Goal: Task Accomplishment & Management: Use online tool/utility

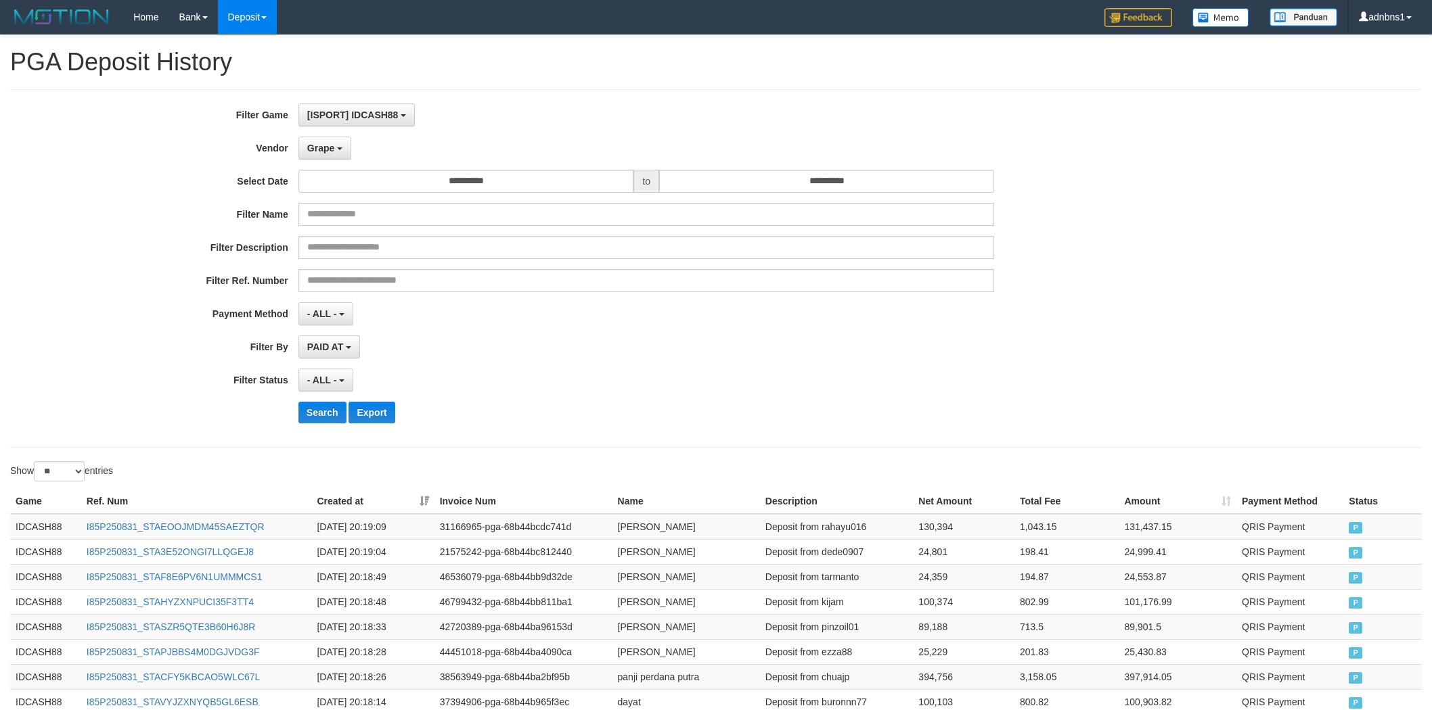
select select "**********"
select select "**"
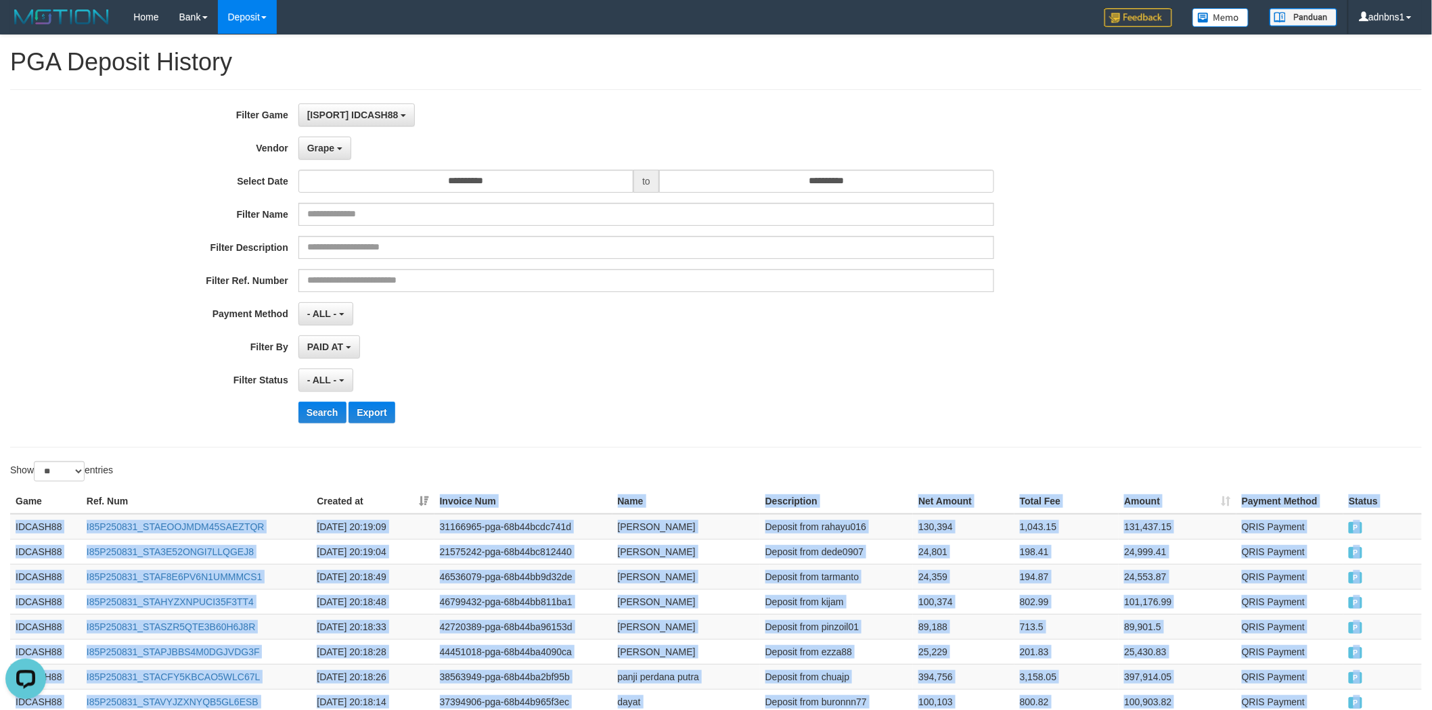
scroll to position [12, 0]
click at [309, 424] on div "**********" at bounding box center [596, 269] width 1193 height 330
click at [317, 414] on button "Search" at bounding box center [322, 413] width 48 height 22
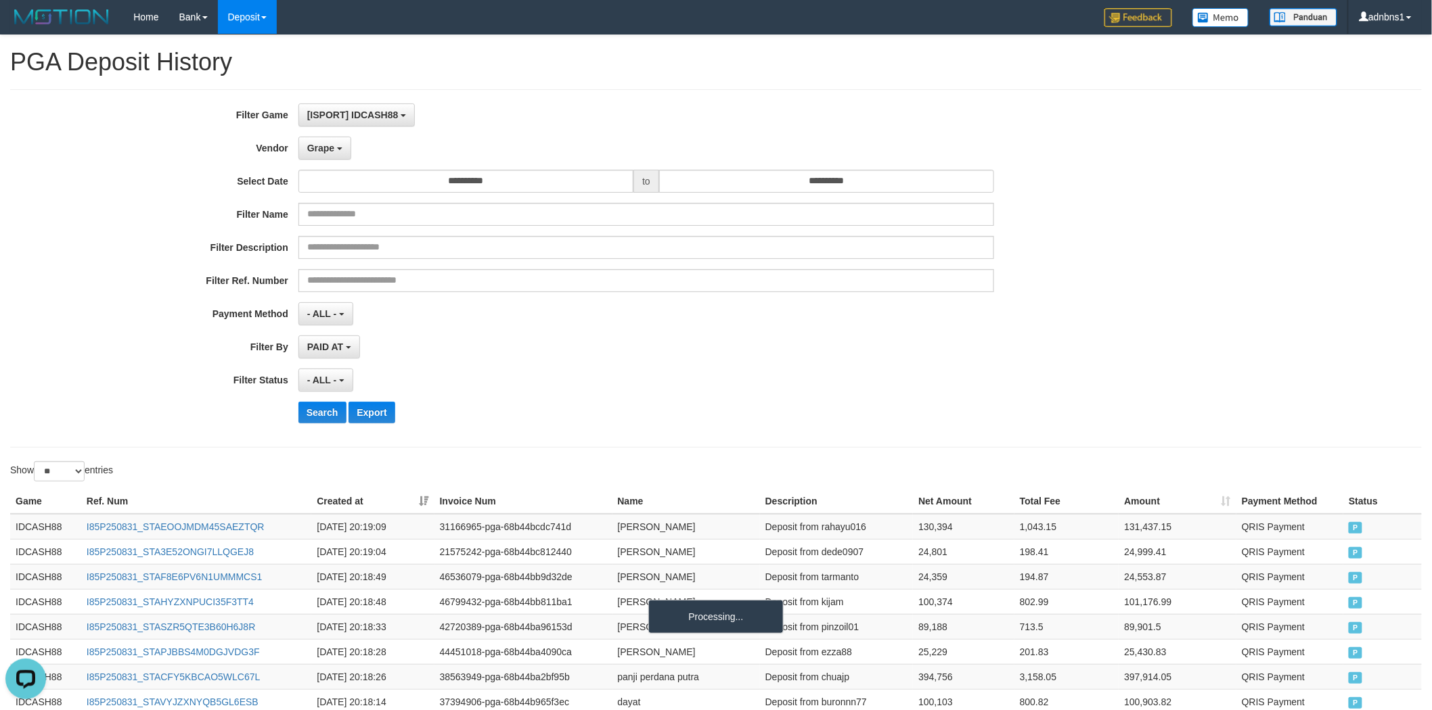
click at [494, 366] on div "**********" at bounding box center [596, 269] width 1193 height 330
click at [756, 345] on div "PAID AT PAID AT CREATED AT" at bounding box center [646, 347] width 696 height 23
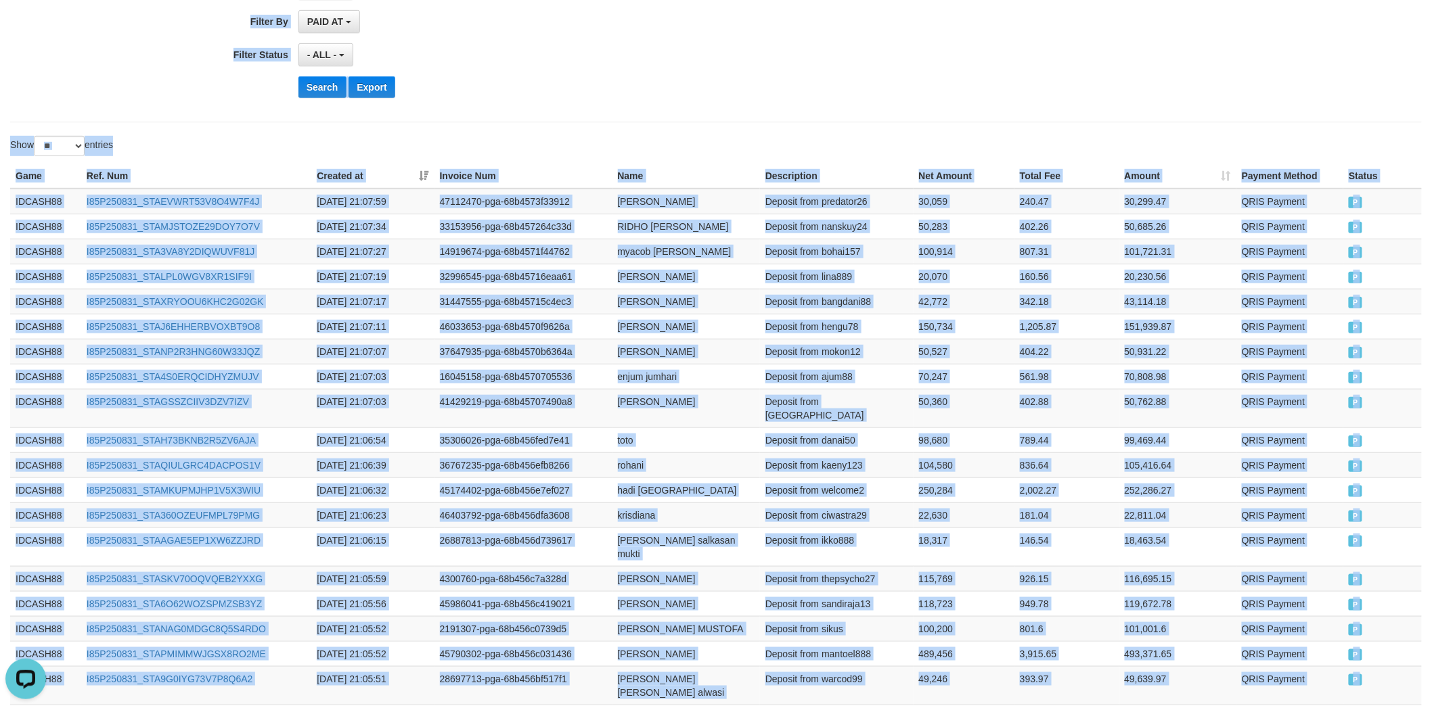
scroll to position [124, 0]
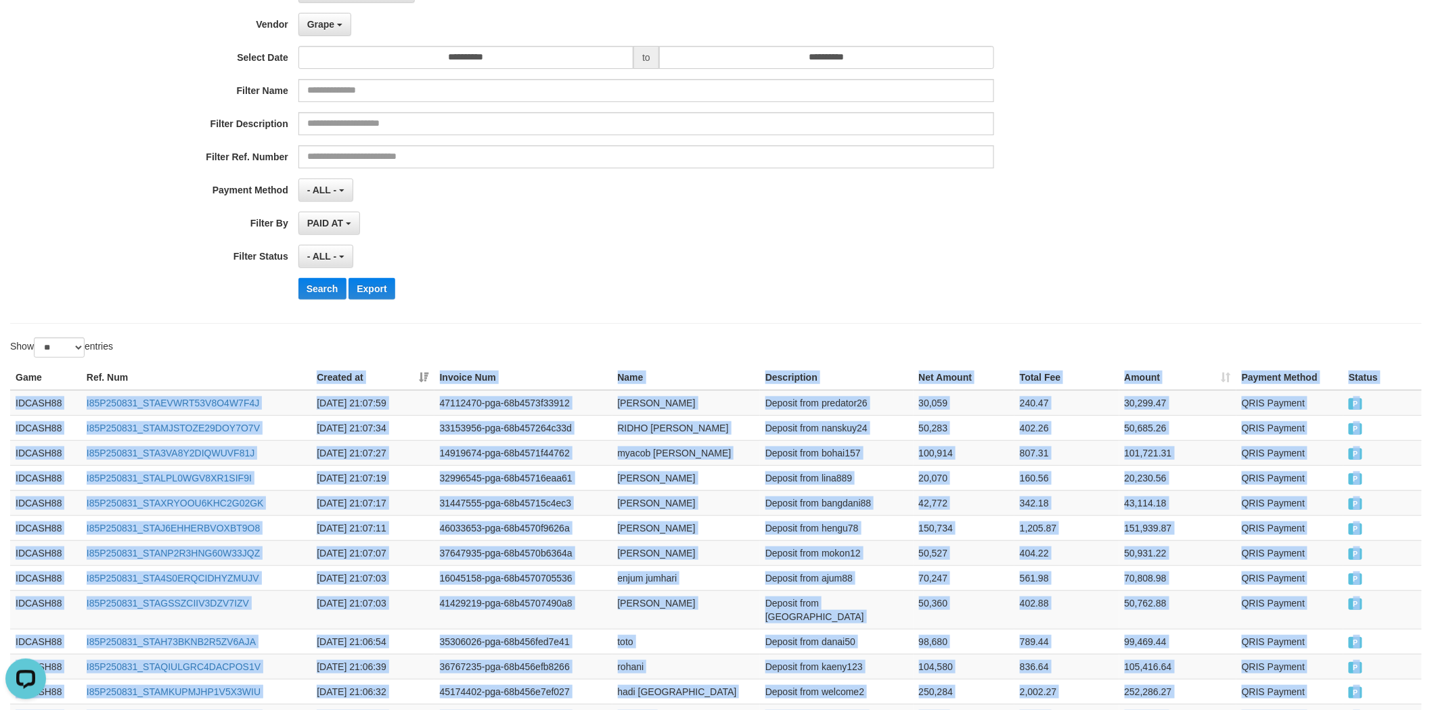
drag, startPoint x: 1388, startPoint y: 562, endPoint x: 284, endPoint y: 374, distance: 1120.2
copy table "Created at Invoice Num Name Description Net Amount Total Fee Amount Payment Met…"
click at [328, 288] on button "Search" at bounding box center [322, 289] width 48 height 22
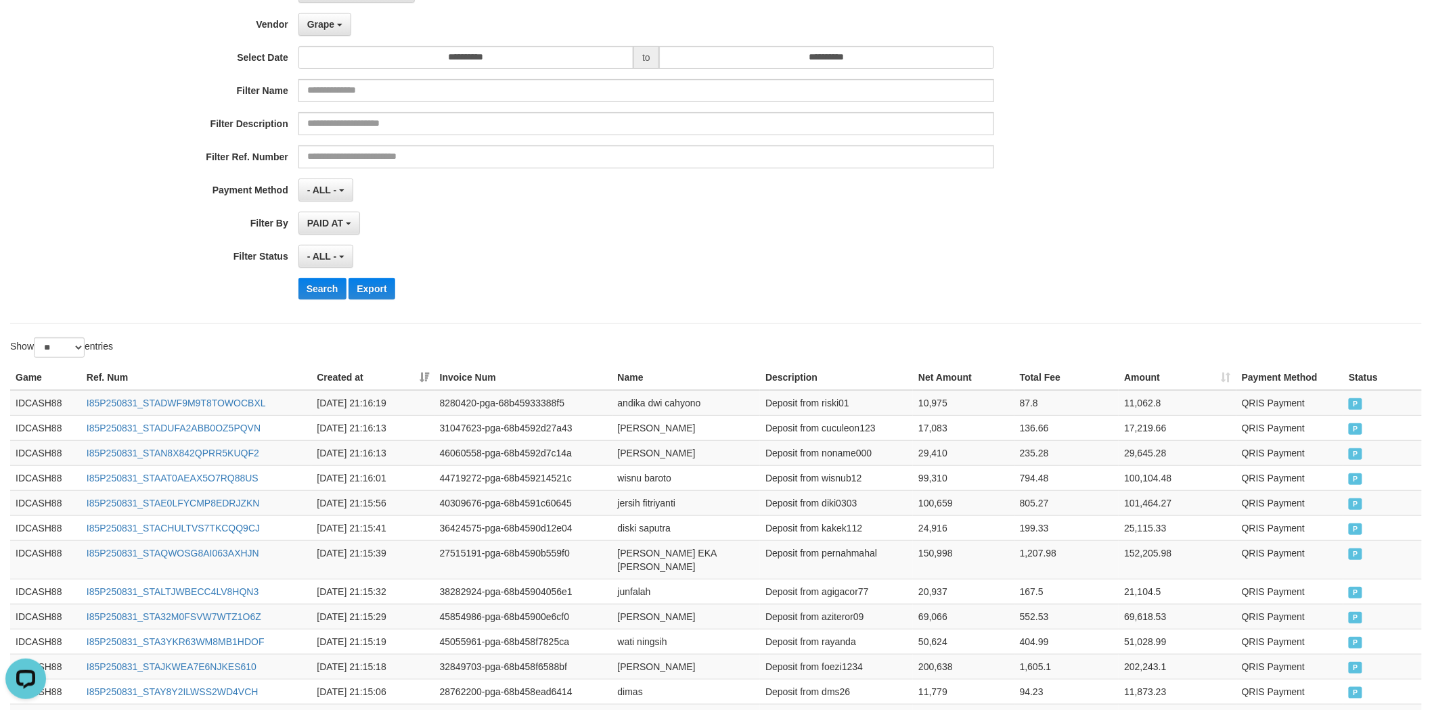
click at [846, 307] on div "**********" at bounding box center [596, 145] width 1193 height 330
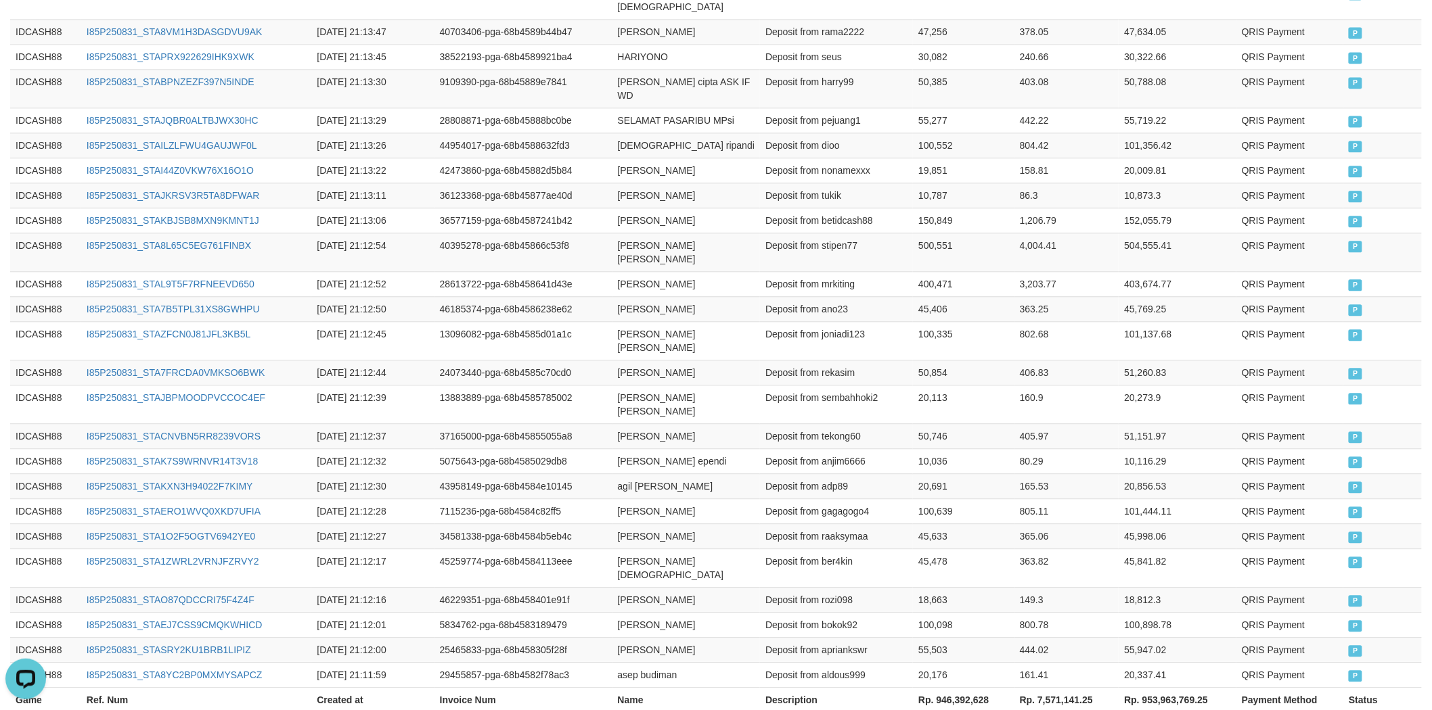
scroll to position [1206, 0]
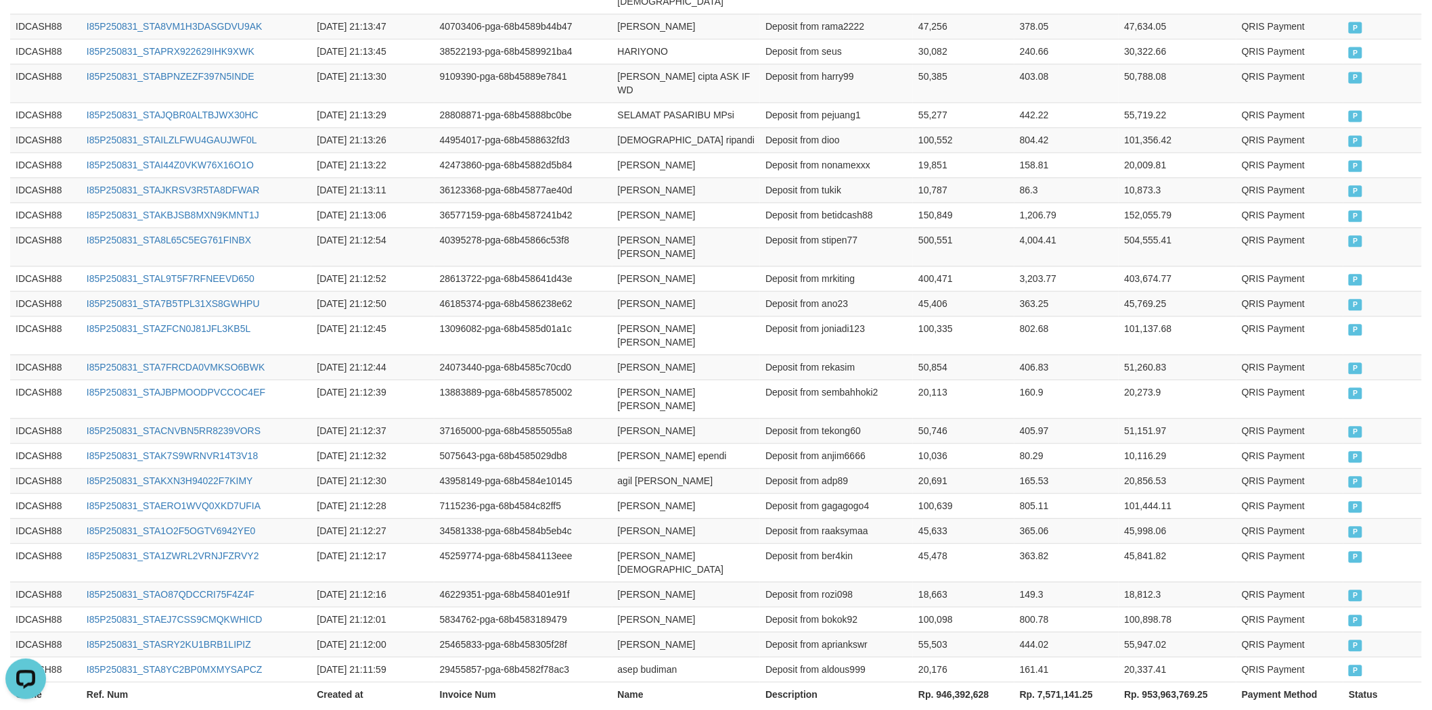
click at [1247, 710] on link "2" at bounding box center [1248, 724] width 23 height 23
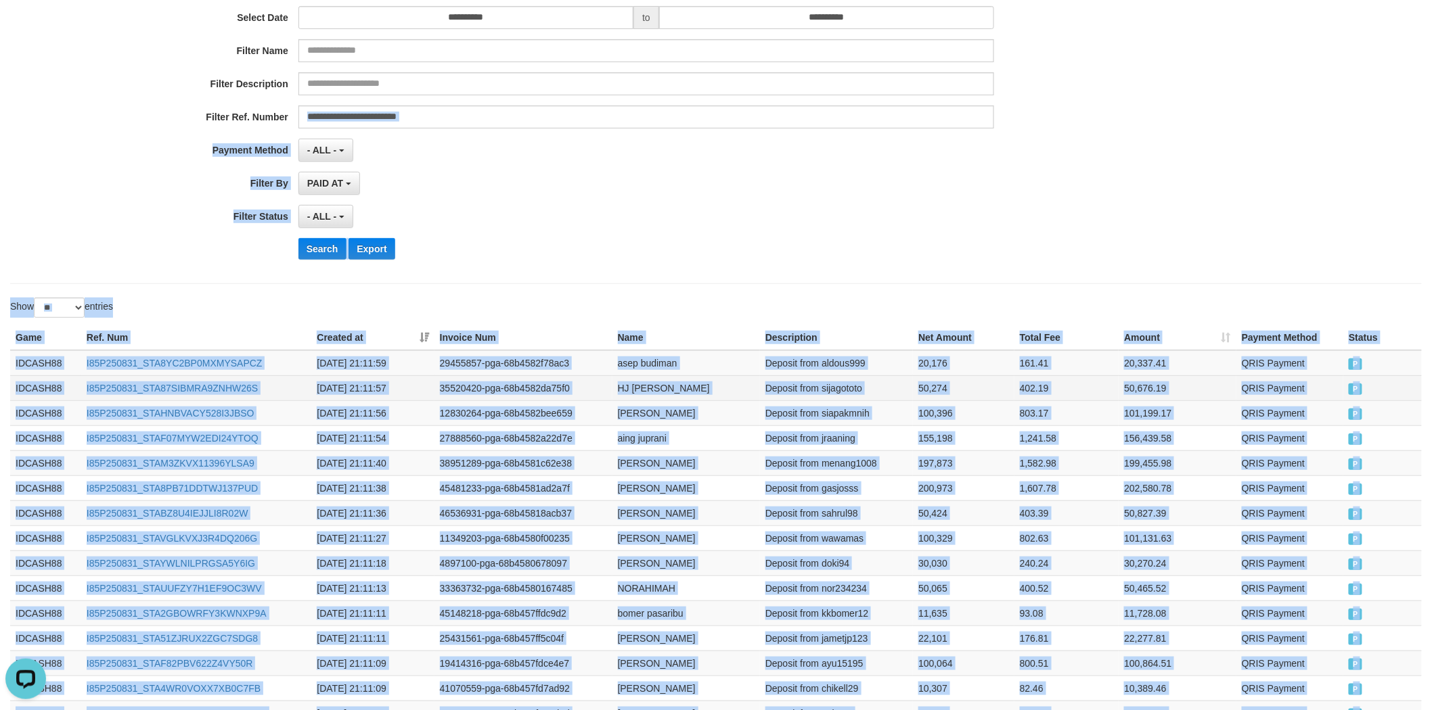
scroll to position [158, 0]
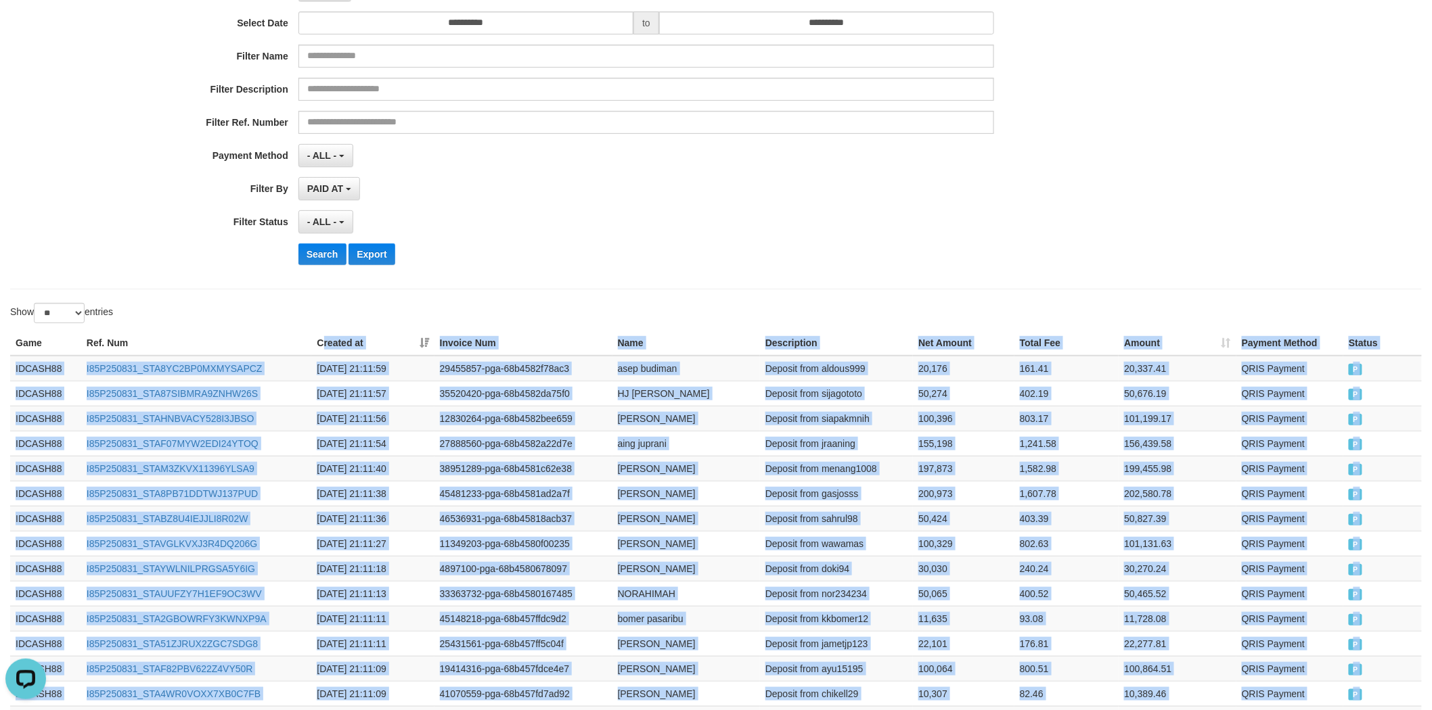
copy table "reated at Invoice Num Name Description Net Amount Total Fee Amount Payment Meth…"
drag, startPoint x: 1384, startPoint y: 480, endPoint x: 325, endPoint y: 333, distance: 1069.2
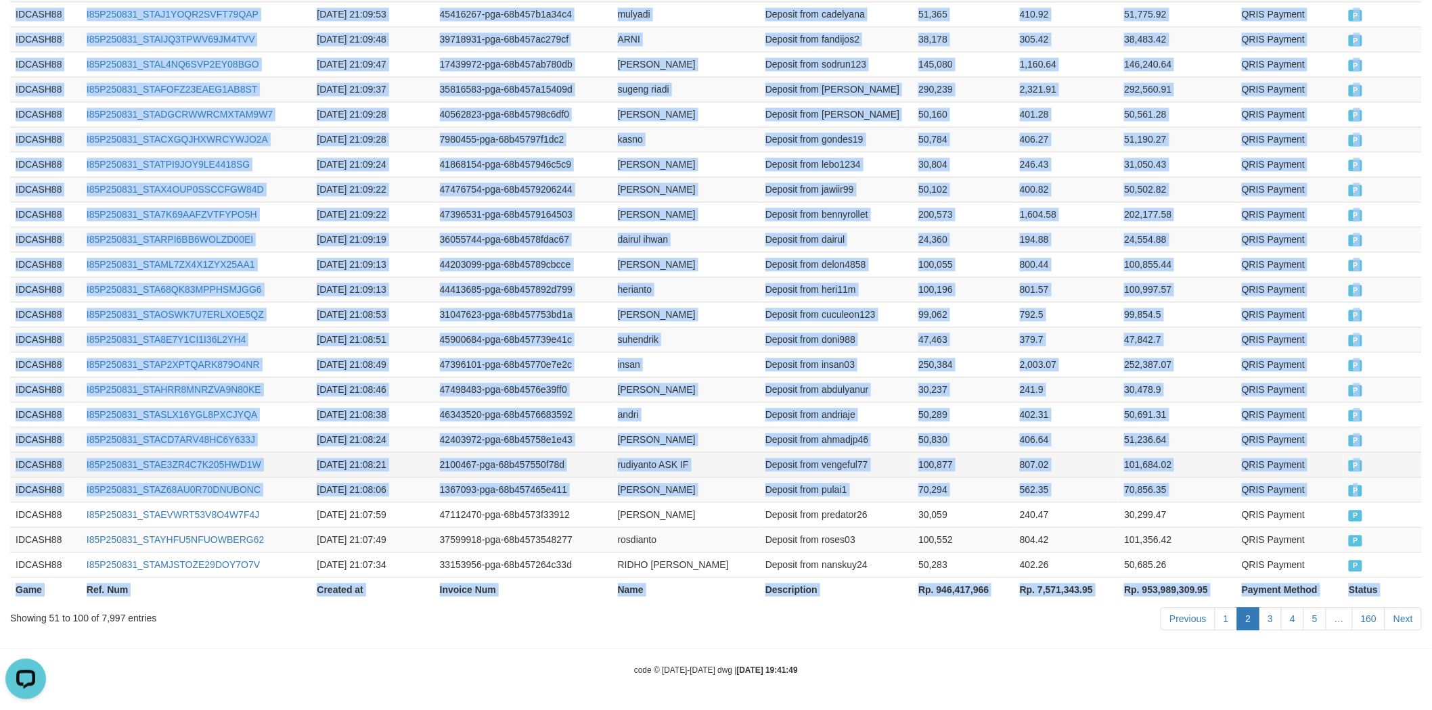
scroll to position [1206, 0]
click at [1223, 620] on link "1" at bounding box center [1226, 619] width 23 height 23
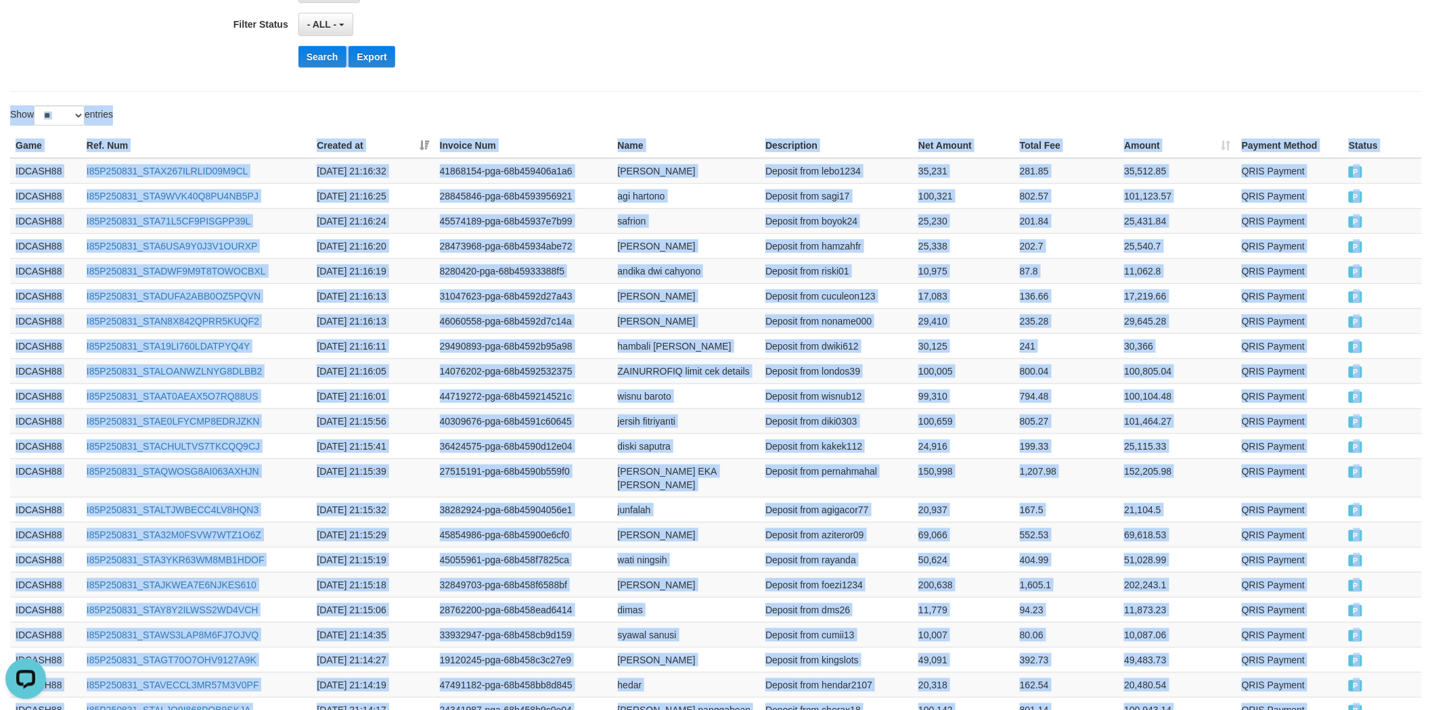
scroll to position [344, 0]
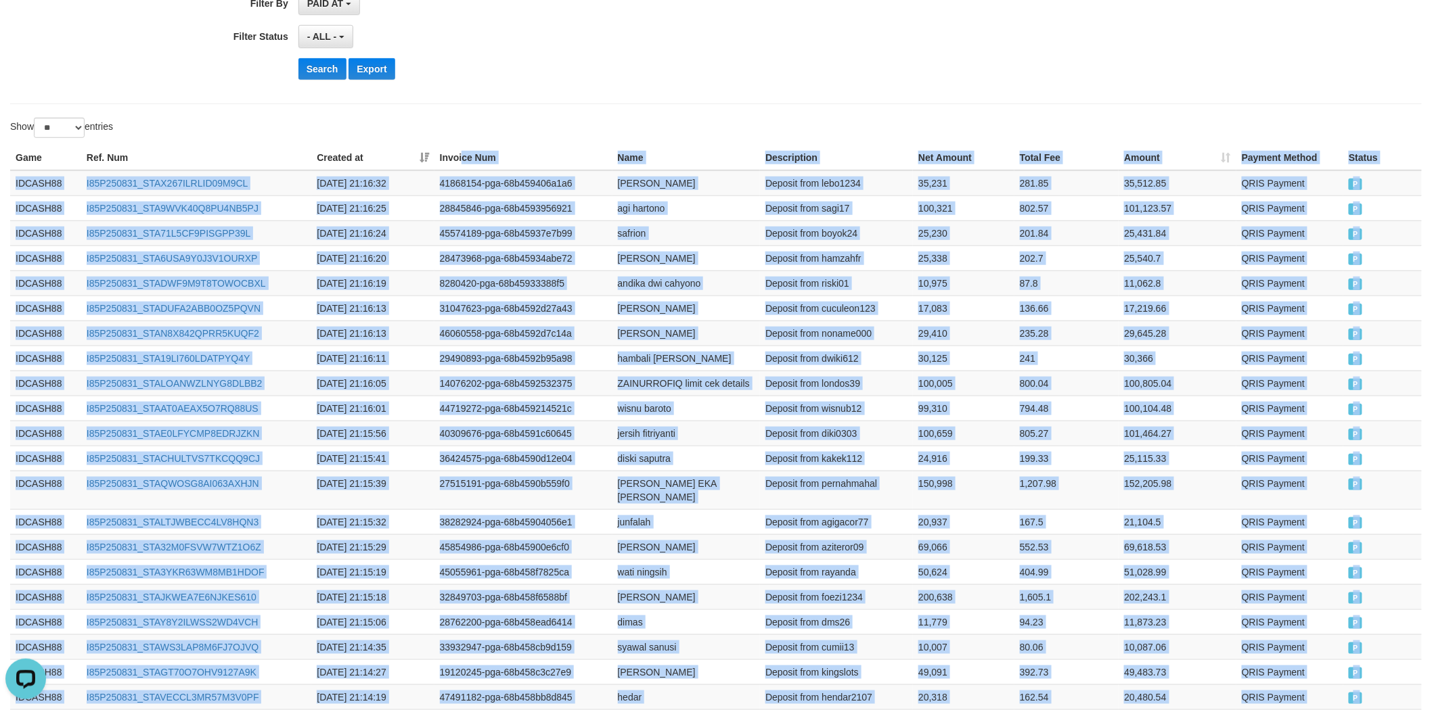
drag, startPoint x: 1393, startPoint y: 565, endPoint x: 462, endPoint y: 162, distance: 1013.8
copy table "ce Num Name Description Net Amount Total Fee Amount Payment Method Status Game …"
click at [330, 68] on button "Search" at bounding box center [322, 69] width 48 height 22
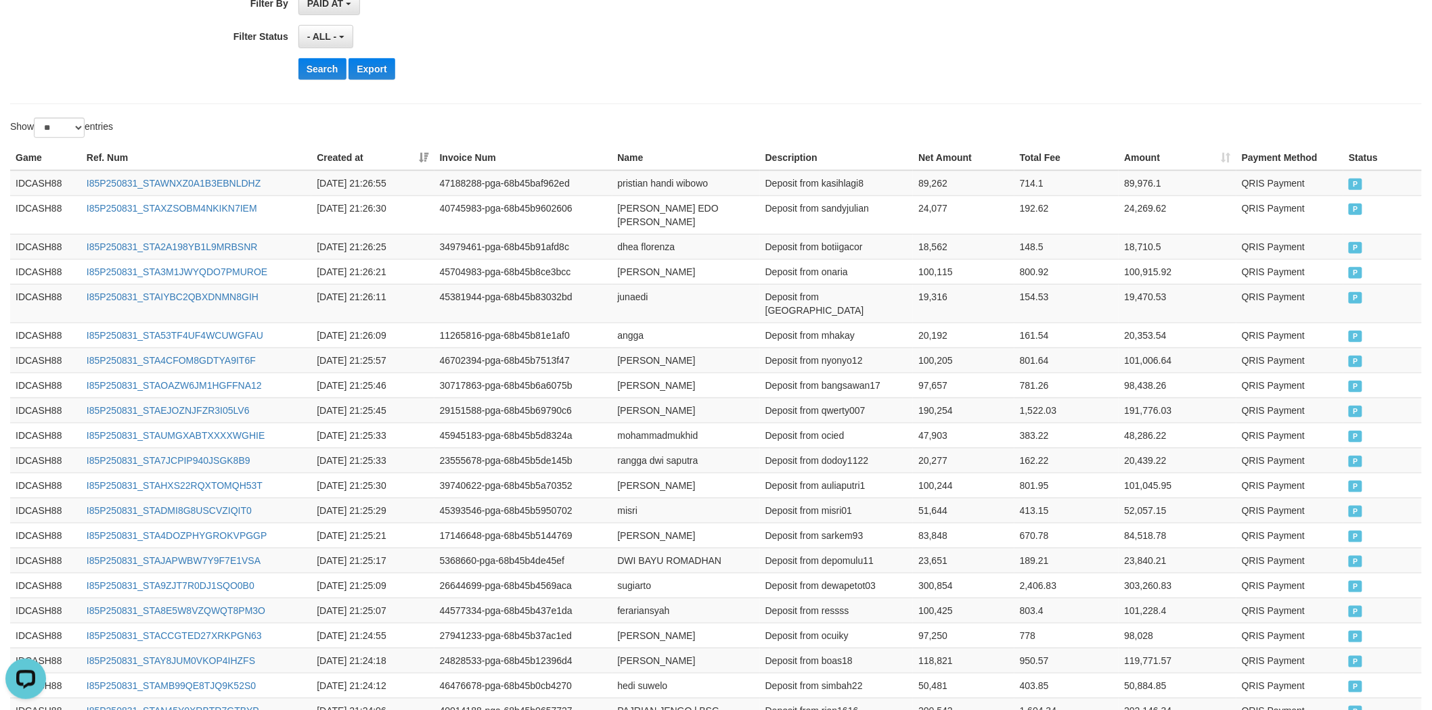
click at [679, 76] on div "Search Export" at bounding box center [745, 69] width 895 height 22
click at [644, 112] on div "**********" at bounding box center [716, 619] width 1432 height 1857
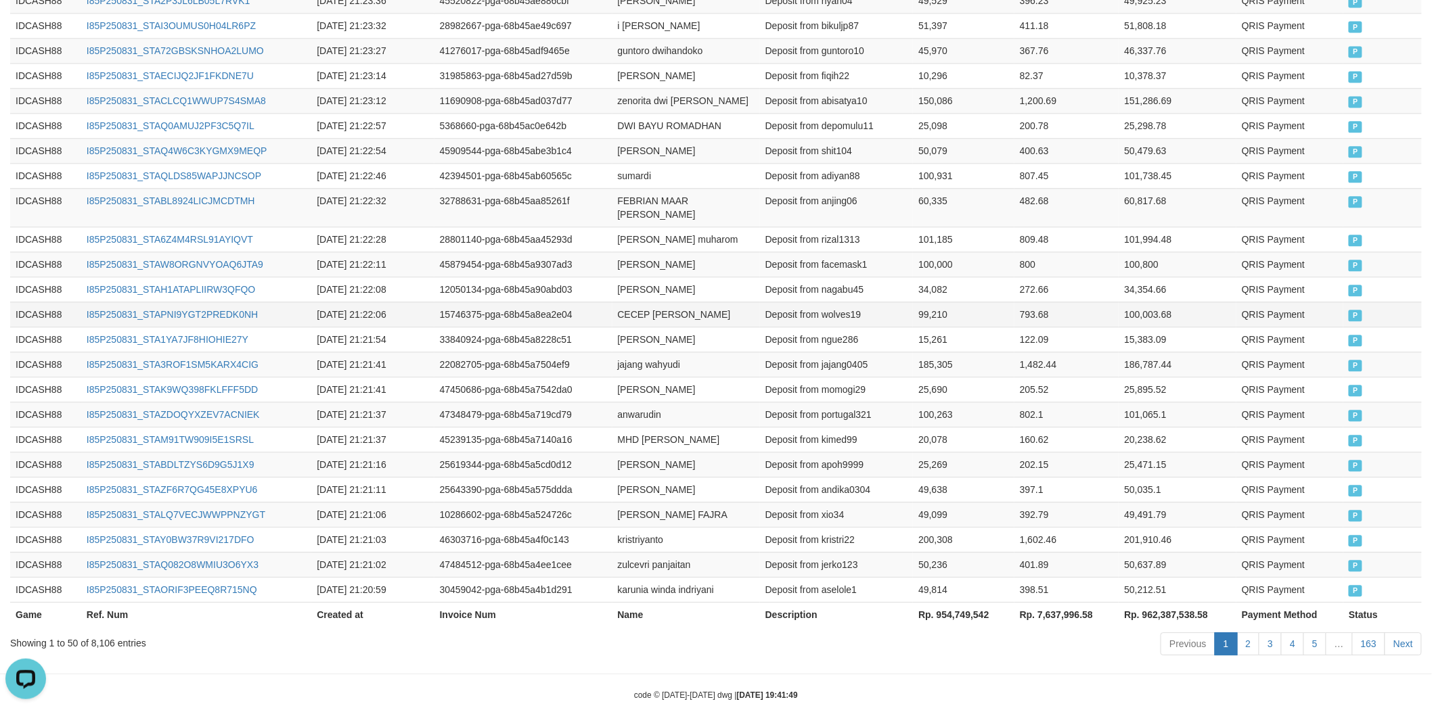
scroll to position [1233, 0]
click at [1253, 631] on link "2" at bounding box center [1248, 642] width 23 height 23
click at [934, 451] on td "25,269" at bounding box center [963, 463] width 101 height 25
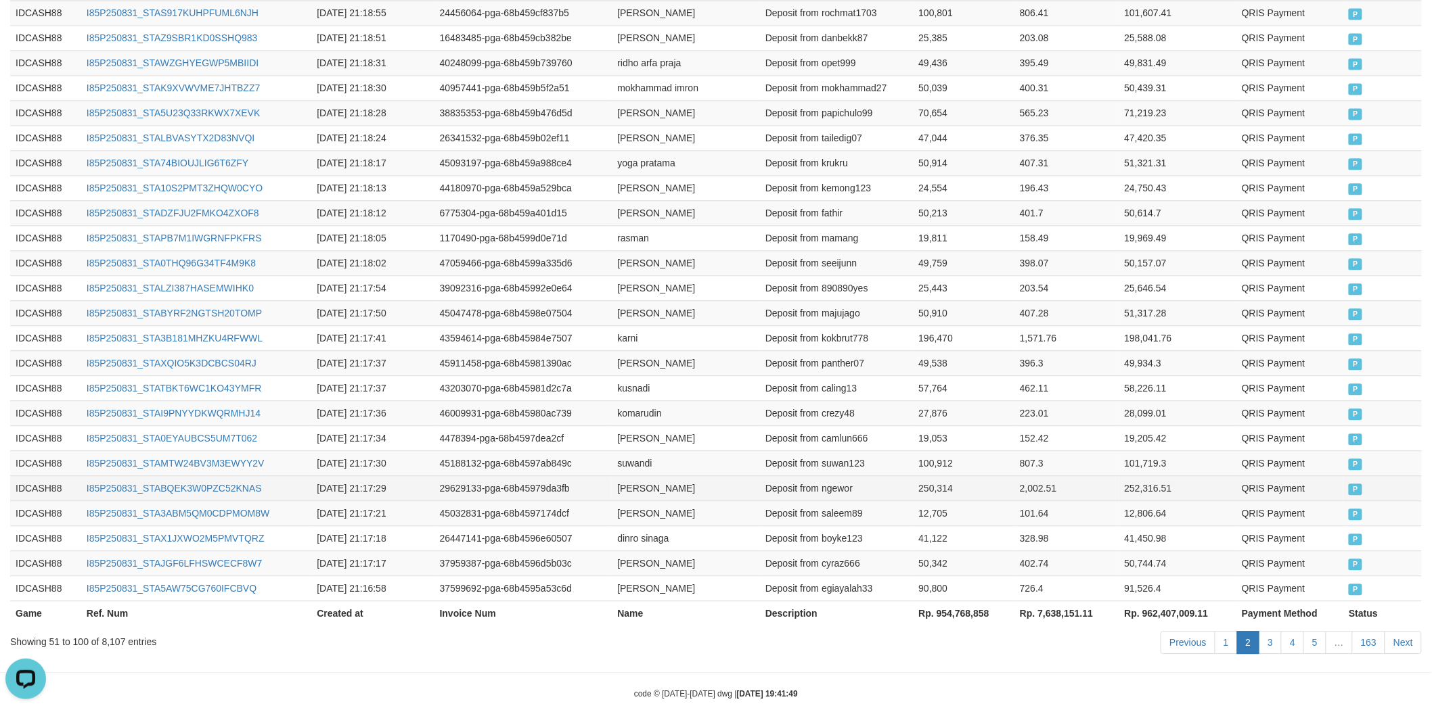
drag, startPoint x: 1225, startPoint y: 491, endPoint x: 1202, endPoint y: 468, distance: 32.5
click at [1225, 501] on td "12,806.64" at bounding box center [1178, 513] width 118 height 25
click at [1273, 631] on link "3" at bounding box center [1270, 642] width 23 height 23
click at [1214, 451] on td "101,719.3" at bounding box center [1178, 463] width 118 height 25
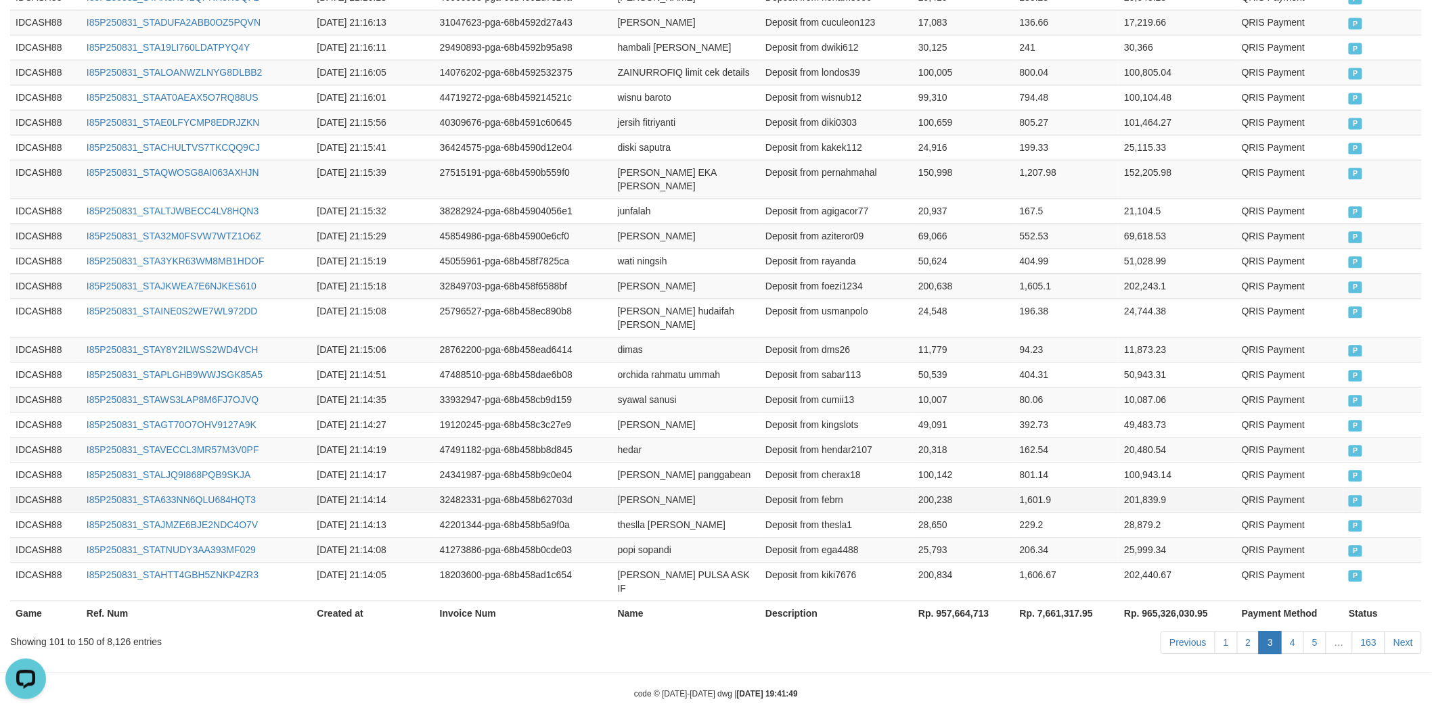
click at [1219, 487] on td "201,839.9" at bounding box center [1177, 499] width 118 height 25
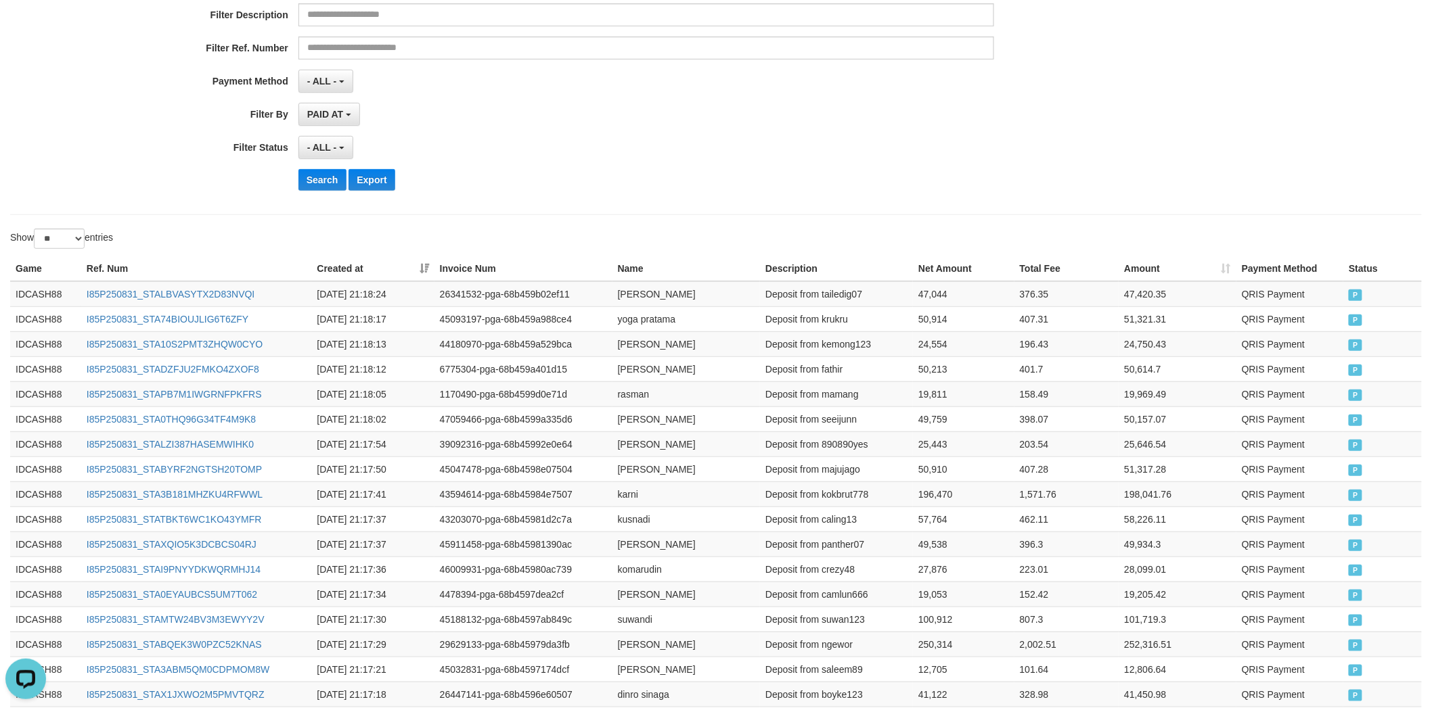
scroll to position [228, 0]
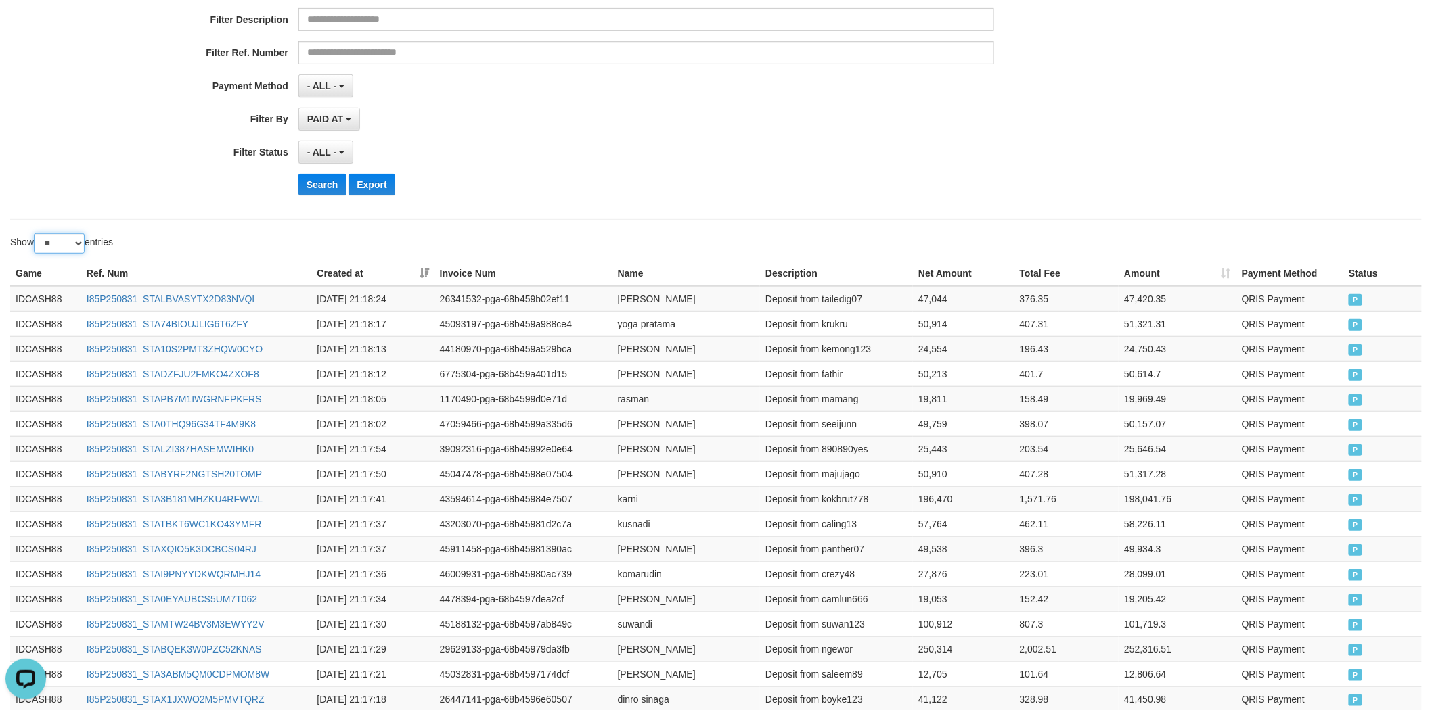
click at [76, 241] on select "** ** ** ***" at bounding box center [59, 243] width 51 height 20
select select "***"
click at [36, 233] on select "** ** ** ***" at bounding box center [59, 243] width 51 height 20
click at [321, 187] on button "Search" at bounding box center [322, 185] width 48 height 22
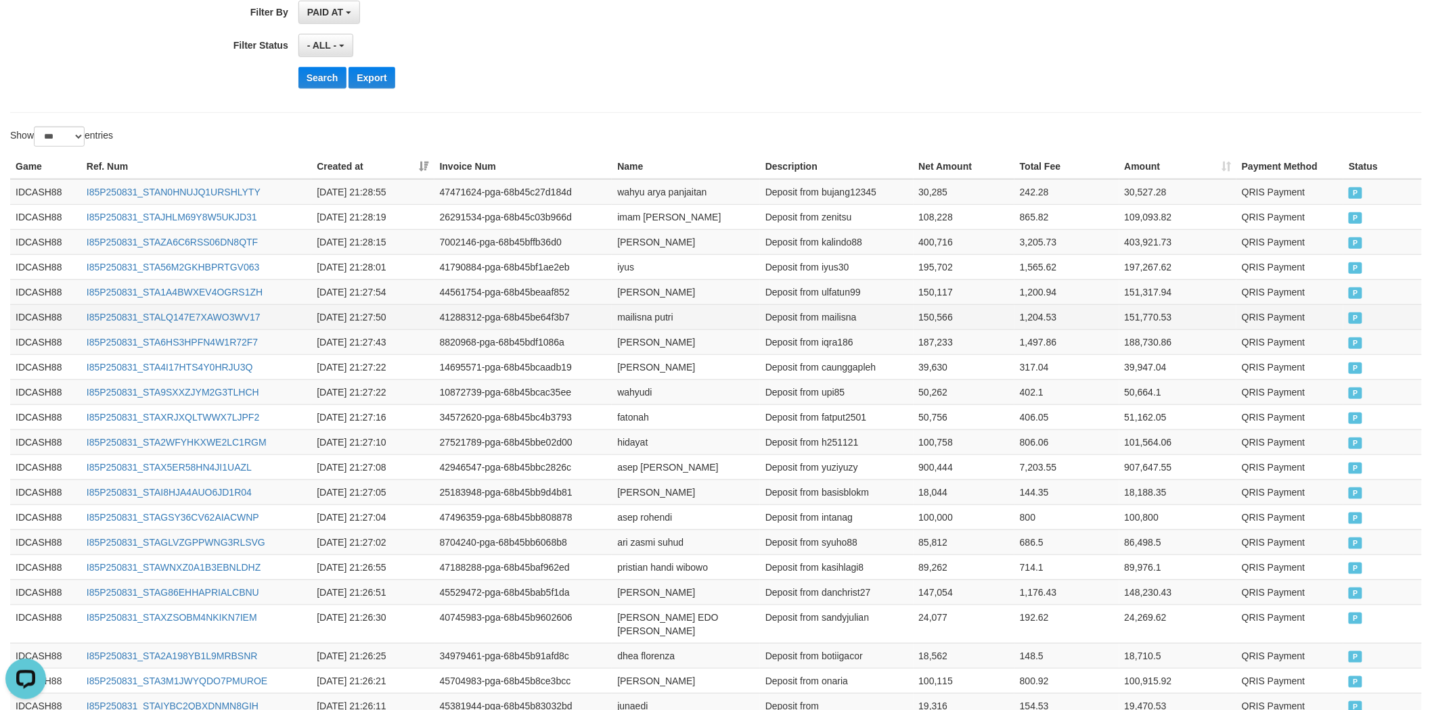
scroll to position [379, 0]
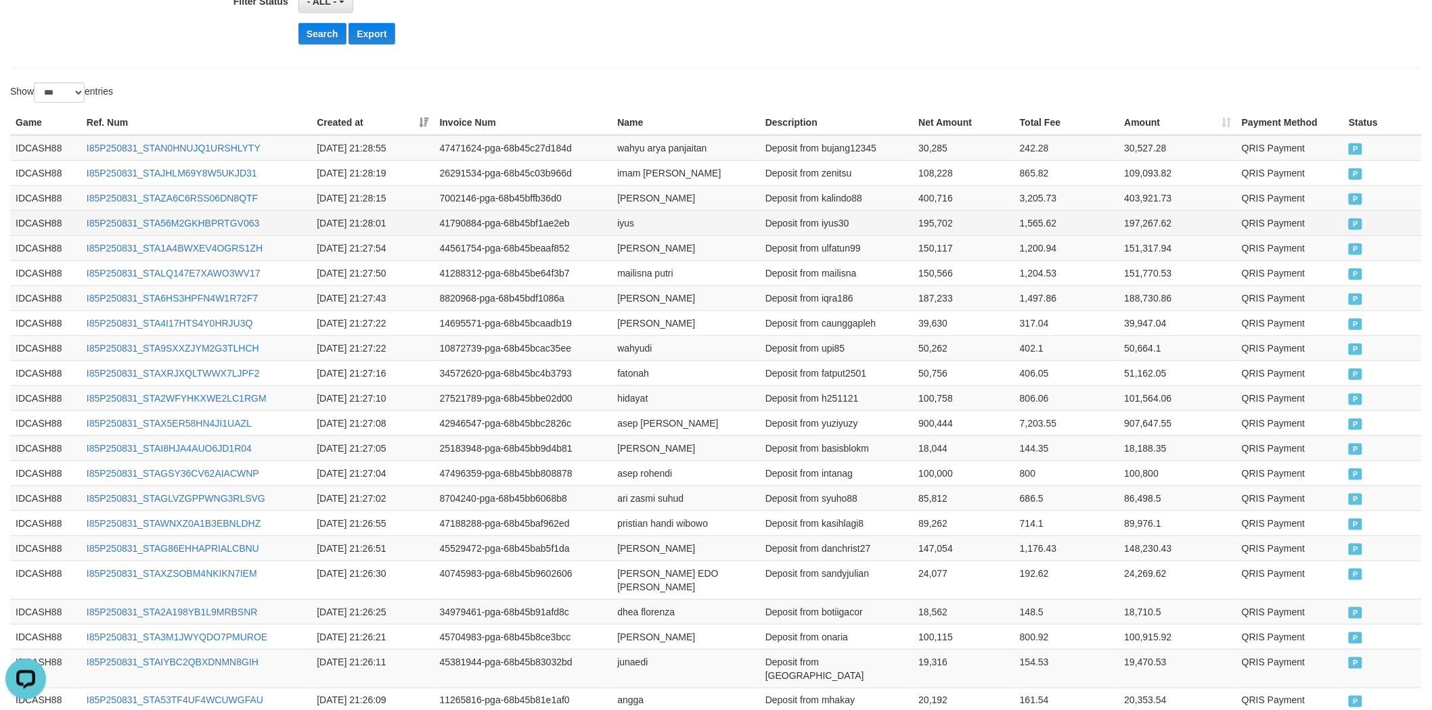
click at [585, 225] on td "41790884-pga-68b45bf1ae2eb" at bounding box center [523, 222] width 178 height 25
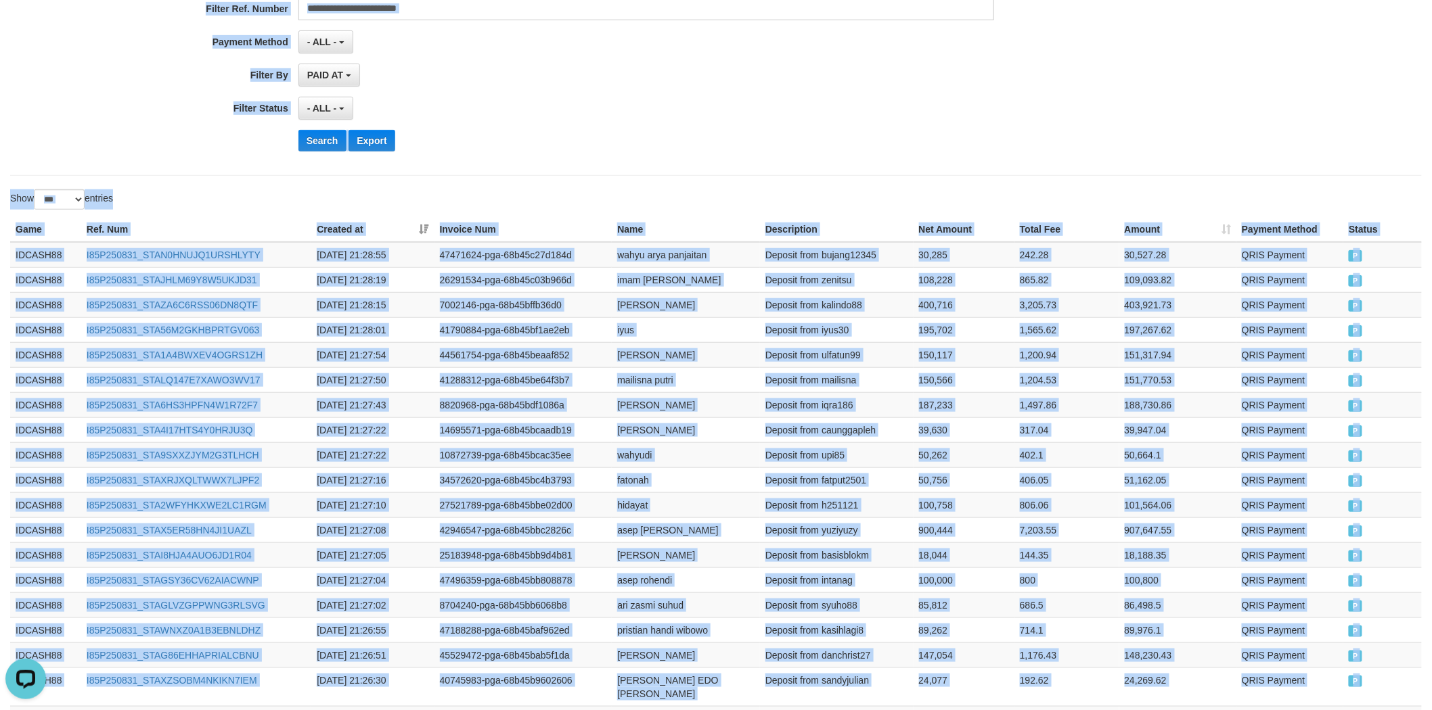
scroll to position [0, 0]
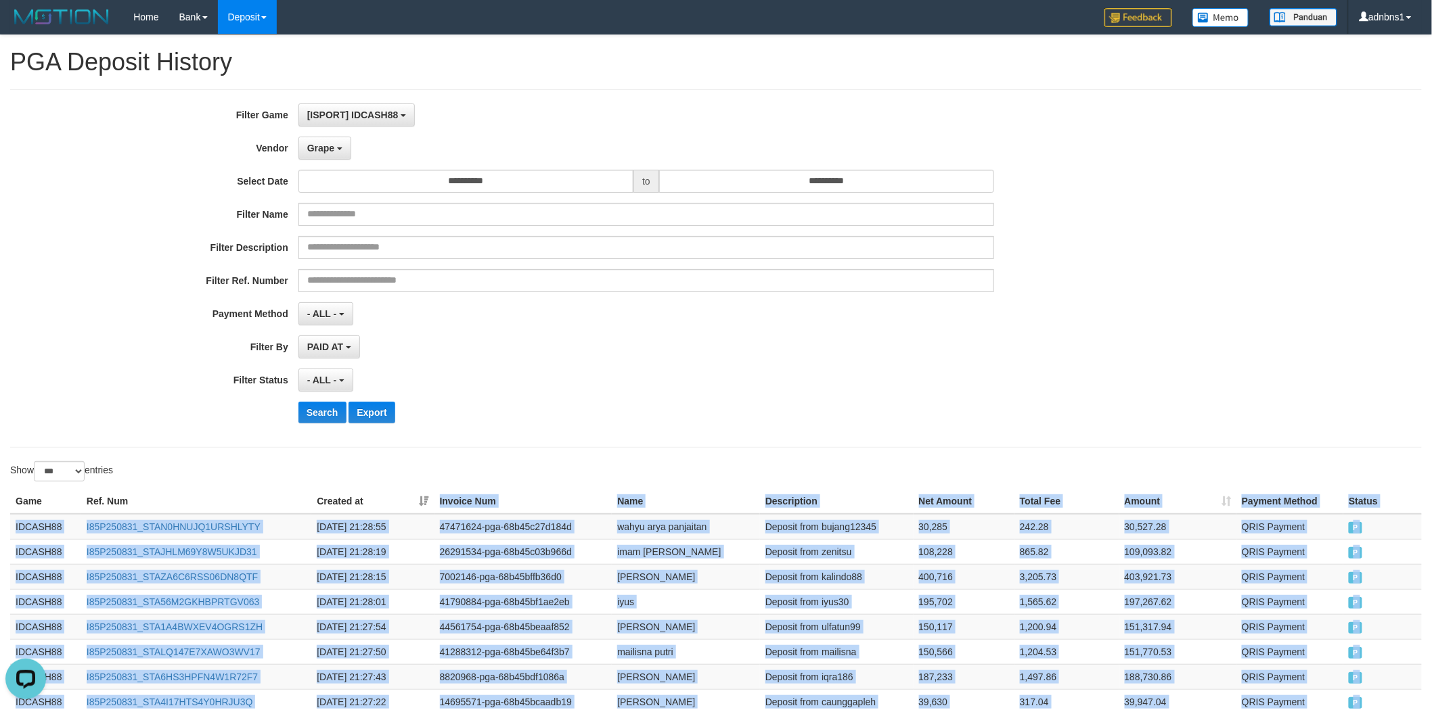
drag, startPoint x: 1361, startPoint y: 572, endPoint x: 420, endPoint y: 413, distance: 954.0
copy div "Game Ref. Num Created at Invoice Num Name Description Net Amount Total Fee Amou…"
drag, startPoint x: 355, startPoint y: 411, endPoint x: 340, endPoint y: 409, distance: 15.7
click at [355, 411] on button "Export" at bounding box center [371, 413] width 46 height 22
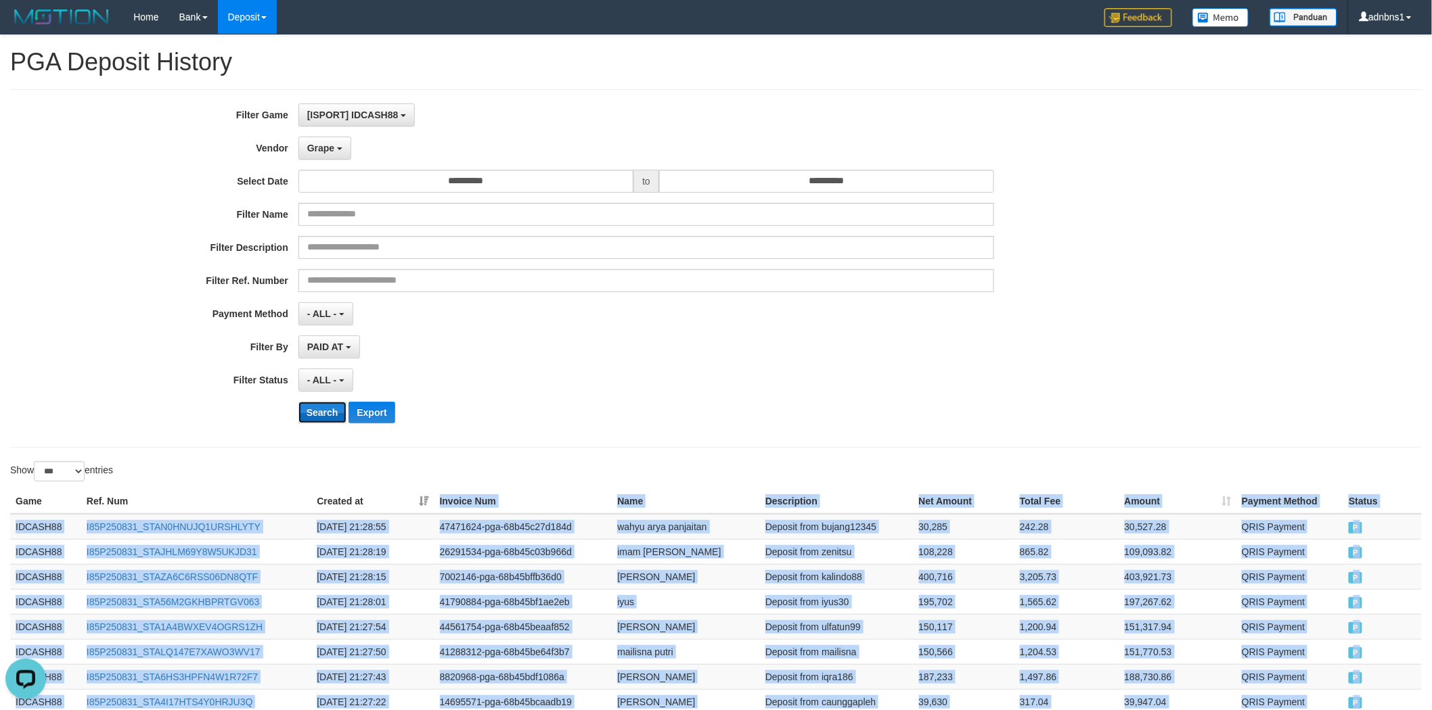
click at [337, 409] on button "Search" at bounding box center [322, 413] width 48 height 22
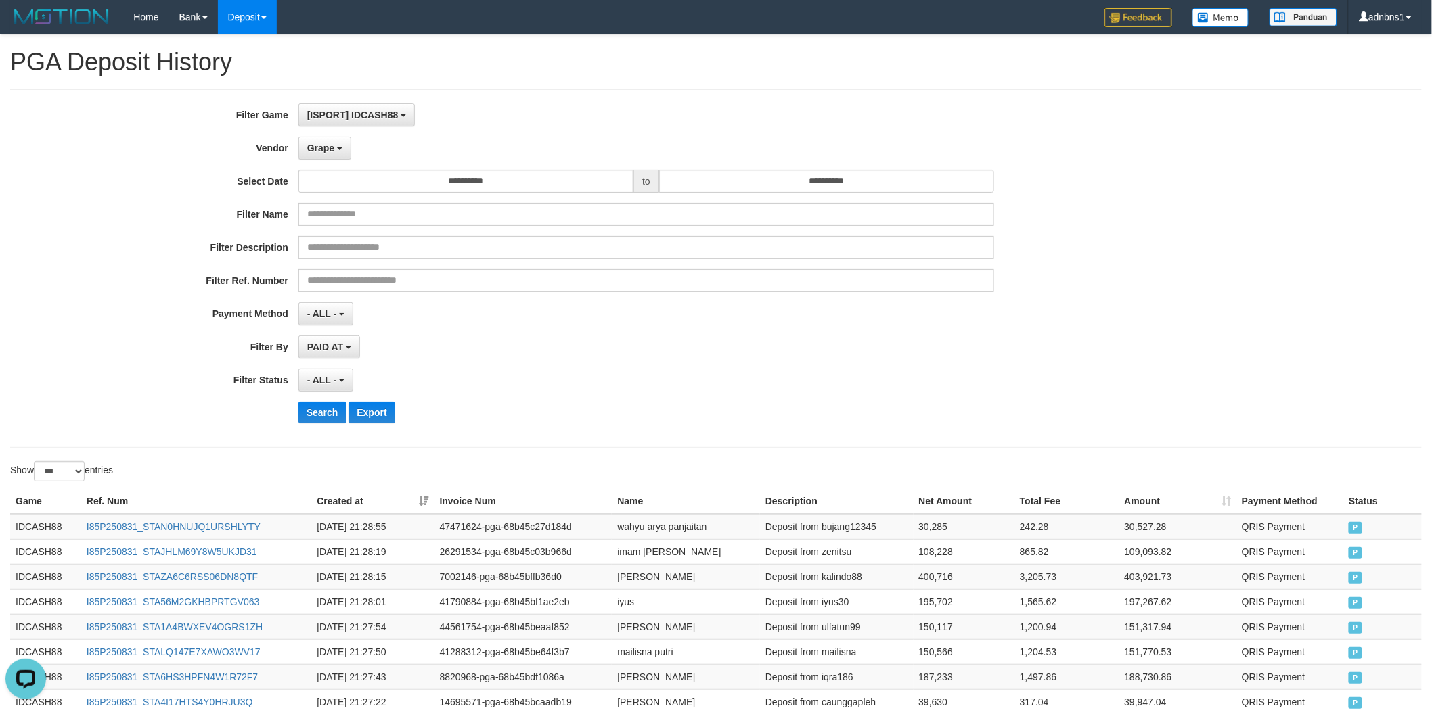
drag, startPoint x: 510, startPoint y: 363, endPoint x: 499, endPoint y: 366, distance: 10.5
click at [511, 363] on div "**********" at bounding box center [596, 269] width 1193 height 330
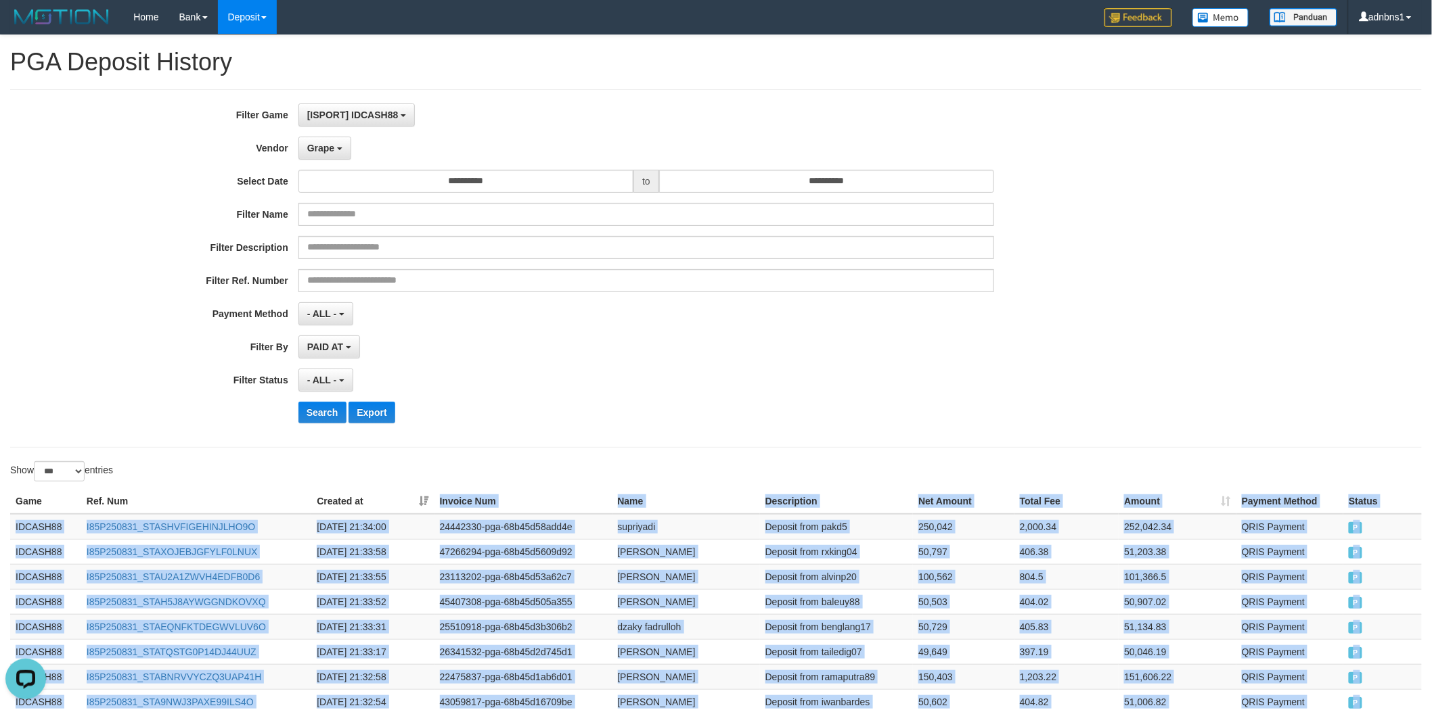
drag, startPoint x: 1383, startPoint y: 332, endPoint x: 444, endPoint y: 437, distance: 945.0
copy table "Invoice Num Name Description Net Amount Total Fee Amount Payment Method Status …"
click at [330, 414] on button "Search" at bounding box center [322, 413] width 48 height 22
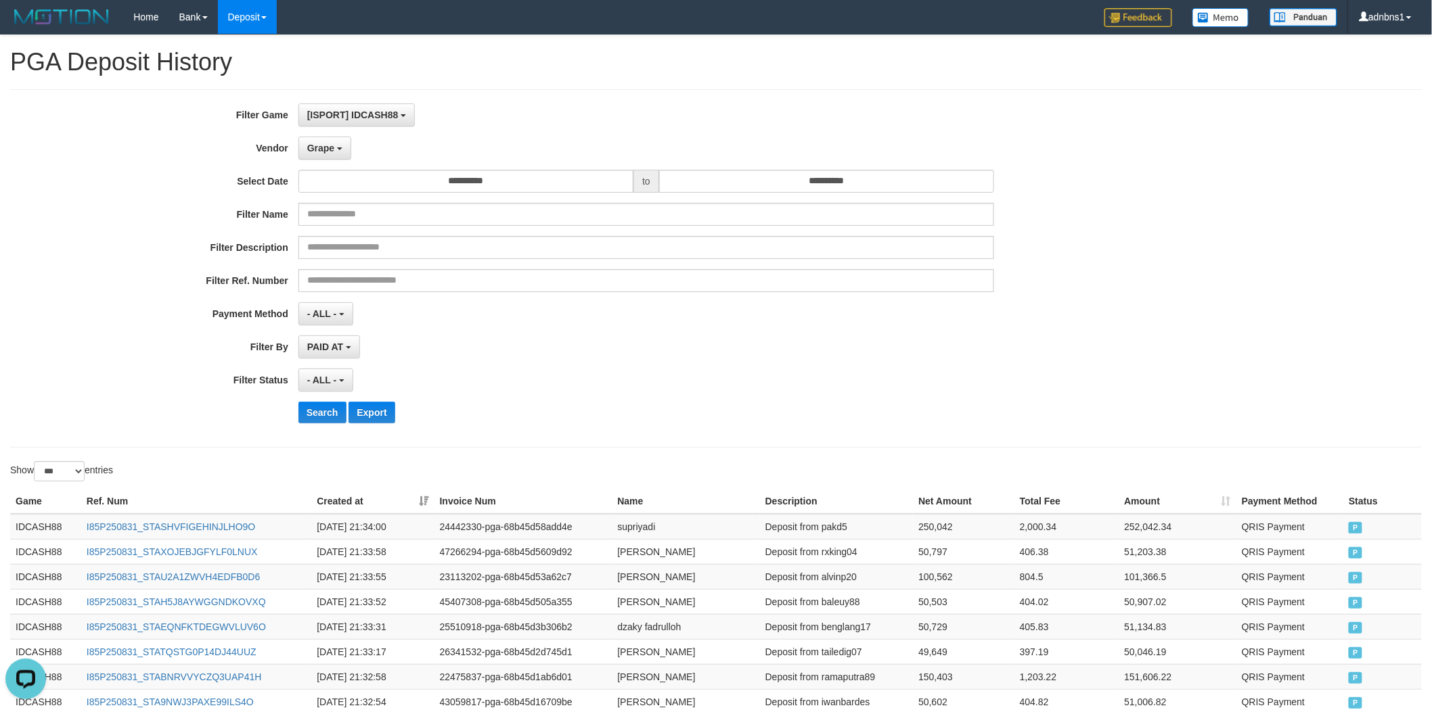
click at [312, 399] on div "**********" at bounding box center [596, 269] width 1193 height 330
click at [311, 403] on button "Search" at bounding box center [322, 413] width 48 height 22
click at [314, 415] on button "Search" at bounding box center [322, 413] width 48 height 22
drag, startPoint x: 589, startPoint y: 379, endPoint x: 608, endPoint y: 375, distance: 18.7
click at [609, 375] on div "- ALL - SELECT ALL - ALL - SELECT STATUS PENDING/UNPAID PAID CANCELED EXPIRED" at bounding box center [646, 380] width 696 height 23
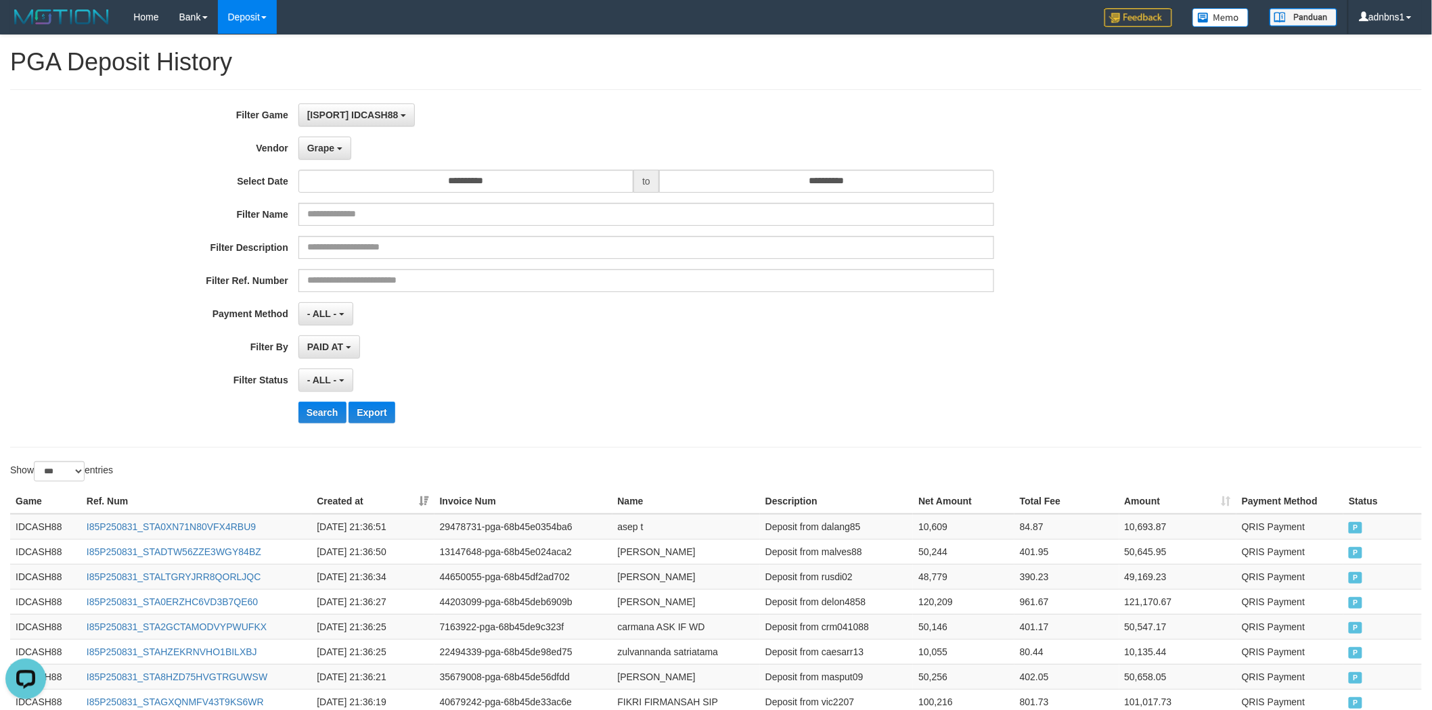
scroll to position [848, 0]
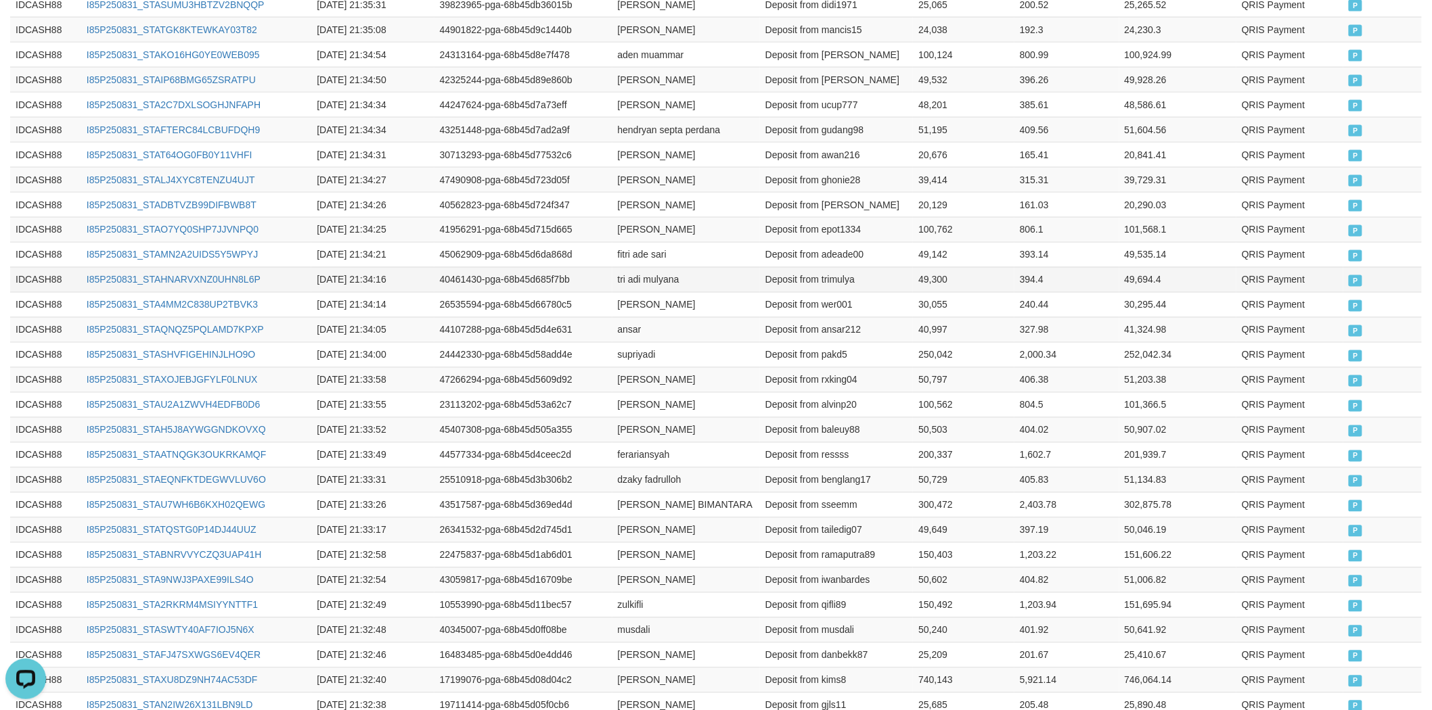
click at [896, 286] on td "Deposit from trimulya" at bounding box center [837, 279] width 154 height 25
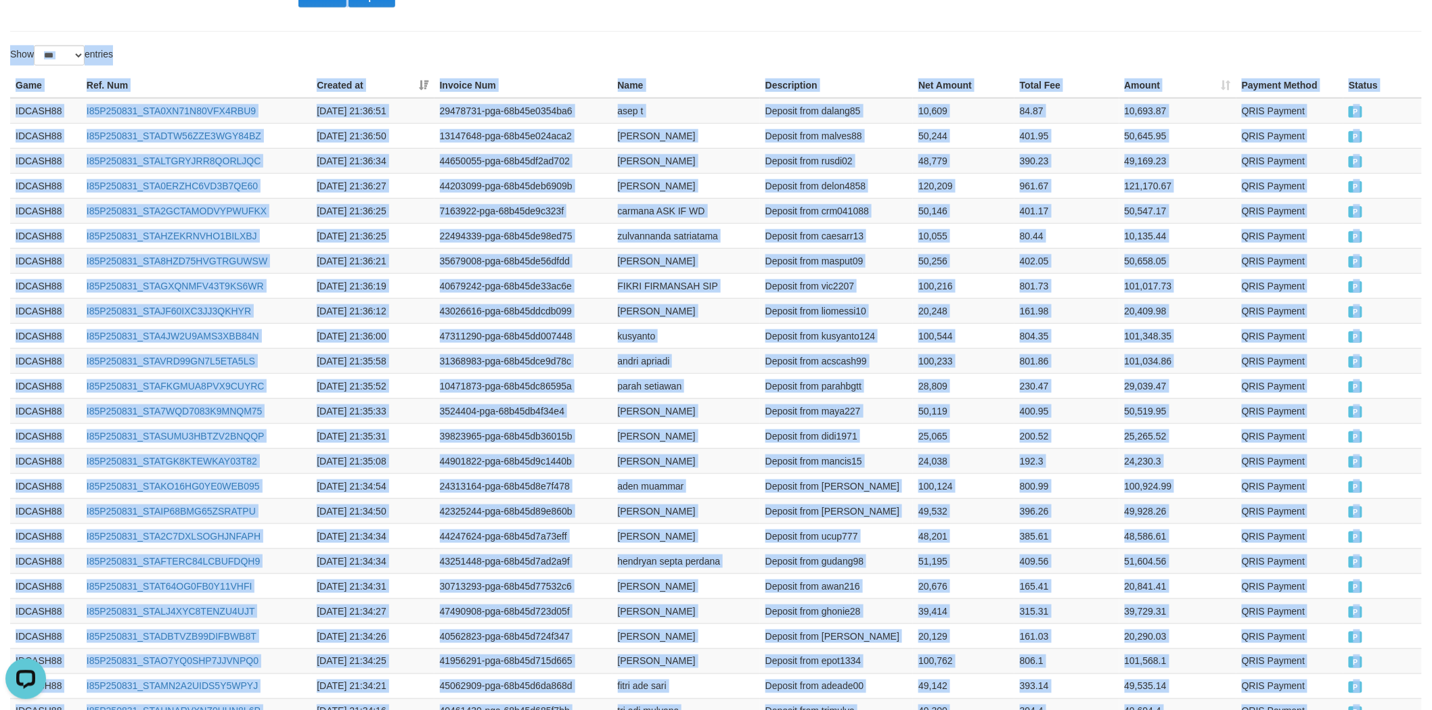
scroll to position [122, 0]
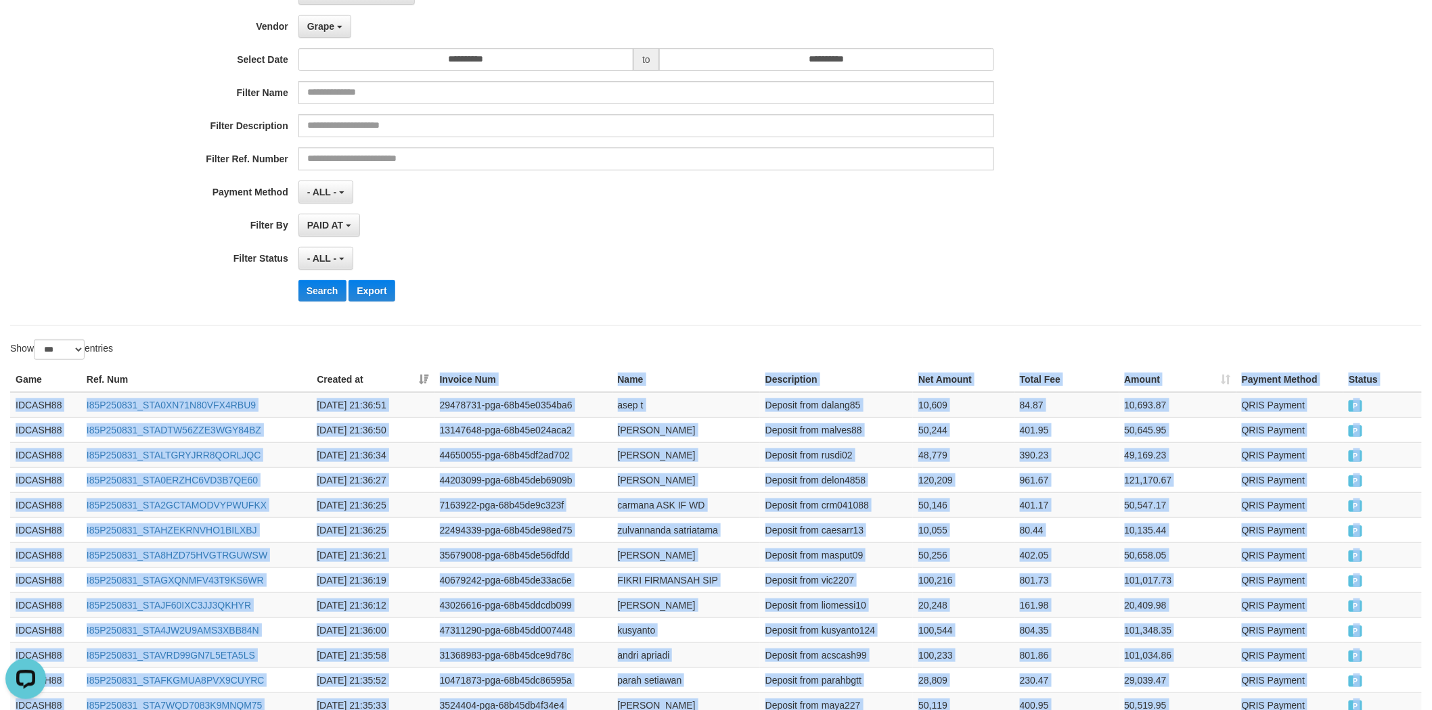
drag, startPoint x: 1372, startPoint y: 336, endPoint x: 409, endPoint y: 373, distance: 964.3
copy table "Invoice Num Name Description Net Amount Total Fee Amount Payment Method Status …"
click at [346, 299] on button "Search" at bounding box center [322, 291] width 48 height 22
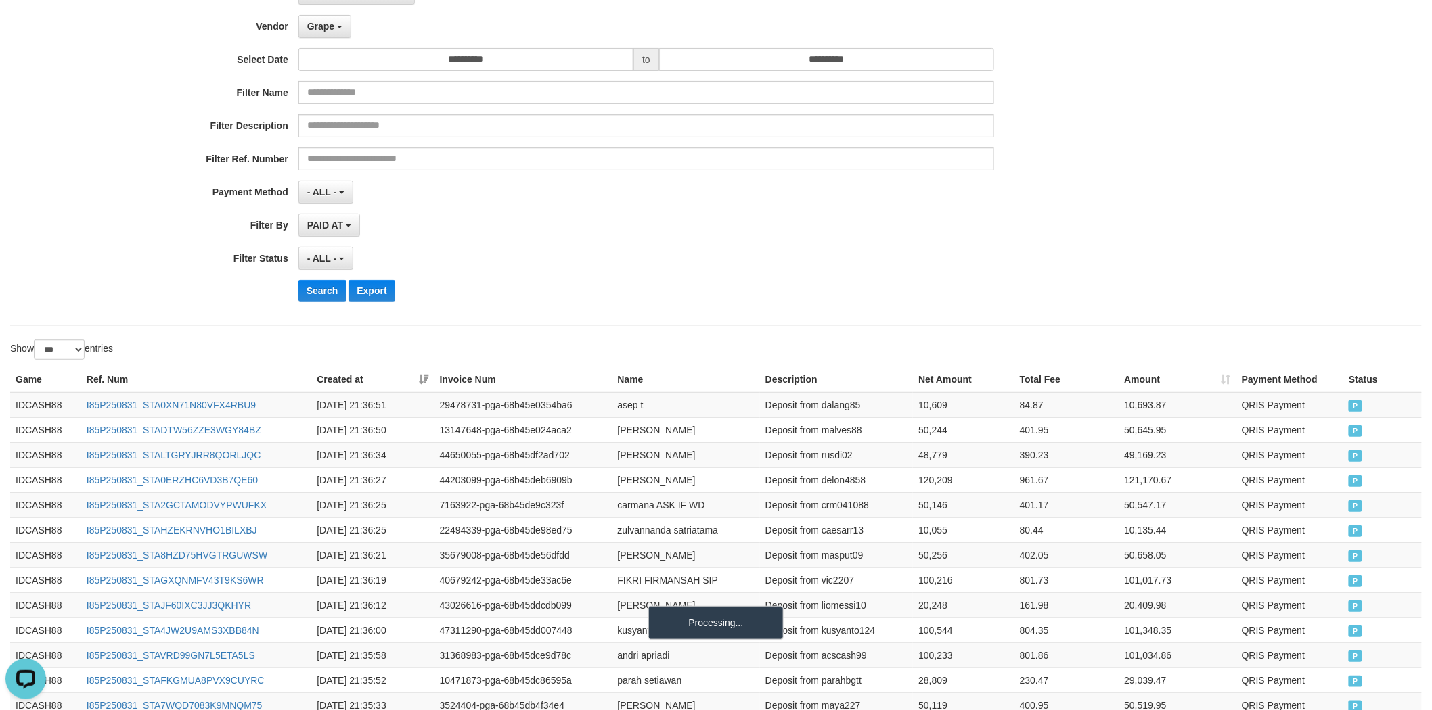
click at [341, 278] on div "**********" at bounding box center [596, 147] width 1193 height 330
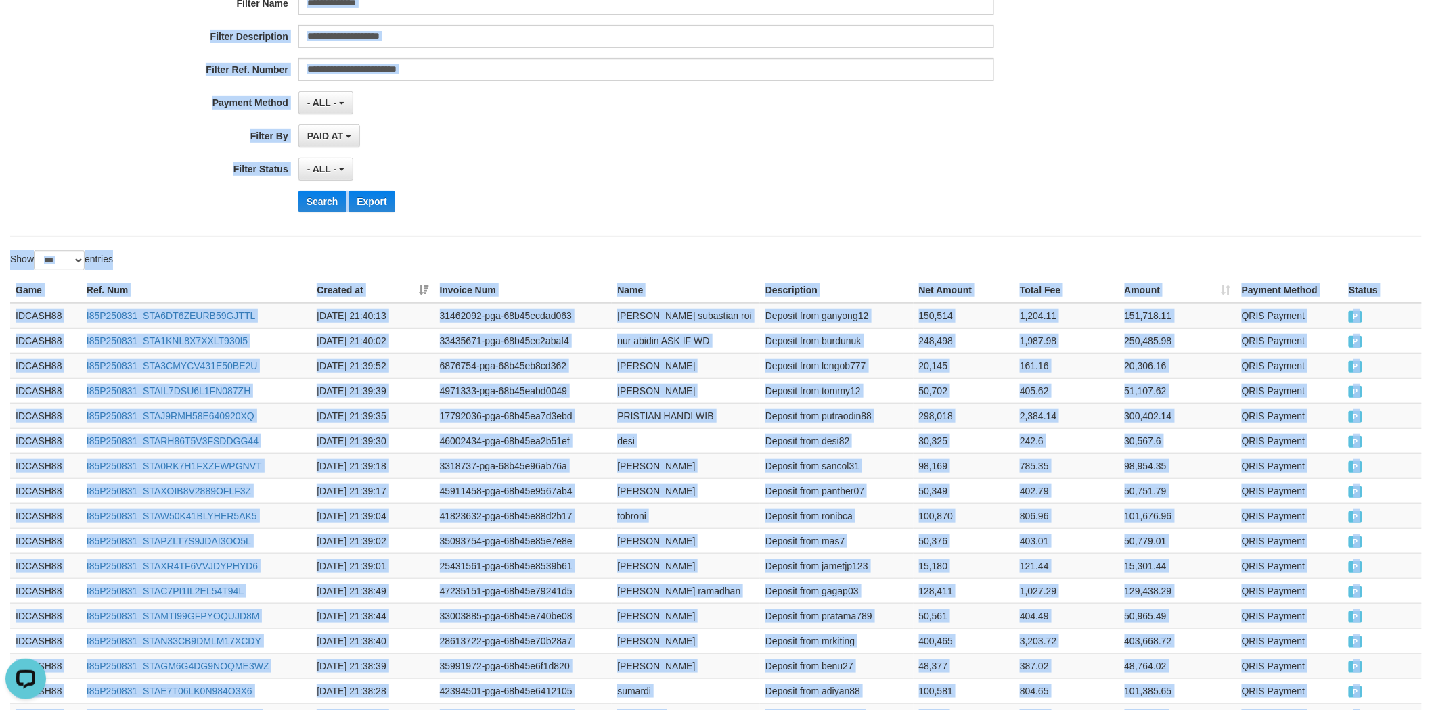
scroll to position [193, 0]
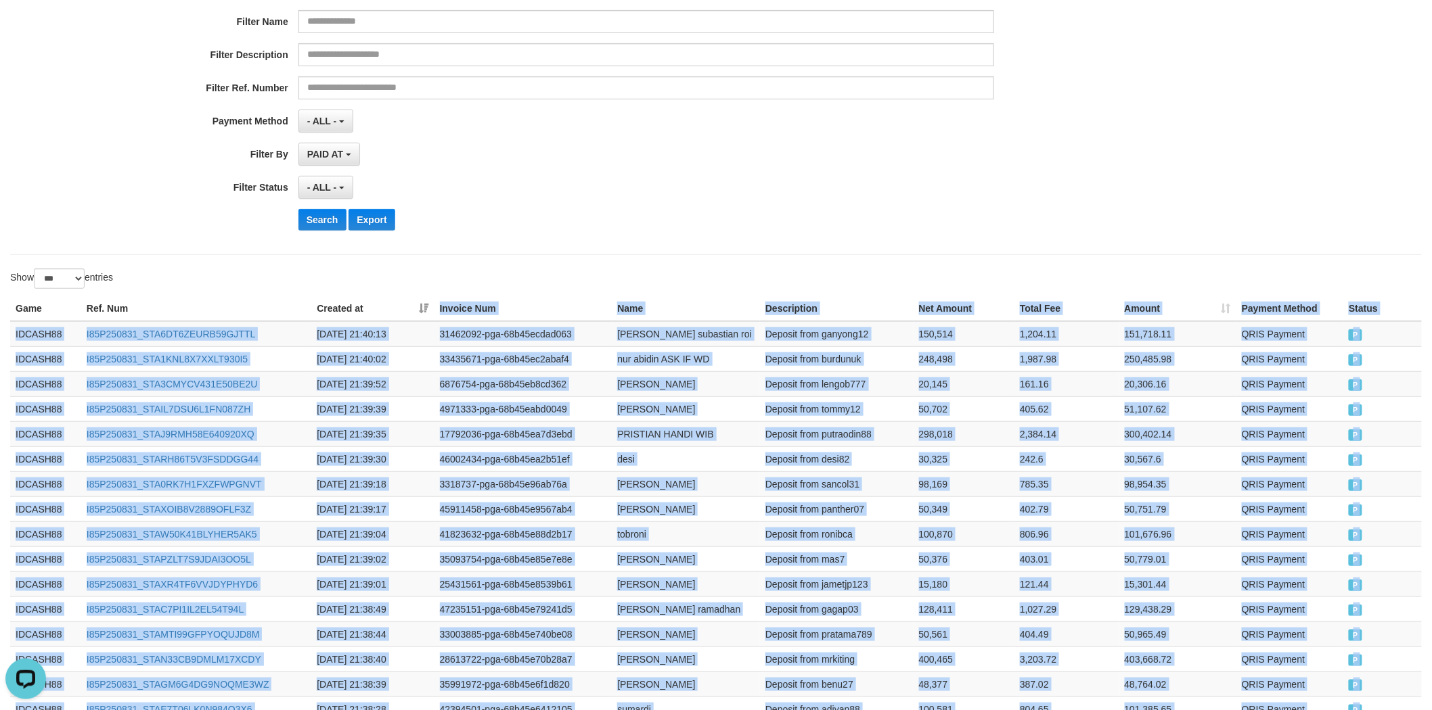
drag, startPoint x: 1372, startPoint y: 335, endPoint x: 440, endPoint y: 302, distance: 932.3
copy table "Invoice Num Name Description Net Amount Total Fee Amount Payment Method Status …"
click at [313, 221] on button "Search" at bounding box center [322, 220] width 48 height 22
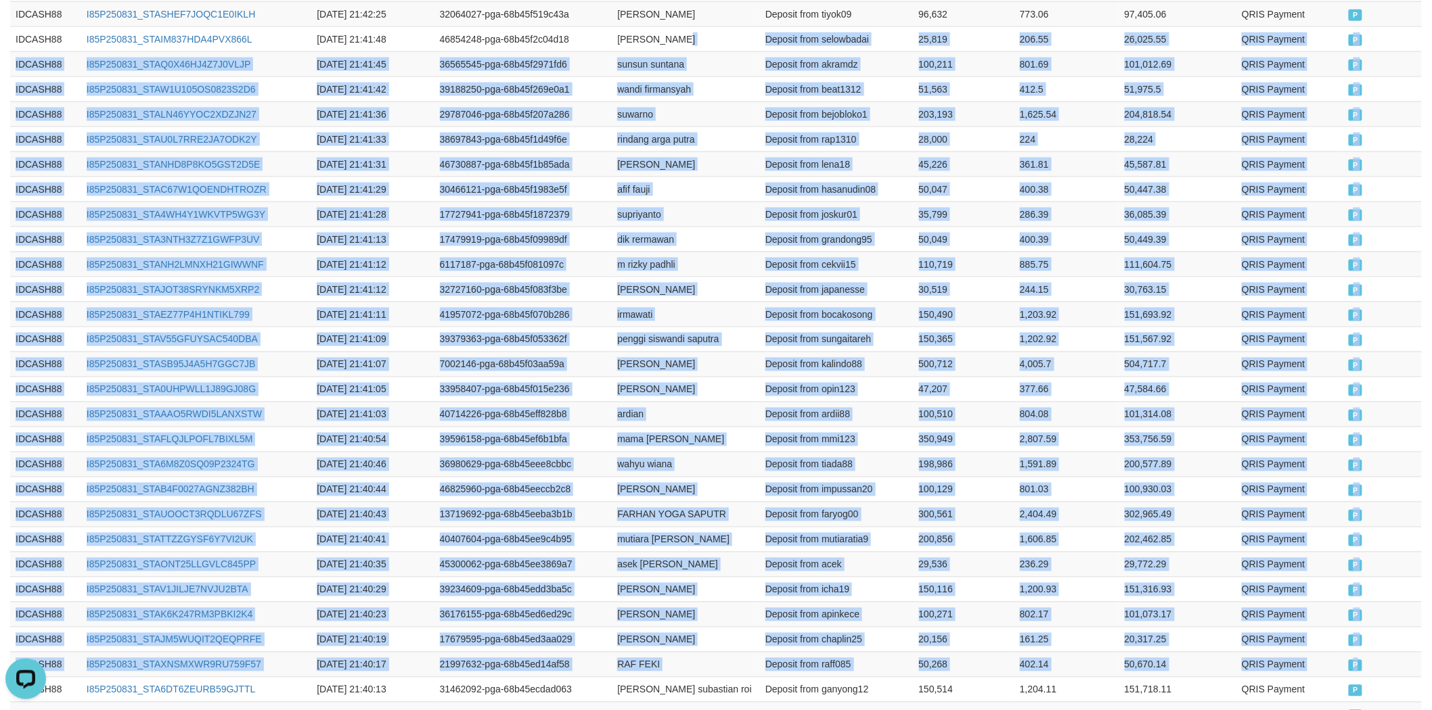
scroll to position [0, 0]
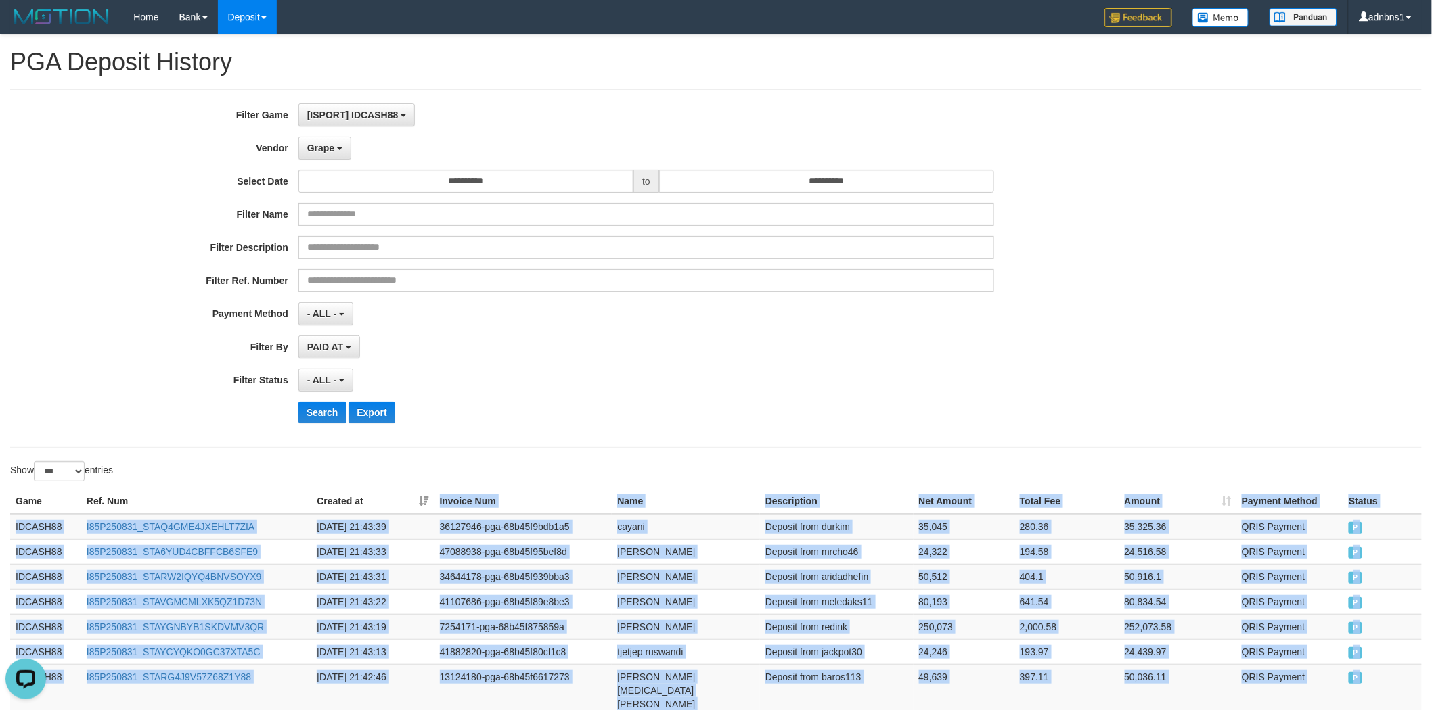
drag, startPoint x: 1374, startPoint y: 333, endPoint x: 432, endPoint y: 496, distance: 956.6
copy table "Invoice Num Name Description Net Amount Total Fee Amount Payment Method Status …"
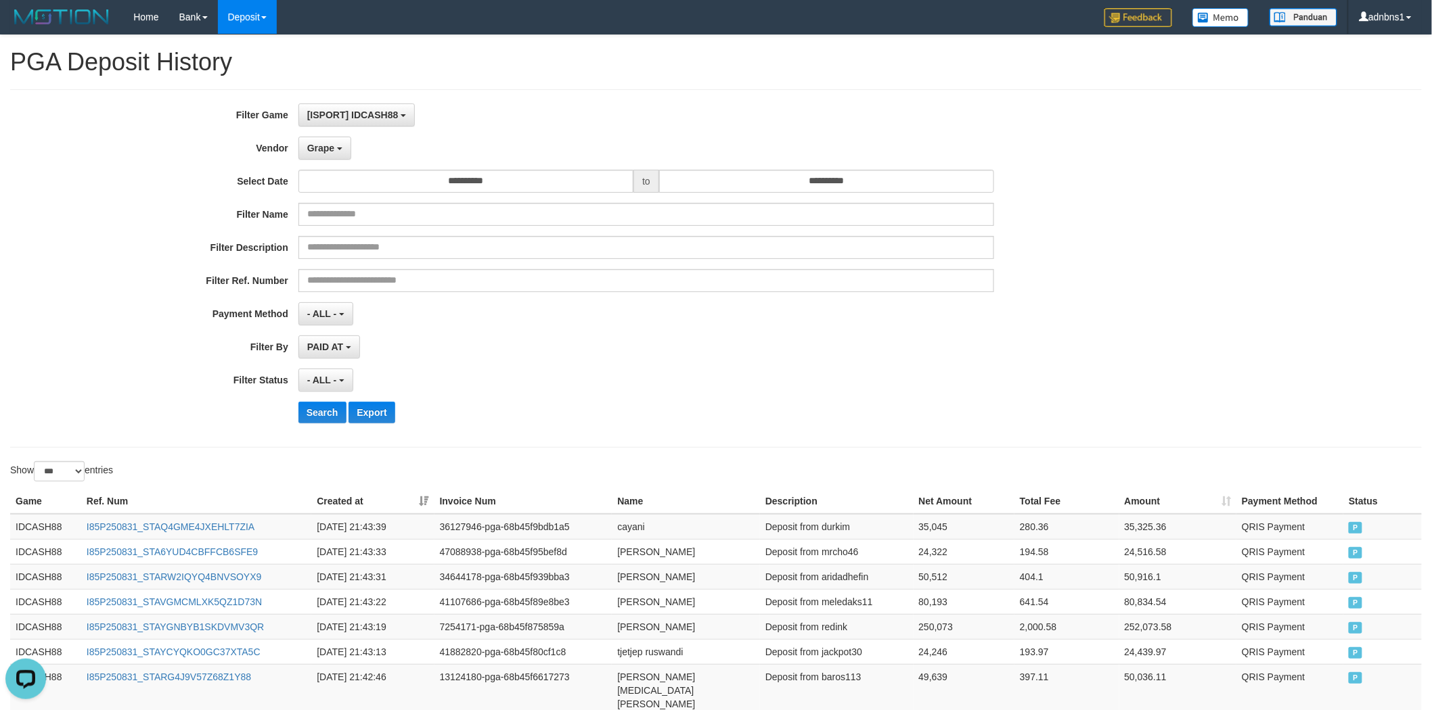
click at [315, 394] on div "**********" at bounding box center [596, 269] width 1193 height 330
click at [319, 407] on button "Search" at bounding box center [322, 413] width 48 height 22
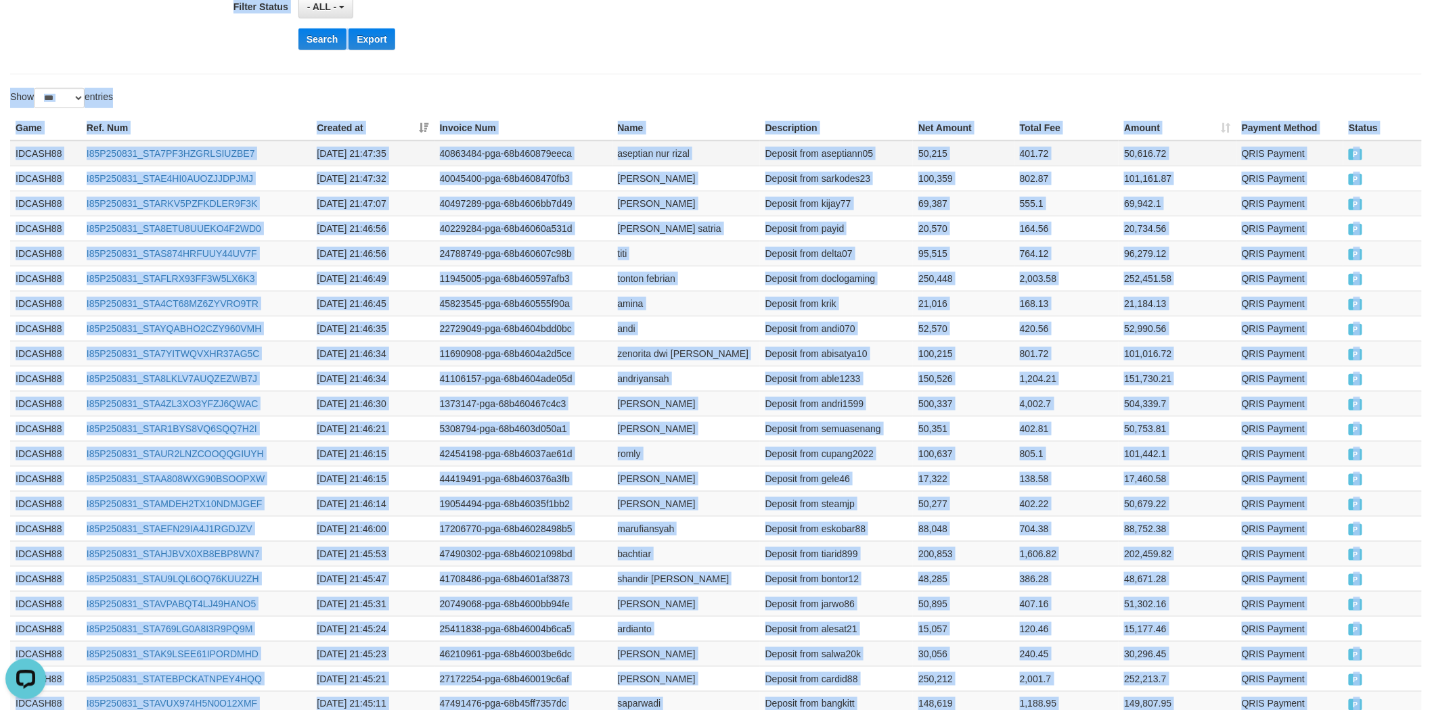
scroll to position [241, 0]
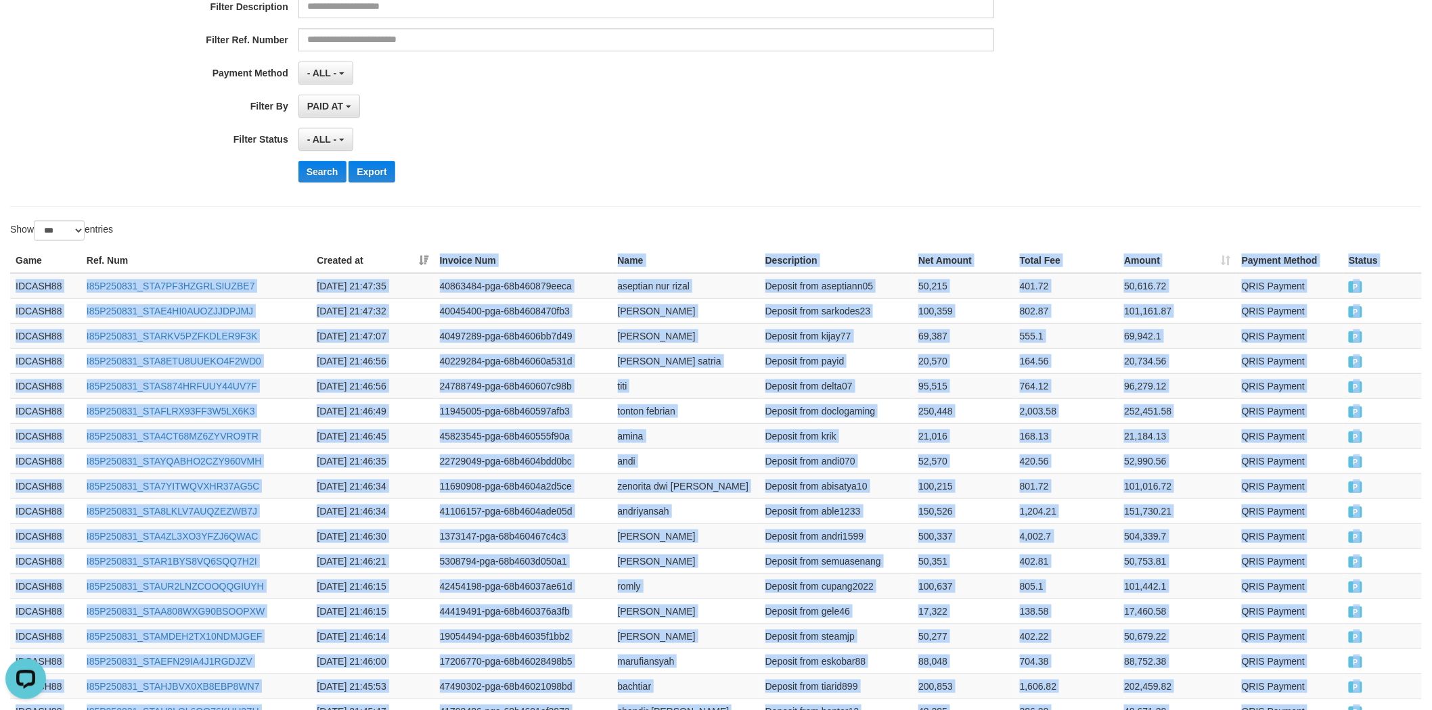
drag, startPoint x: 1363, startPoint y: 323, endPoint x: 366, endPoint y: 261, distance: 998.6
copy table "Invoice Num Name Description Net Amount Total Fee Amount Payment Method Status …"
click at [312, 173] on button "Search" at bounding box center [322, 172] width 48 height 22
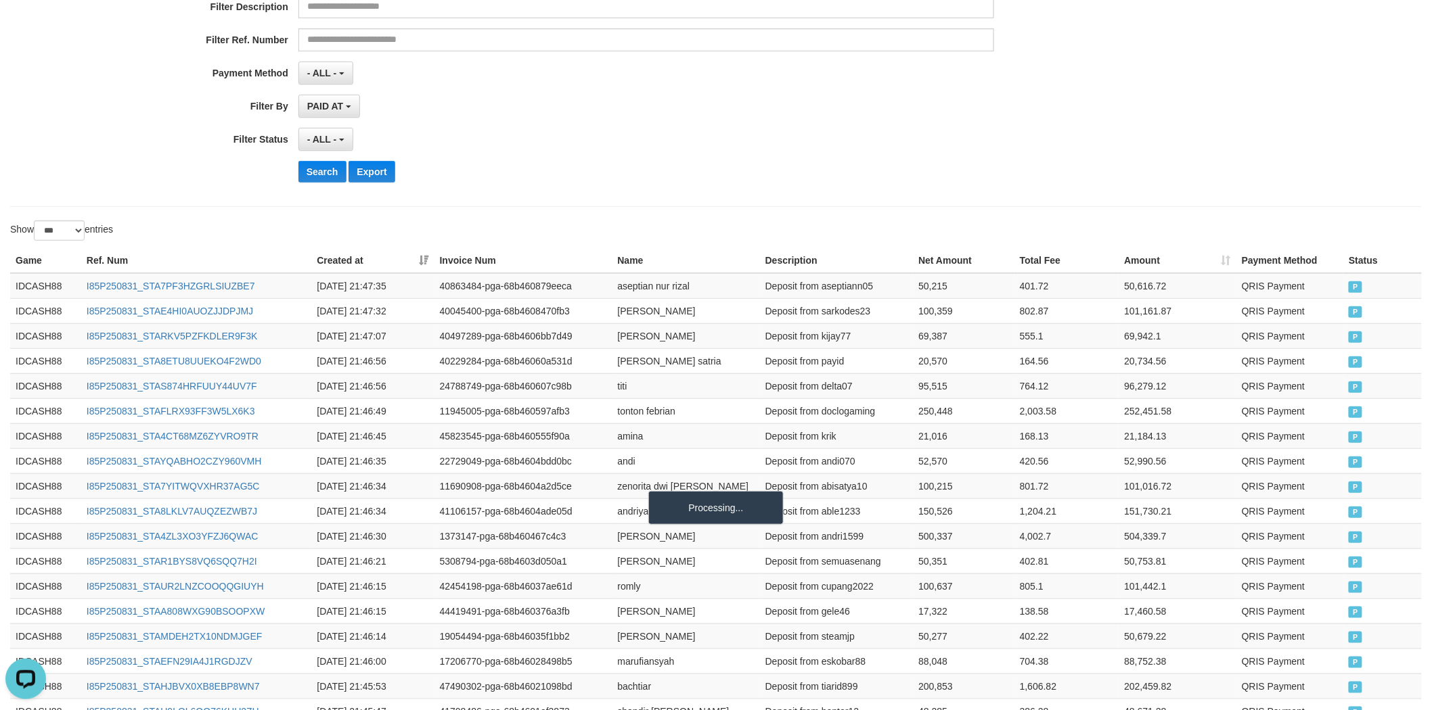
click at [507, 145] on div "- ALL - SELECT ALL - ALL - SELECT STATUS PENDING/UNPAID PAID CANCELED EXPIRED" at bounding box center [646, 139] width 696 height 23
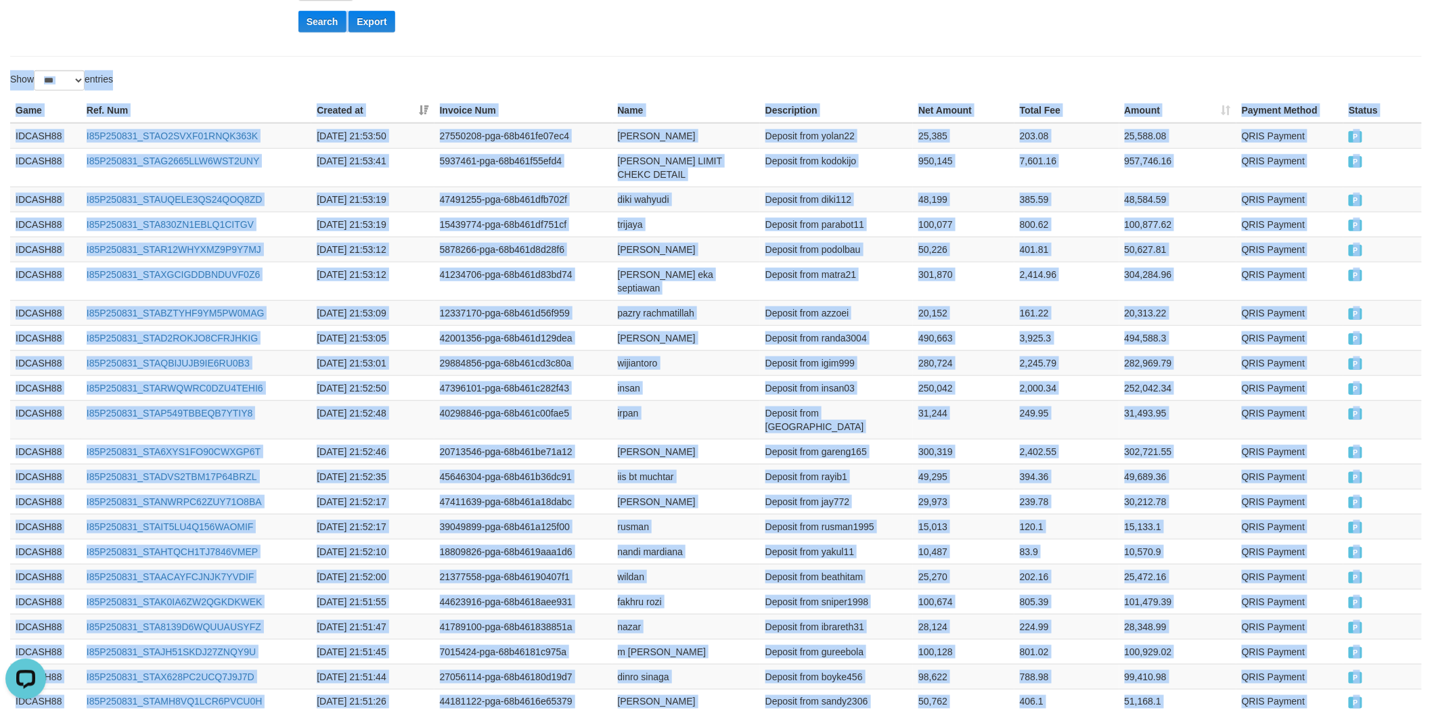
scroll to position [0, 0]
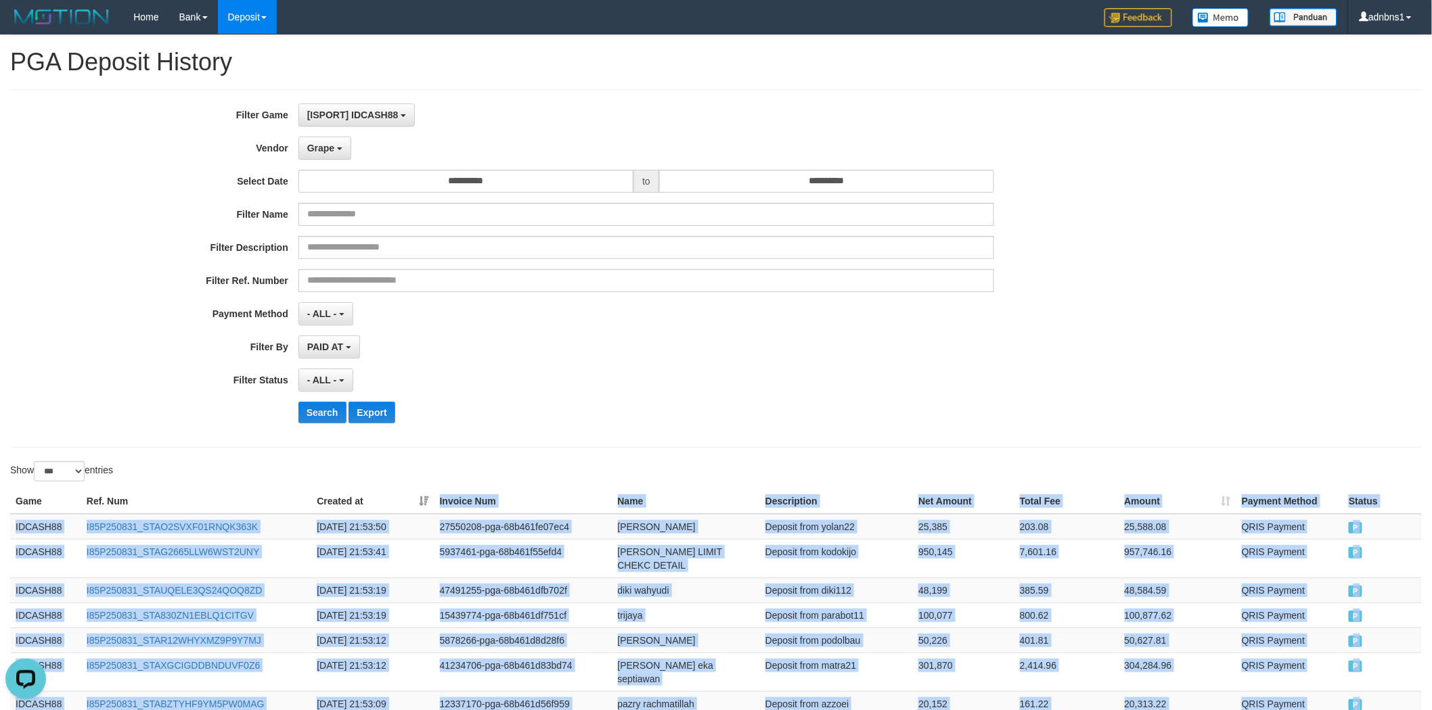
drag, startPoint x: 1393, startPoint y: 330, endPoint x: 427, endPoint y: 501, distance: 980.6
copy table "Invoice Num Name Description Net Amount Total Fee Amount Payment Method Status …"
click at [323, 417] on button "Search" at bounding box center [322, 413] width 48 height 22
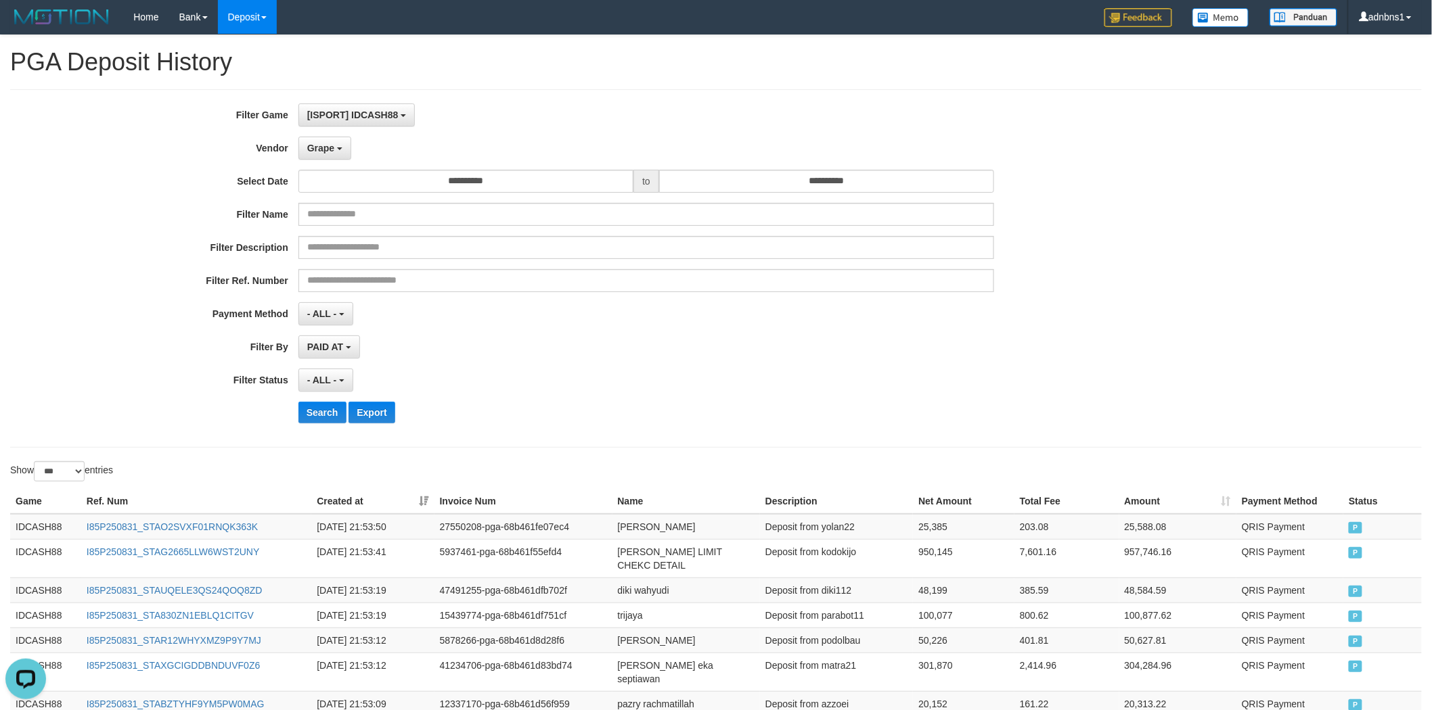
click at [498, 372] on div "- ALL - SELECT ALL - ALL - SELECT STATUS PENDING/UNPAID PAID CANCELED EXPIRED" at bounding box center [646, 380] width 696 height 23
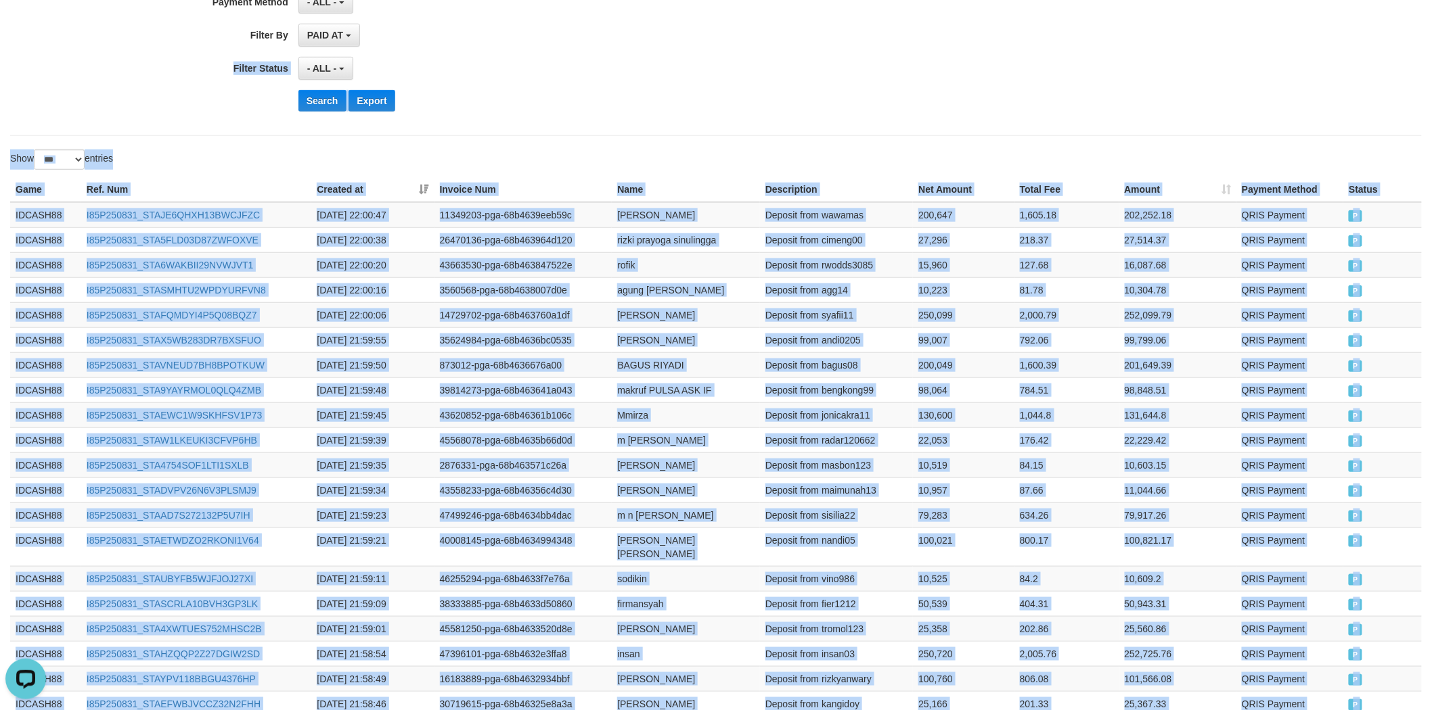
scroll to position [292, 0]
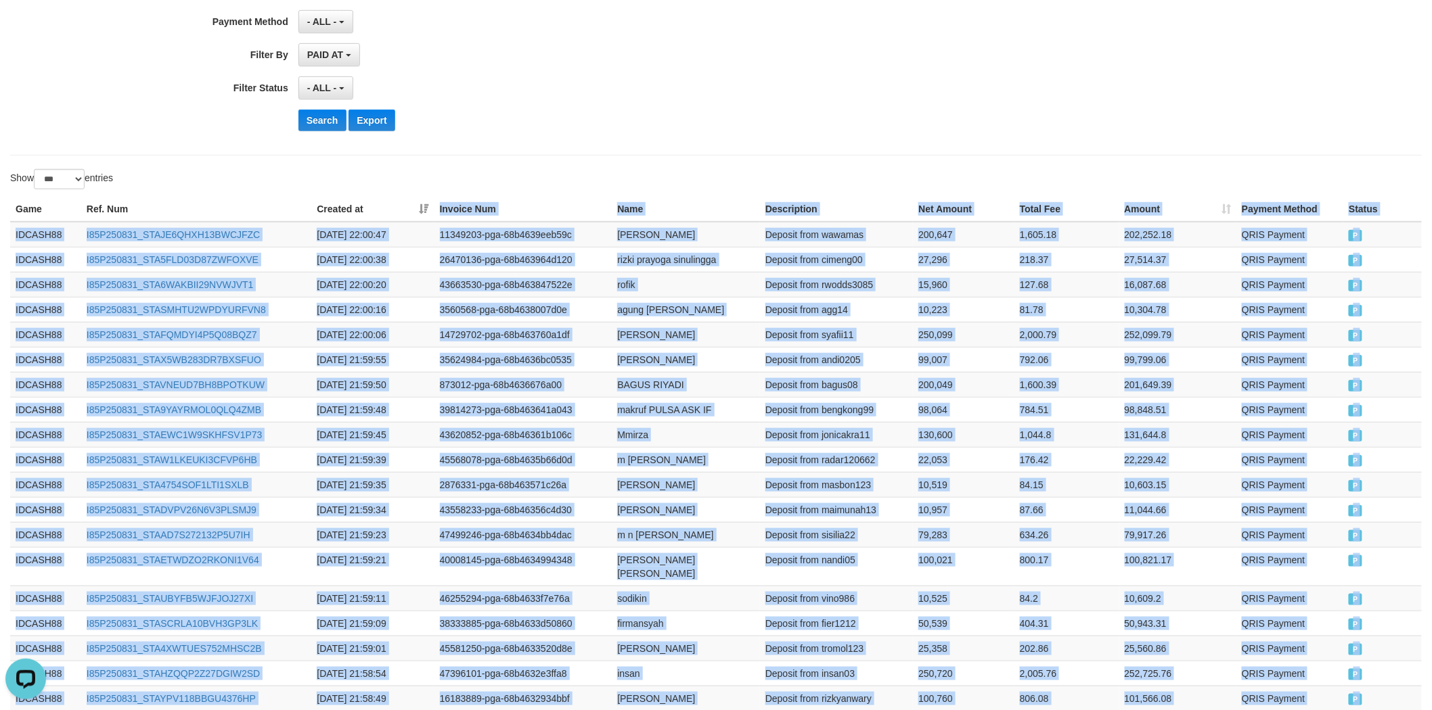
drag, startPoint x: 1384, startPoint y: 334, endPoint x: 431, endPoint y: 215, distance: 960.0
click at [332, 120] on button "Search" at bounding box center [322, 121] width 48 height 22
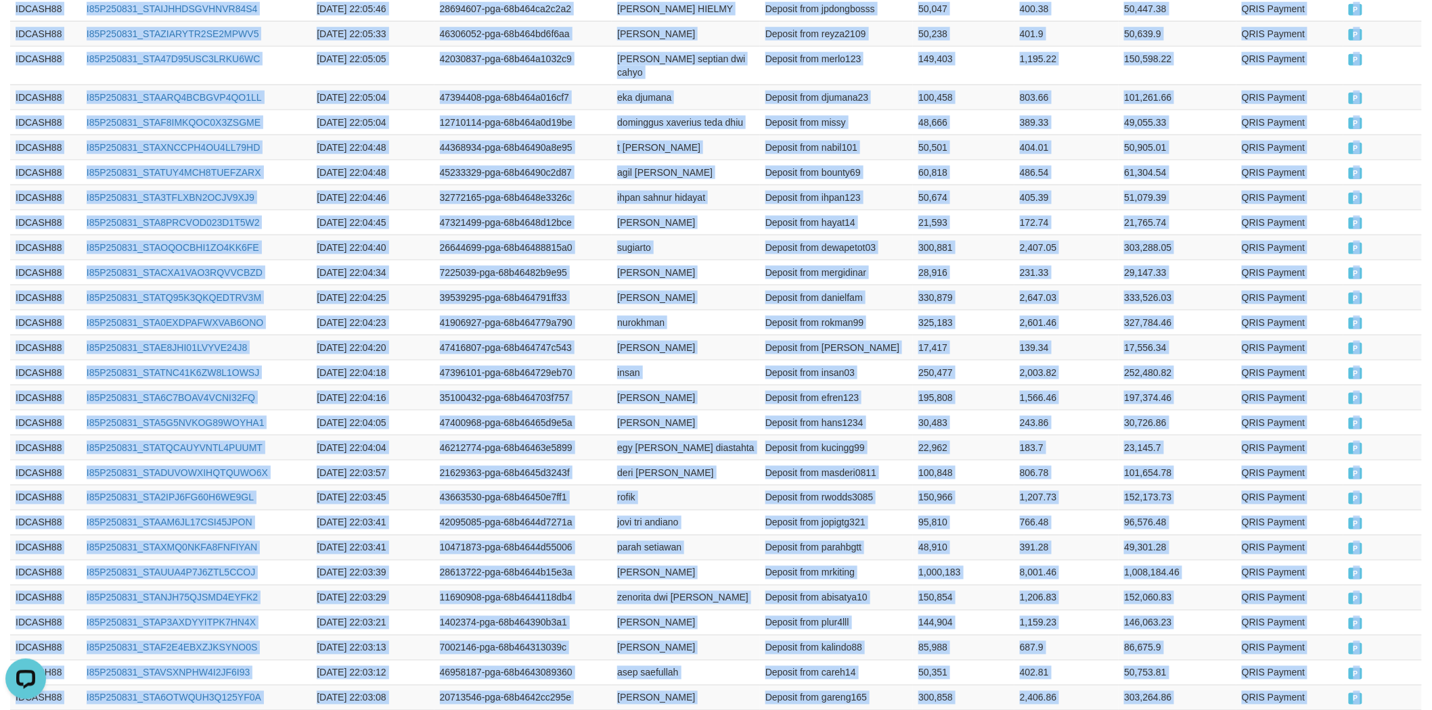
scroll to position [45, 0]
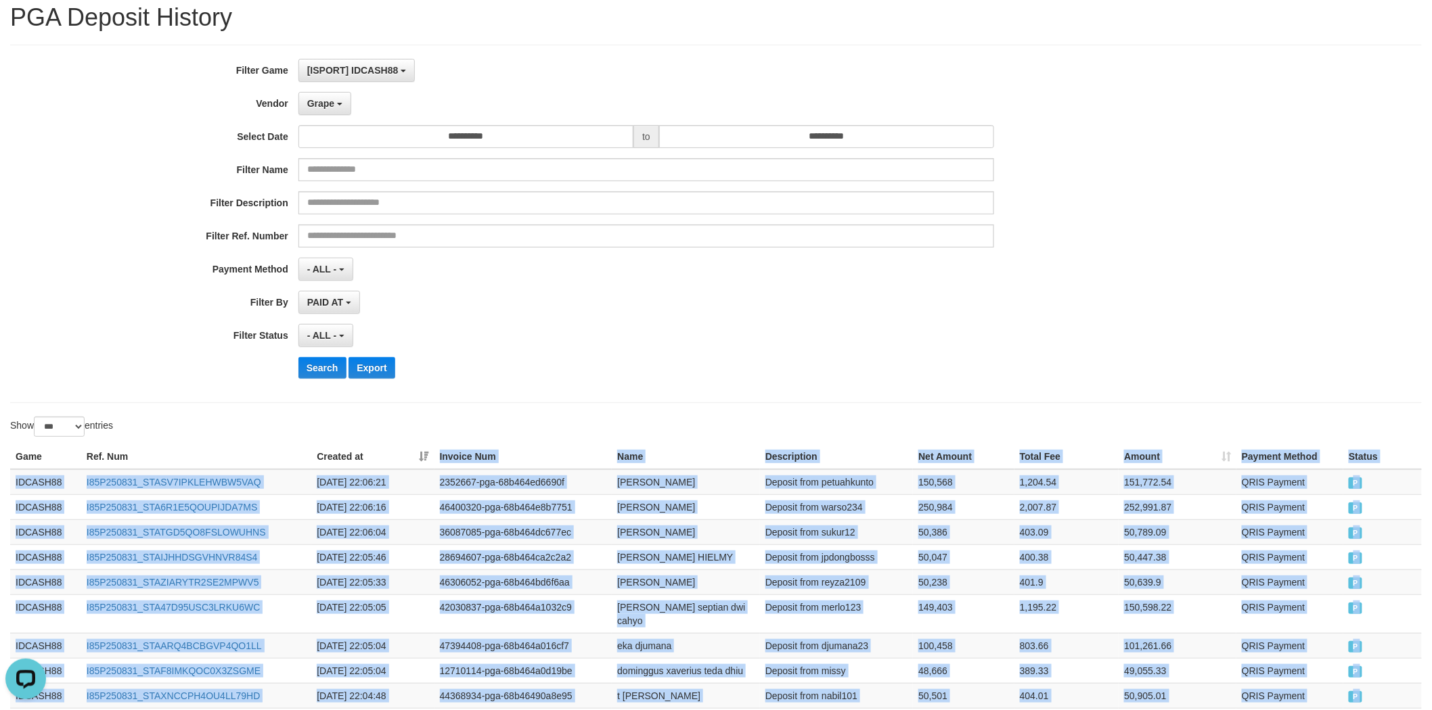
drag, startPoint x: 1367, startPoint y: 340, endPoint x: 399, endPoint y: 450, distance: 974.5
click at [367, 367] on button "Export" at bounding box center [371, 368] width 46 height 22
click at [315, 371] on button "Search" at bounding box center [322, 368] width 48 height 22
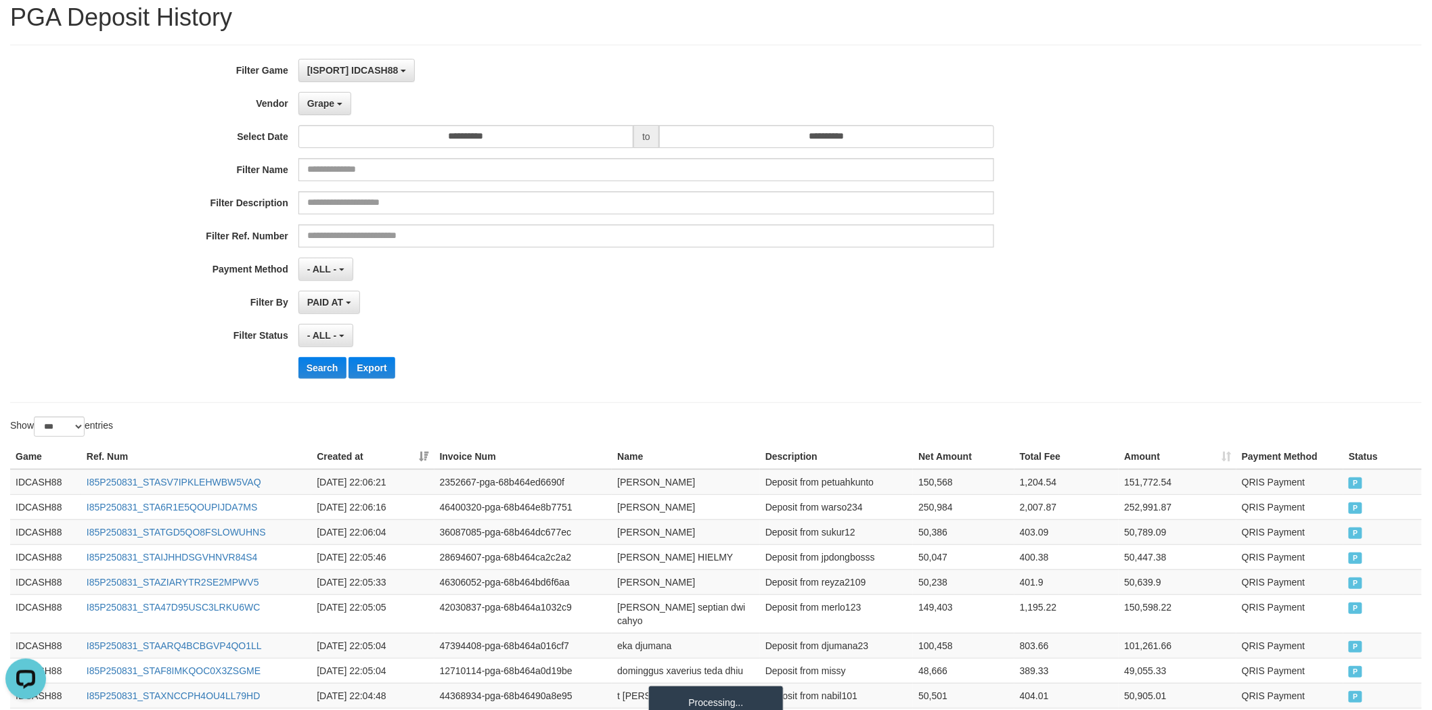
click at [434, 330] on div "- ALL - SELECT ALL - ALL - SELECT STATUS PENDING/UNPAID PAID CANCELED EXPIRED" at bounding box center [646, 335] width 696 height 23
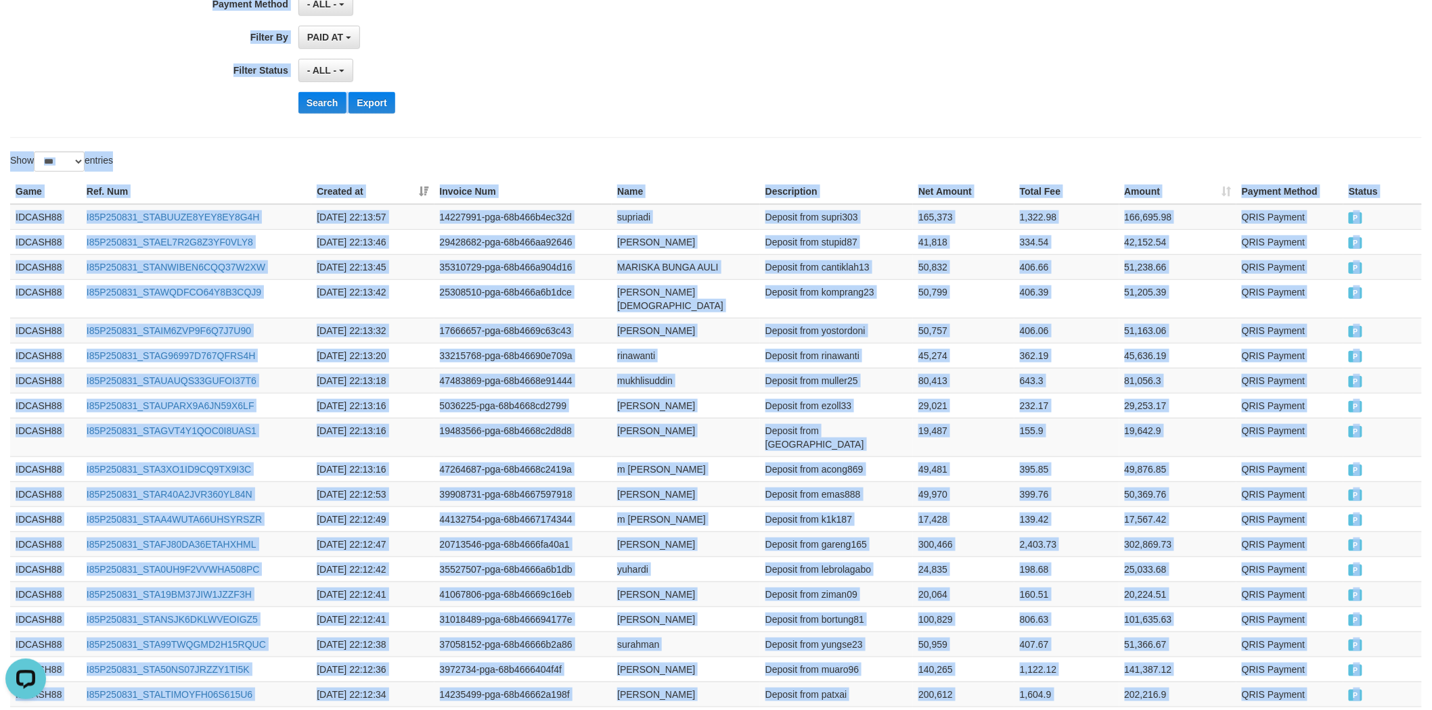
scroll to position [0, 0]
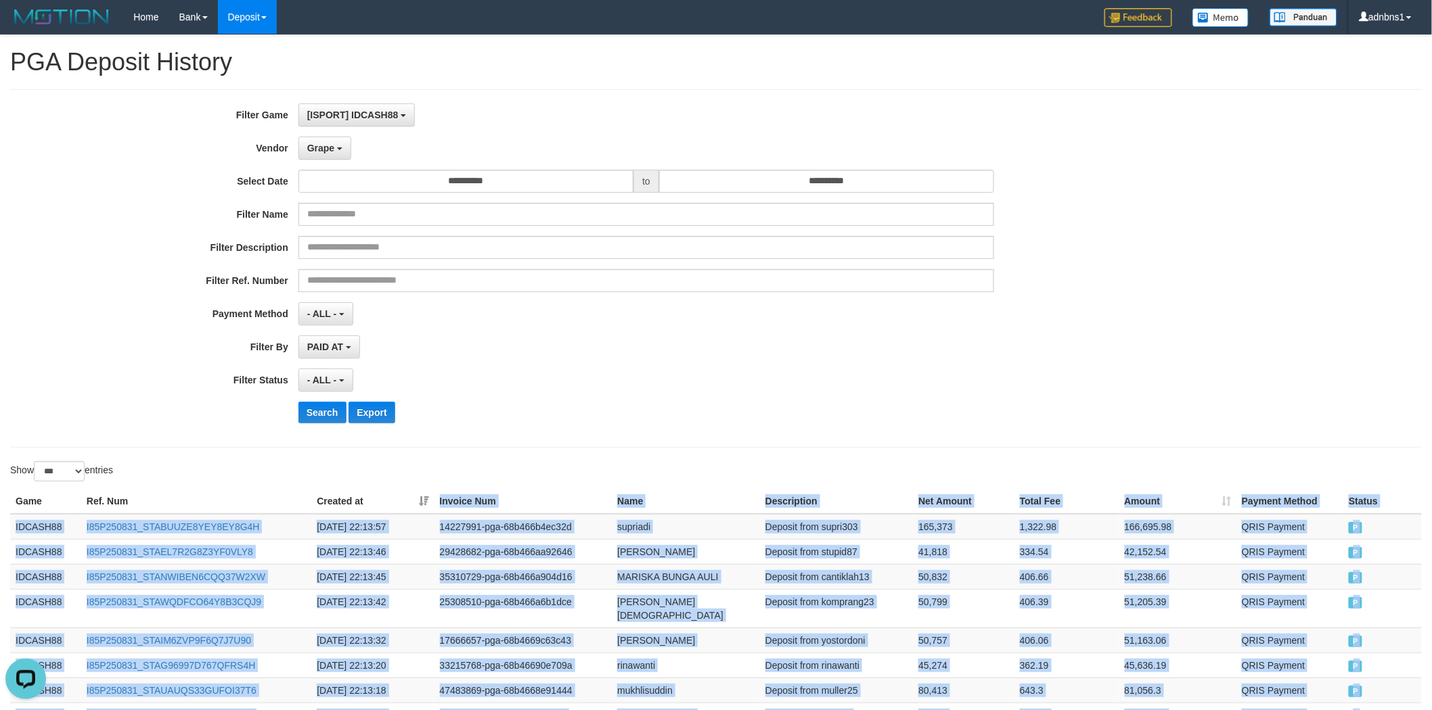
drag, startPoint x: 1363, startPoint y: 338, endPoint x: 471, endPoint y: 416, distance: 895.2
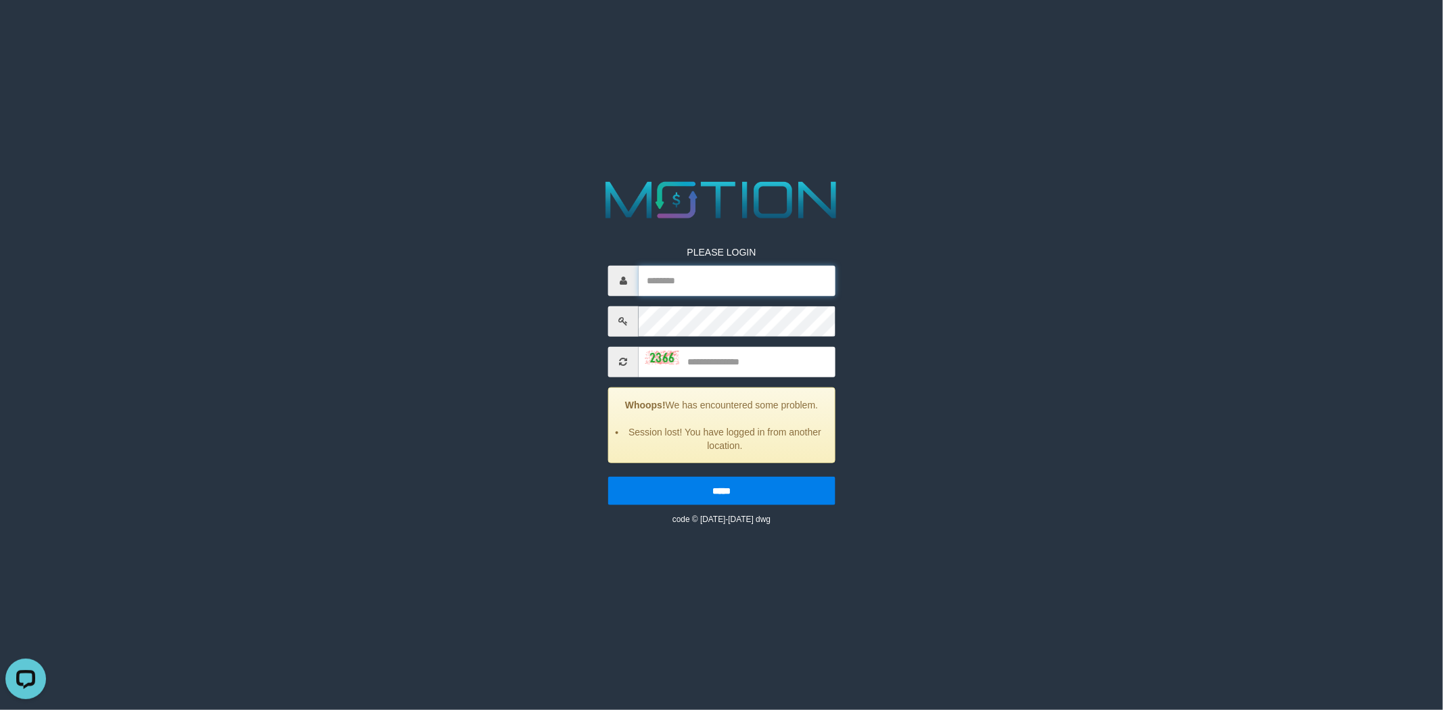
type input "*******"
click at [769, 360] on input "text" at bounding box center [737, 361] width 197 height 30
type input "****"
click at [608, 476] on input "*****" at bounding box center [721, 490] width 227 height 28
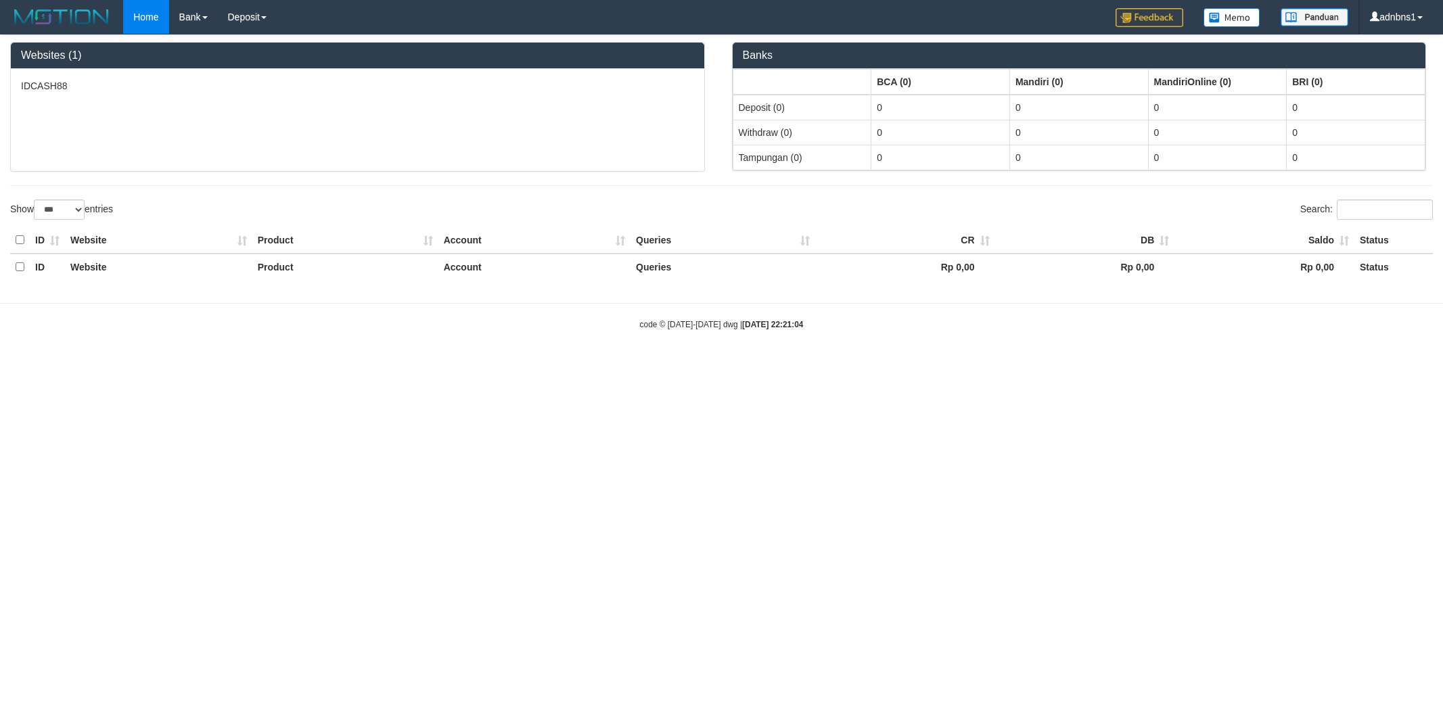
select select "***"
click at [249, 41] on link "PGA History" at bounding box center [272, 47] width 107 height 18
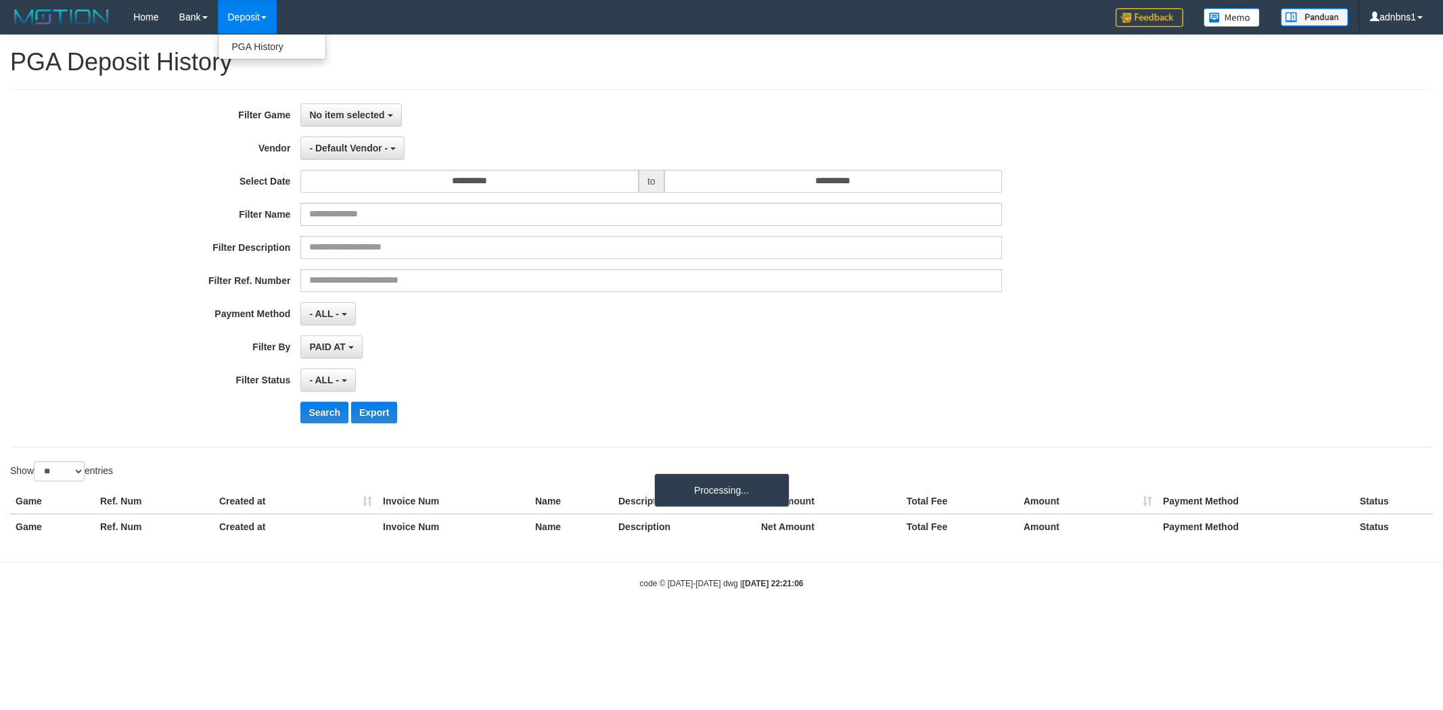
select select
select select "**"
click at [335, 106] on button "No item selected" at bounding box center [350, 115] width 101 height 23
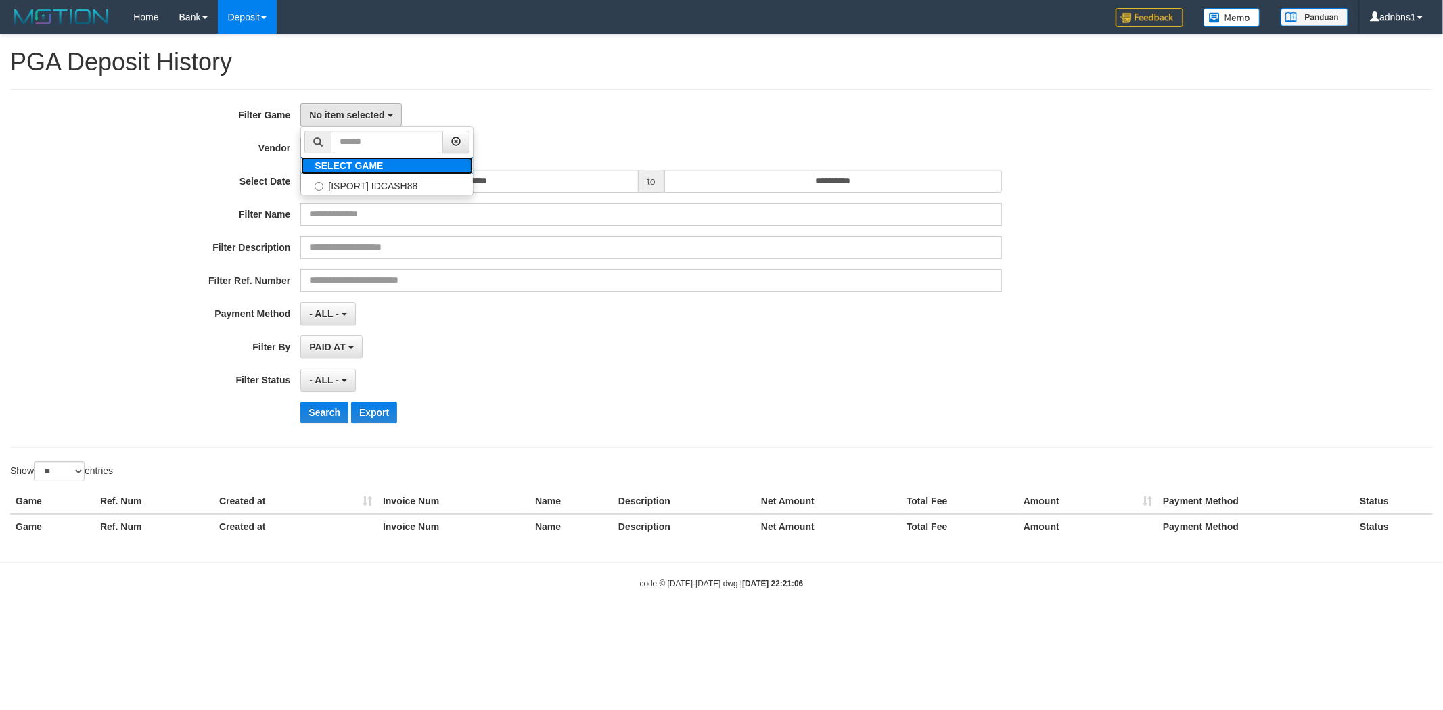
click at [368, 167] on b "SELECT GAME" at bounding box center [349, 165] width 68 height 11
click at [341, 173] on label "SELECT GAME" at bounding box center [348, 166] width 95 height 18
click at [341, 184] on label "[ISPORT] IDCASH88" at bounding box center [387, 185] width 172 height 20
select select "***"
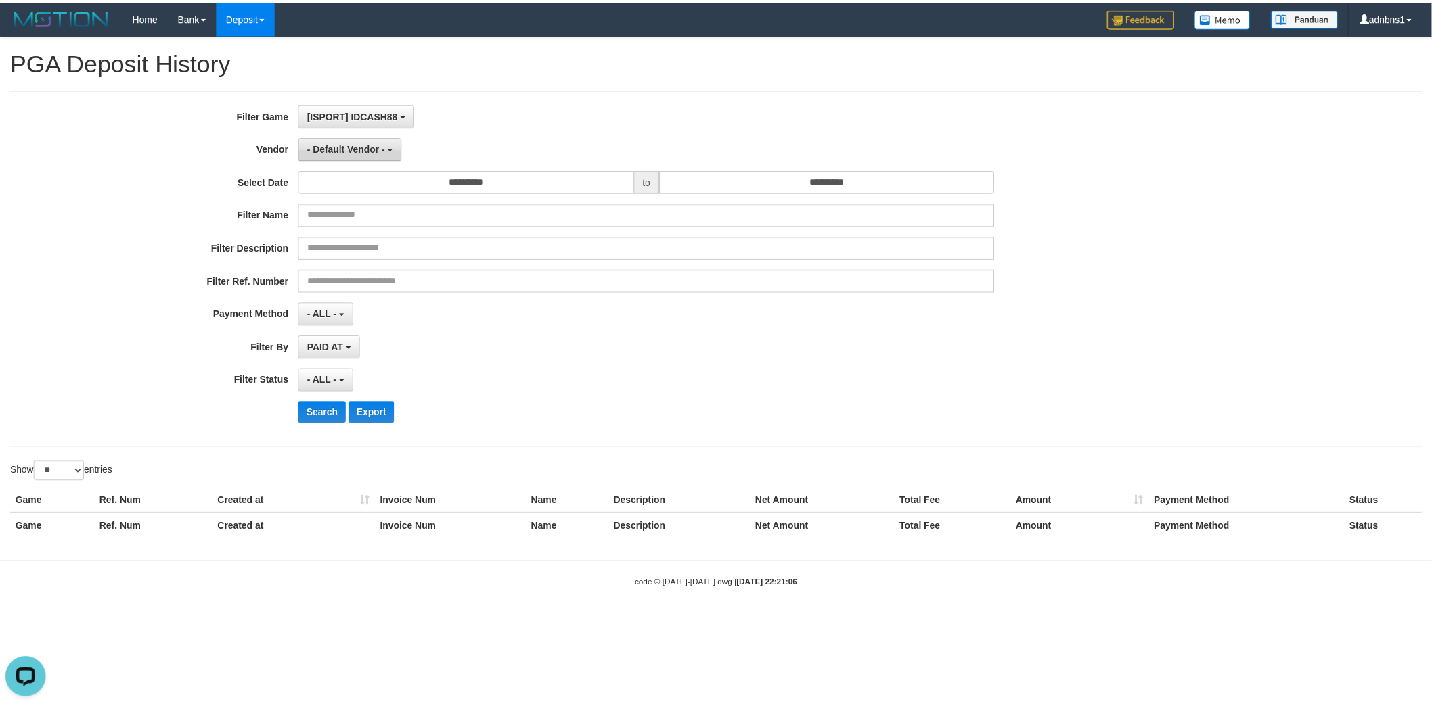
scroll to position [12, 0]
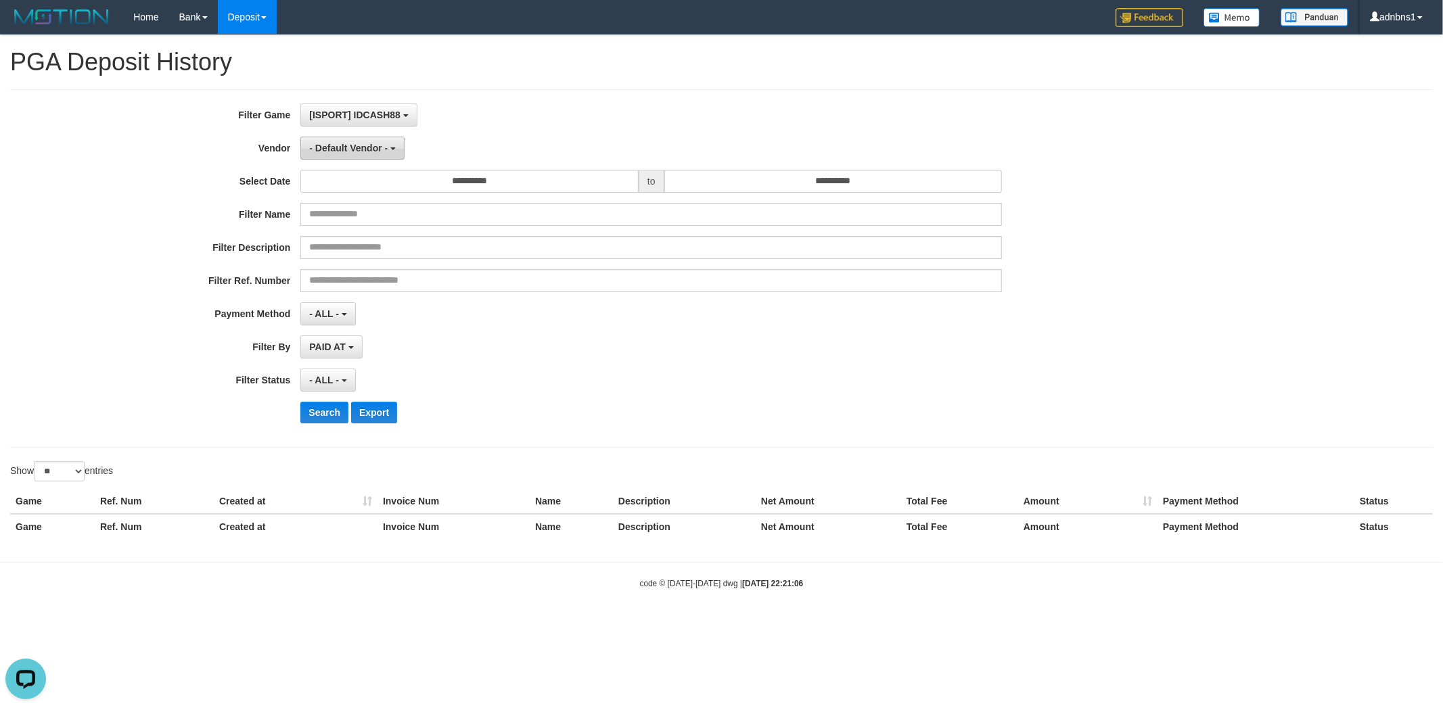
click at [346, 147] on span "- Default Vendor -" at bounding box center [348, 148] width 78 height 11
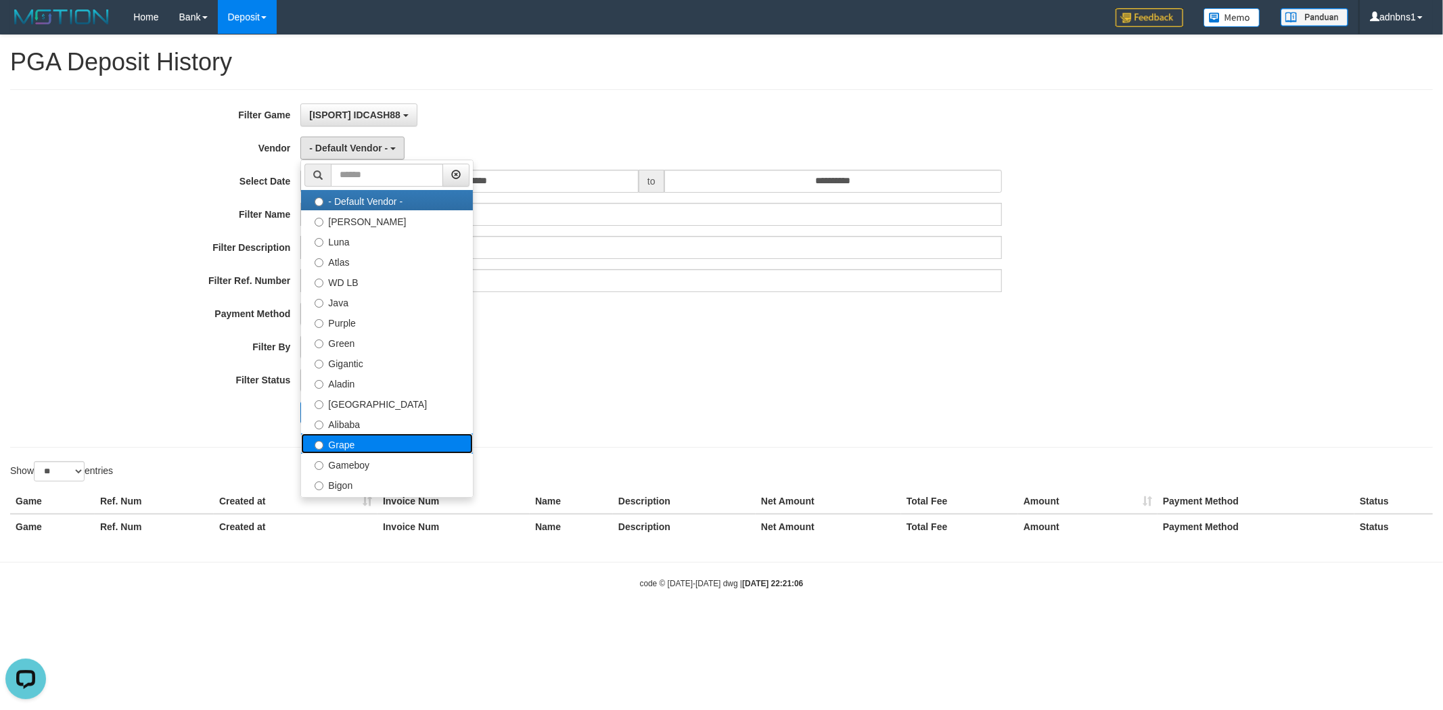
click at [386, 447] on label "Grape" at bounding box center [387, 444] width 172 height 20
select select "**********"
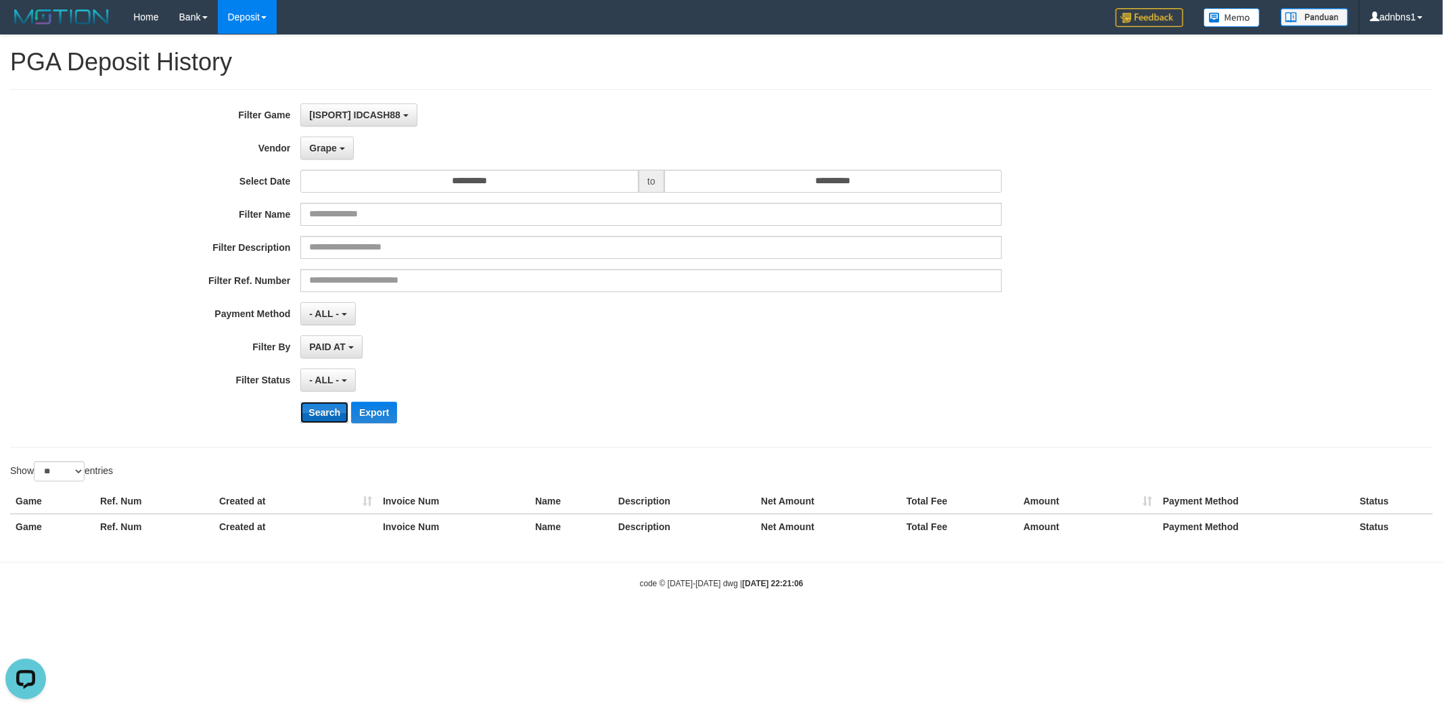
click at [319, 413] on button "Search" at bounding box center [324, 413] width 48 height 22
click at [572, 404] on div "Search Export" at bounding box center [751, 413] width 902 height 22
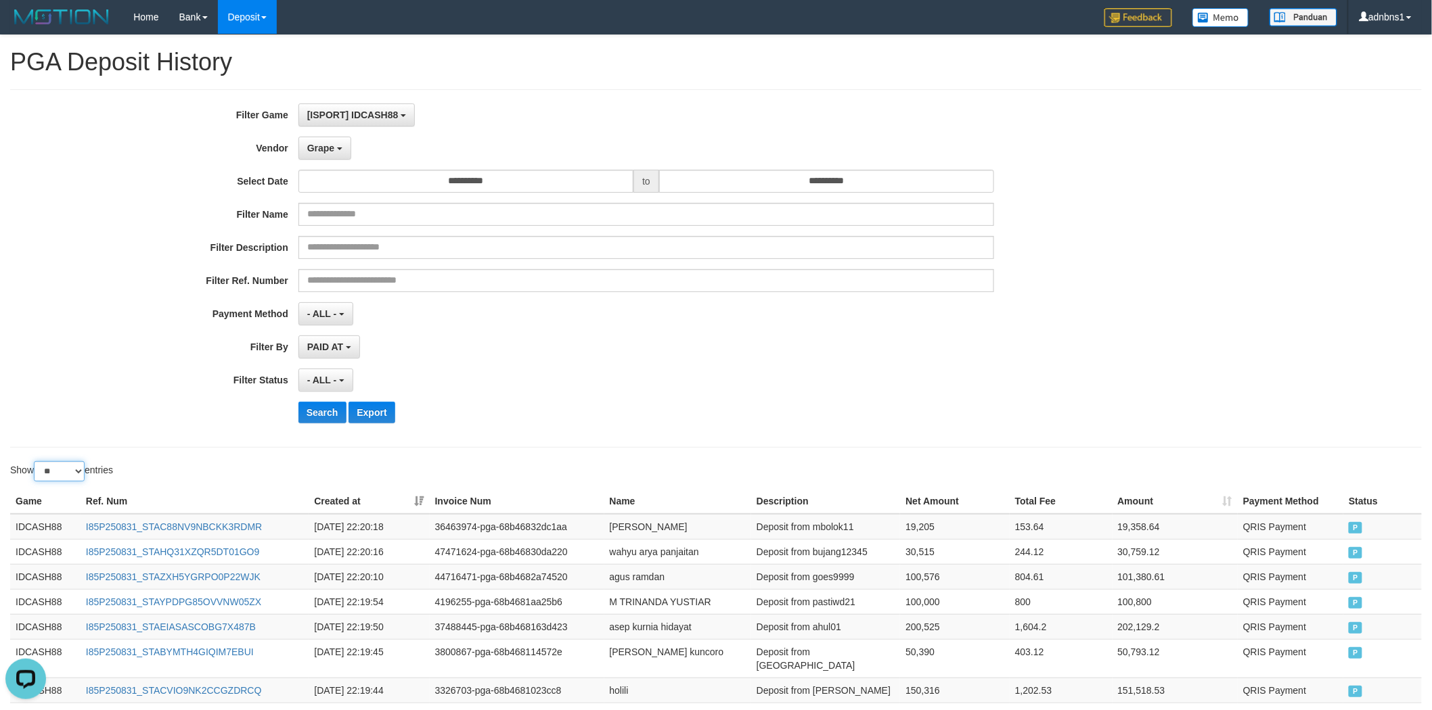
click at [49, 471] on select "** ** ** ***" at bounding box center [59, 471] width 51 height 20
select select "***"
click at [36, 462] on select "** ** ** ***" at bounding box center [59, 471] width 51 height 20
click at [528, 460] on div "**********" at bounding box center [716, 623] width 1432 height 1177
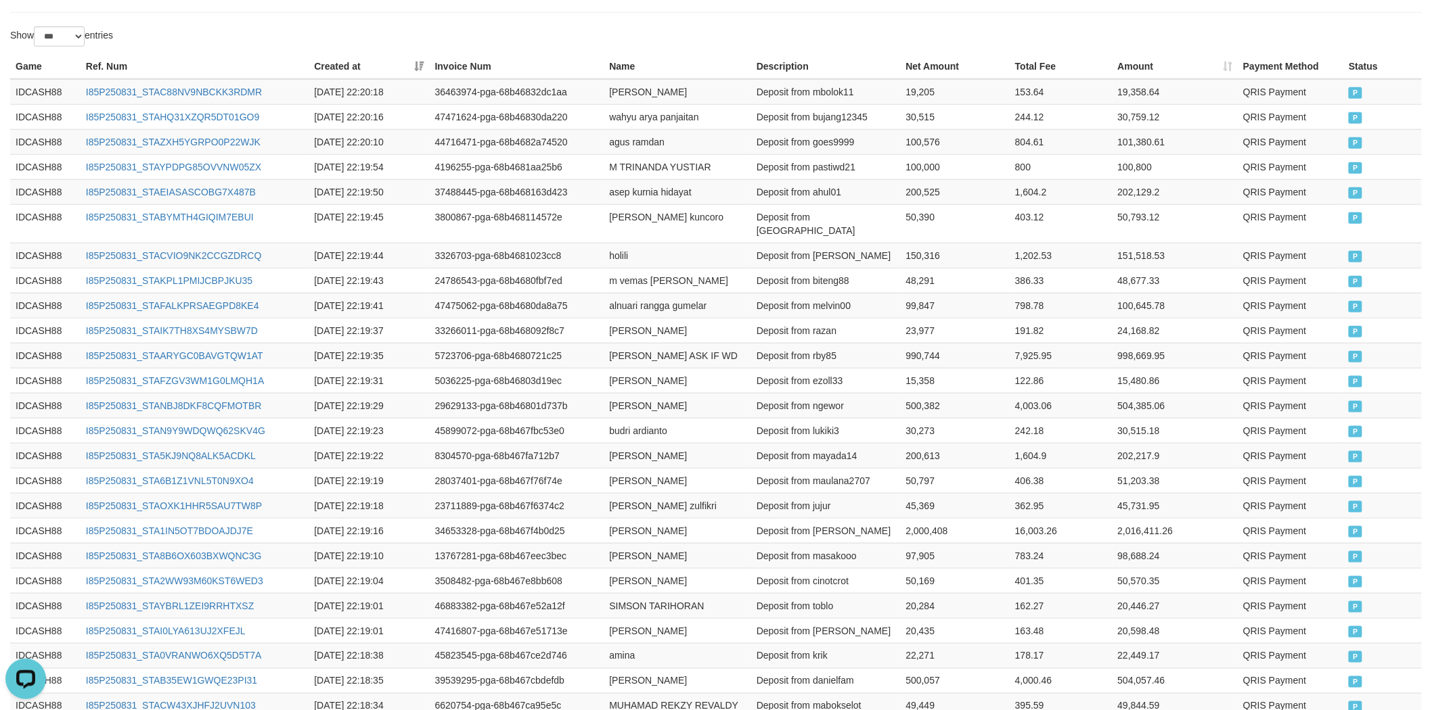
scroll to position [394, 0]
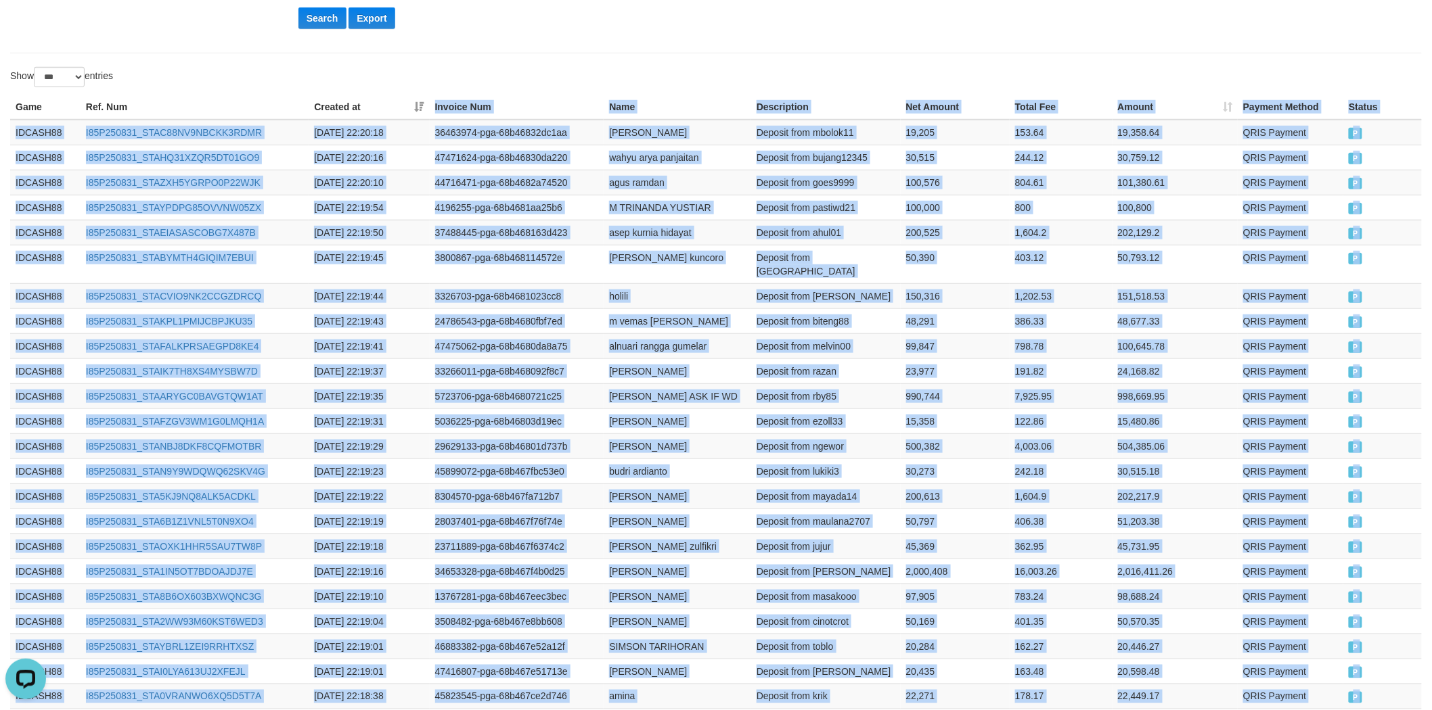
drag, startPoint x: 1384, startPoint y: 336, endPoint x: 426, endPoint y: 97, distance: 987.0
copy table "Invoice Num Name Description Net Amount Total Fee Amount Payment Method Status …"
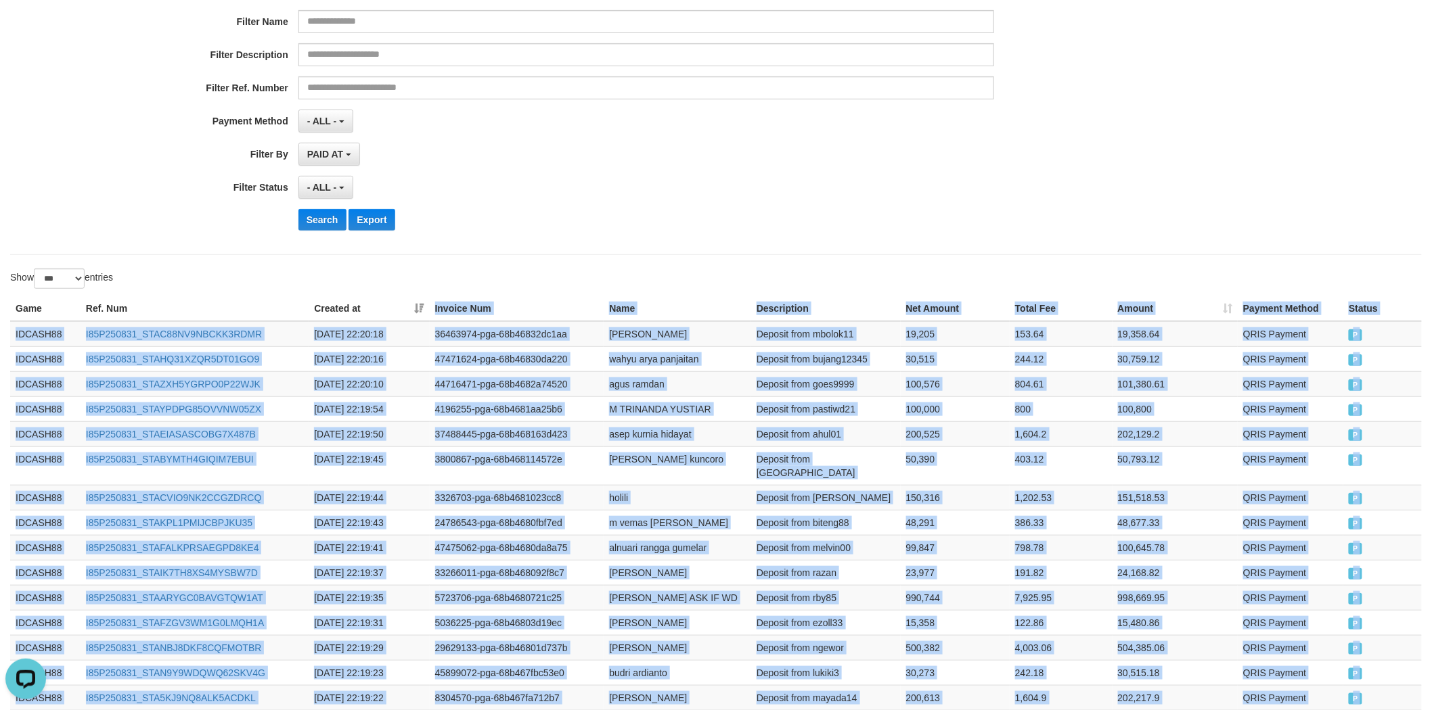
scroll to position [93, 0]
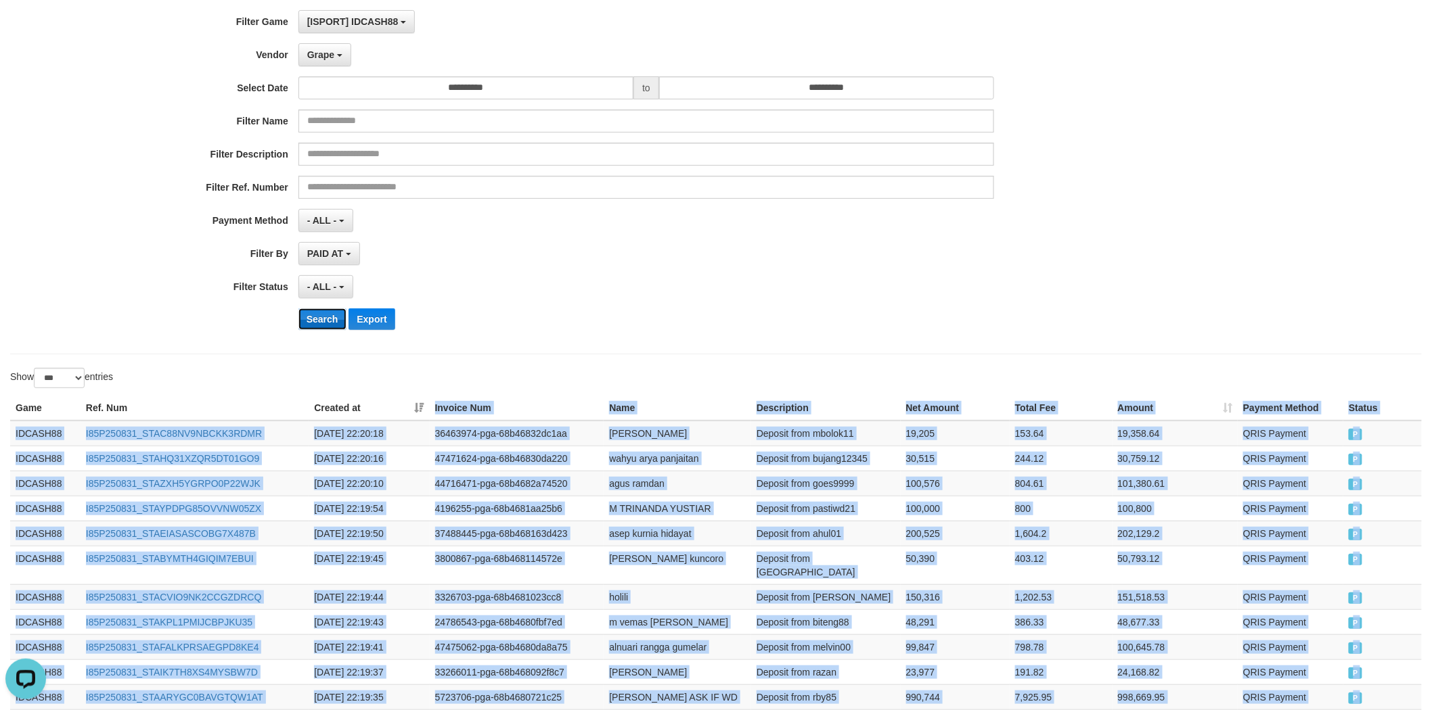
click at [313, 311] on button "Search" at bounding box center [322, 320] width 48 height 22
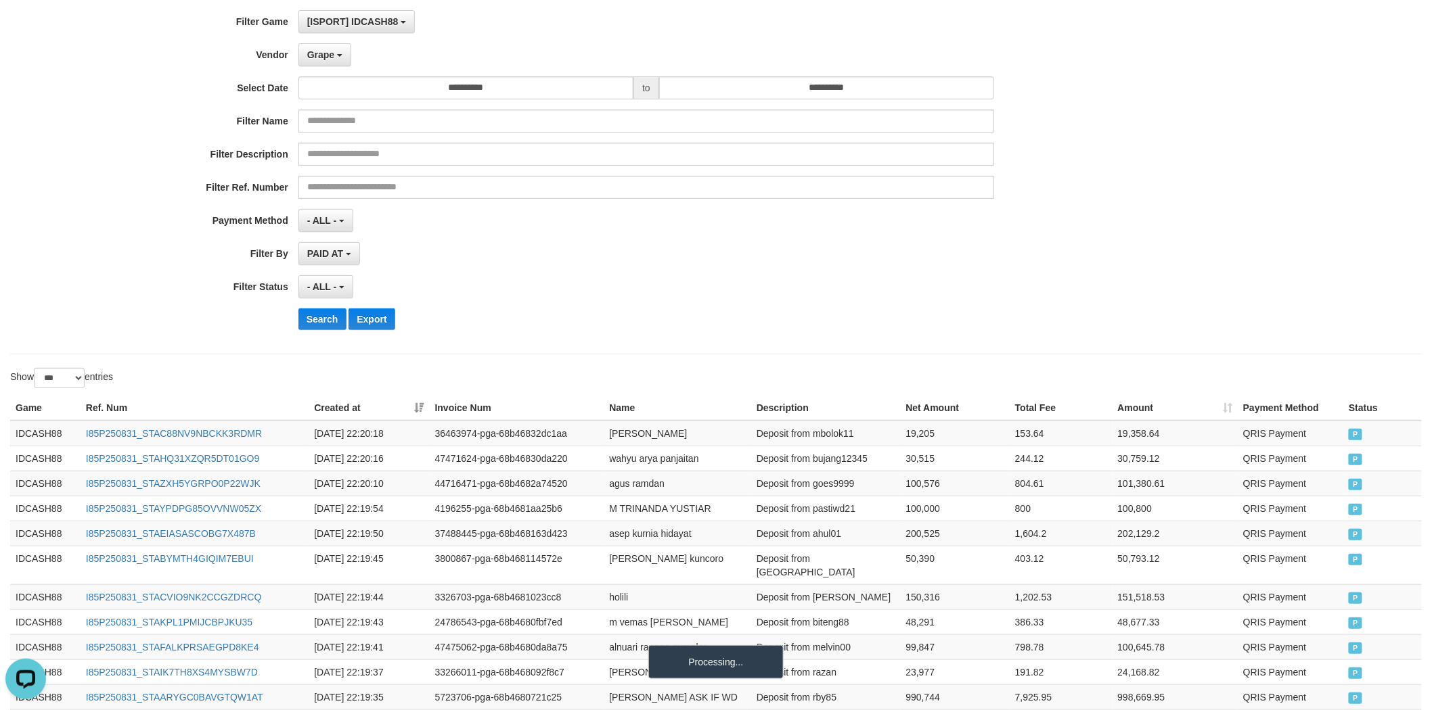
click at [652, 310] on div "Search Export" at bounding box center [745, 320] width 895 height 22
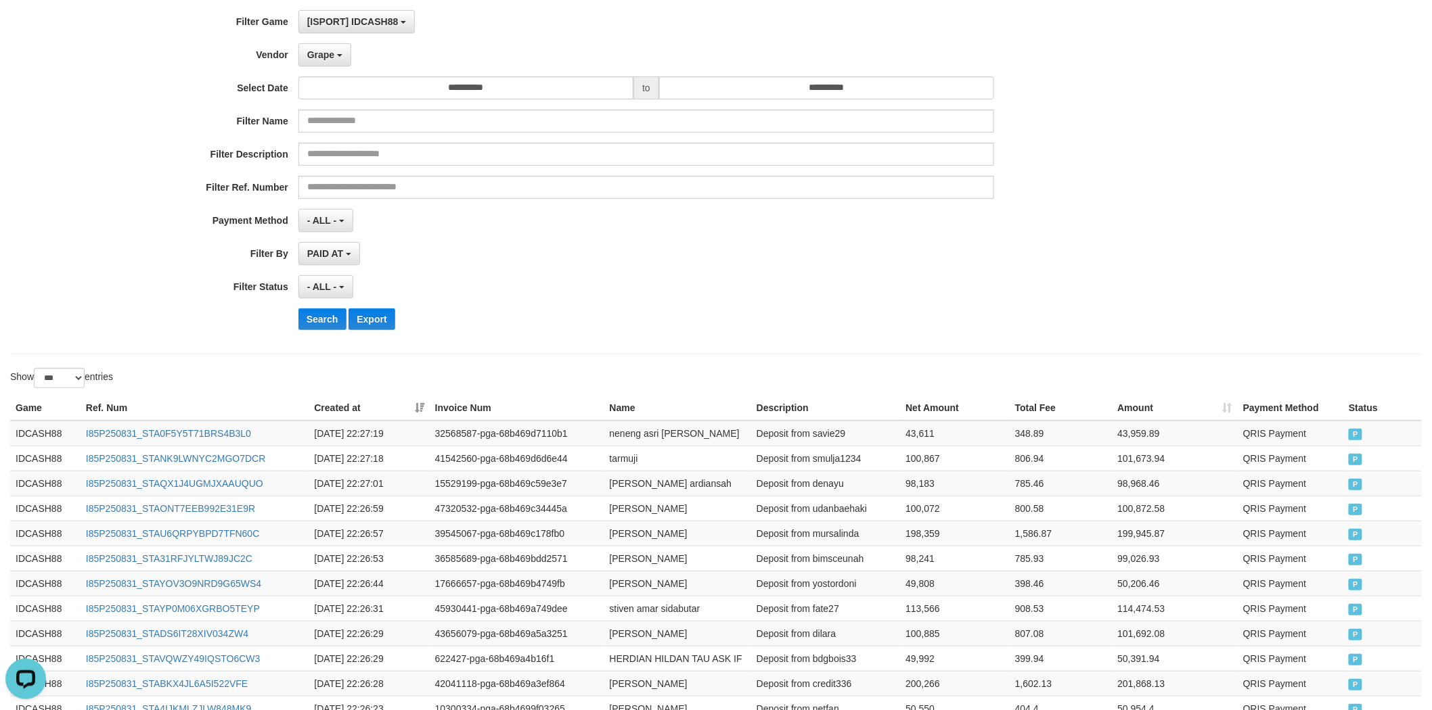
scroll to position [1399, 0]
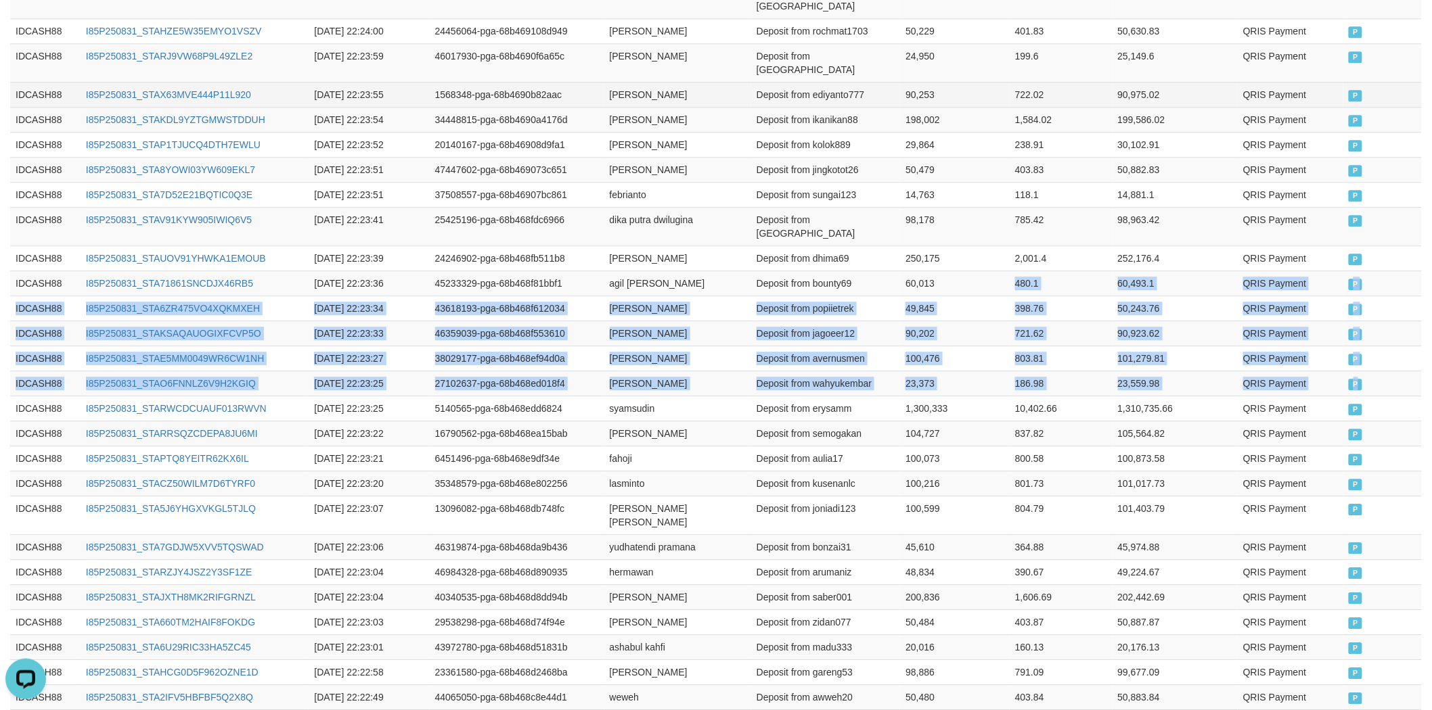
drag, startPoint x: 1372, startPoint y: 332, endPoint x: 899, endPoint y: 42, distance: 555.5
click at [928, 138] on tbody "IDCASH88 I85P250831_STA0F5Y5T71BRS4B3L0 2025-08-31 22:27:19 32568587-pga-68b469…" at bounding box center [715, 414] width 1411 height 2599
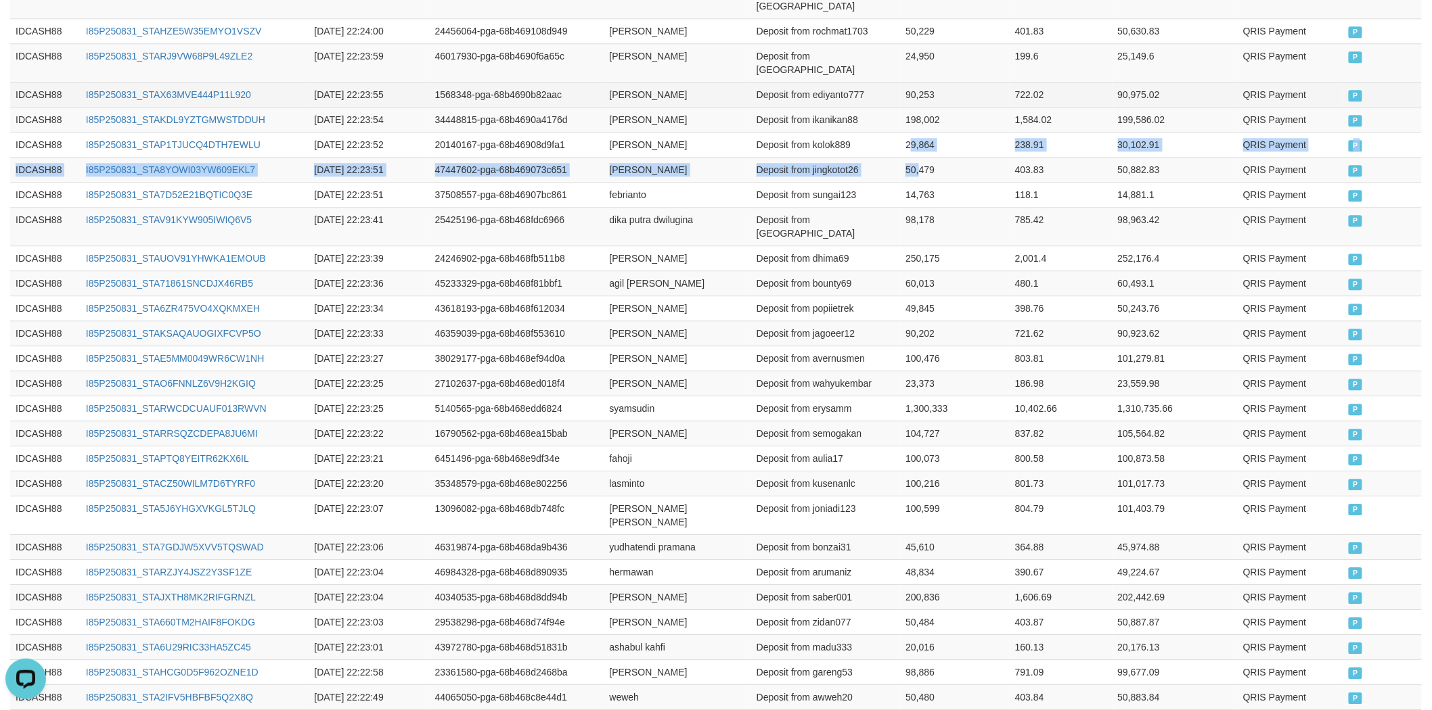
click at [907, 85] on tbody "IDCASH88 I85P250831_STA0F5Y5T71BRS4B3L0 2025-08-31 22:27:19 32568587-pga-68b469…" at bounding box center [715, 414] width 1411 height 2599
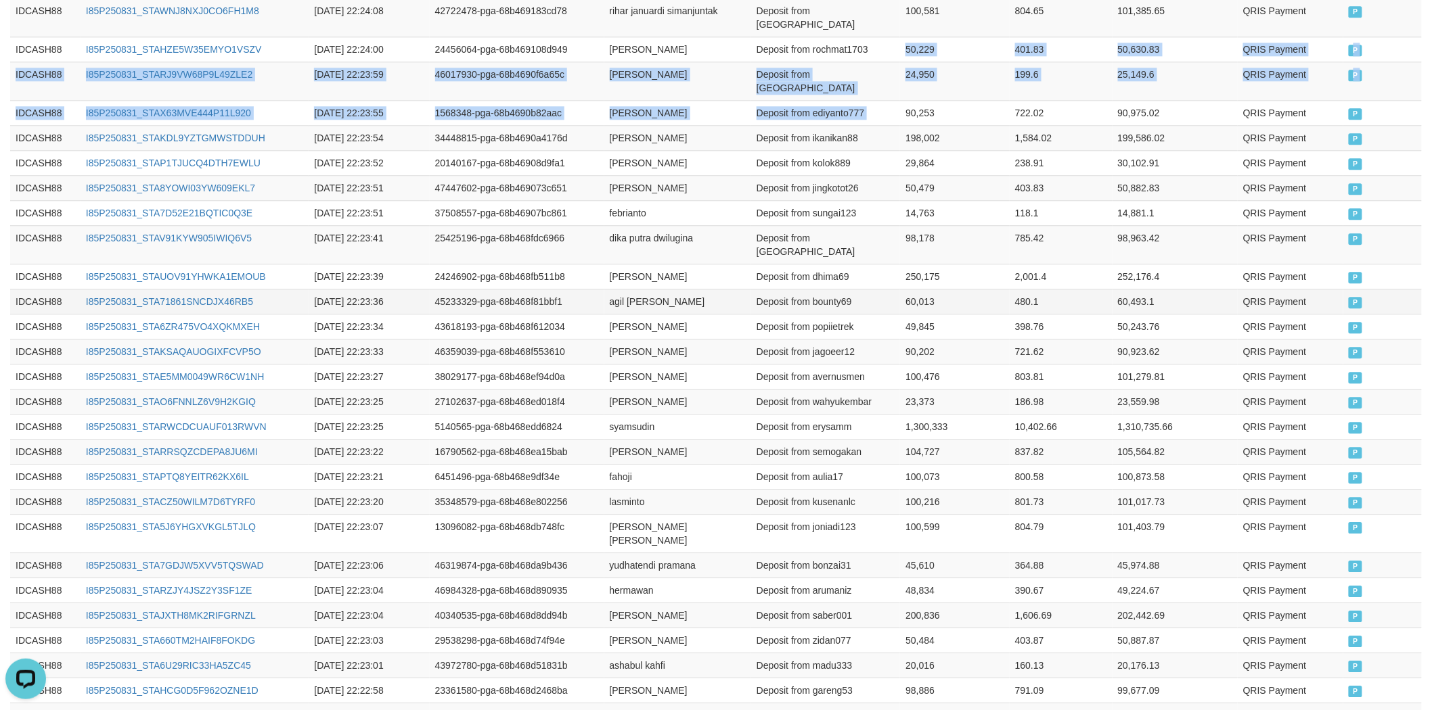
scroll to position [1370, 0]
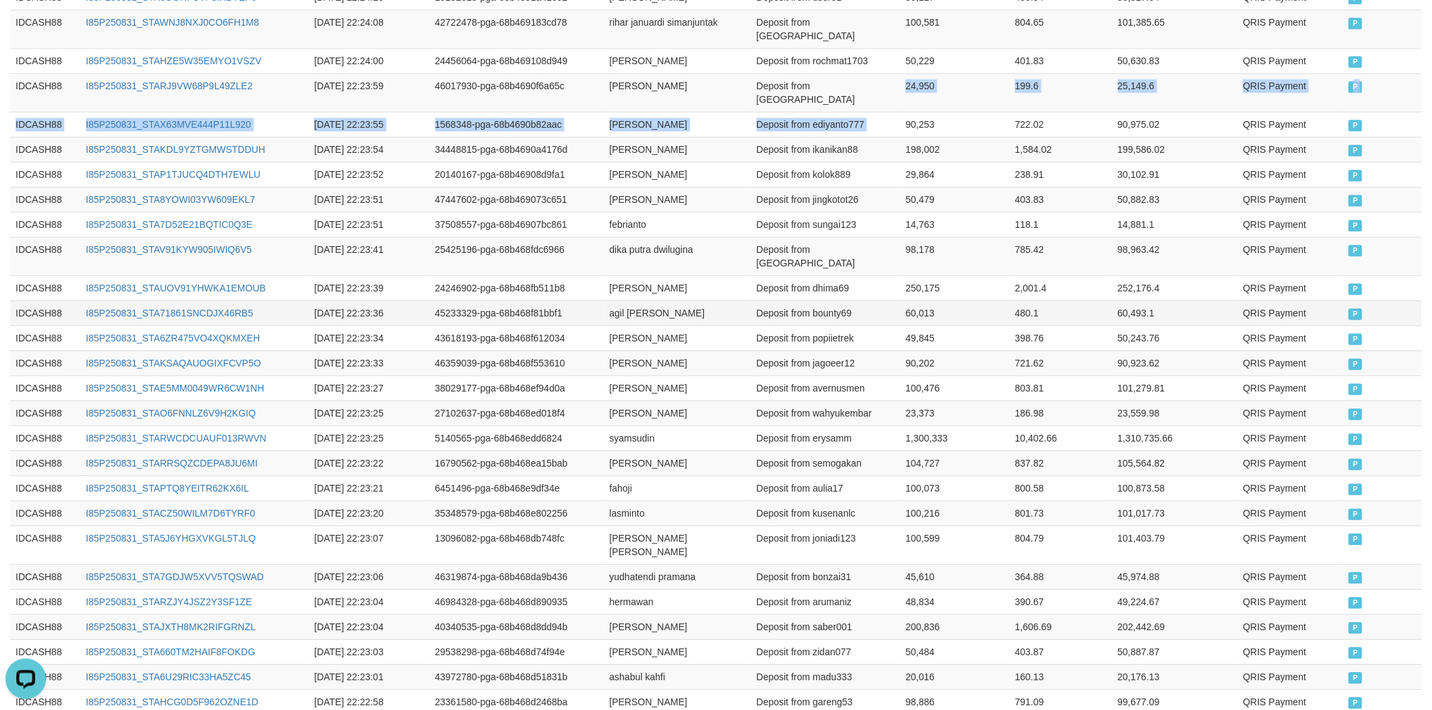
drag, startPoint x: 899, startPoint y: 42, endPoint x: 966, endPoint y: 258, distance: 226.0
click at [907, 107] on tbody "IDCASH88 I85P250831_STA0F5Y5T71BRS4B3L0 2025-08-31 22:27:19 32568587-pga-68b469…" at bounding box center [715, 444] width 1411 height 2599
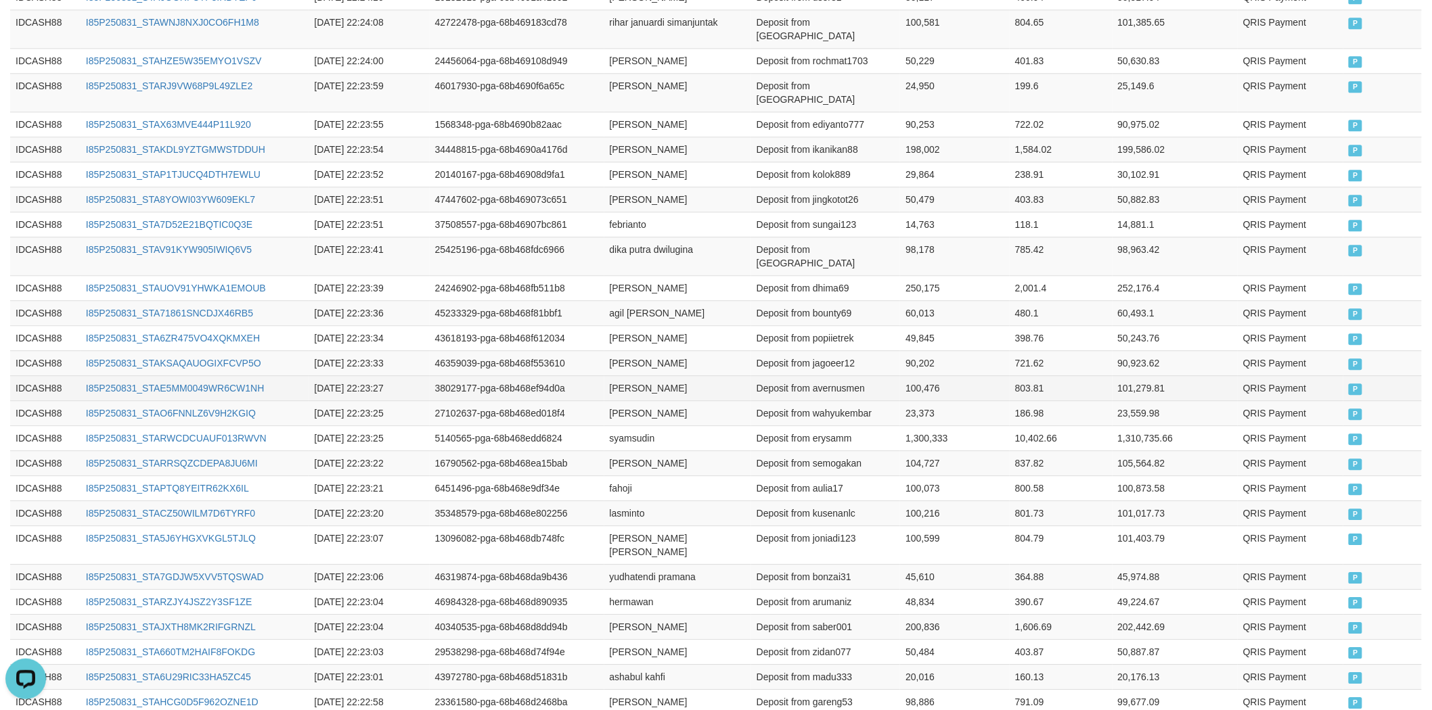
click at [1052, 376] on td "803.81" at bounding box center [1061, 388] width 103 height 25
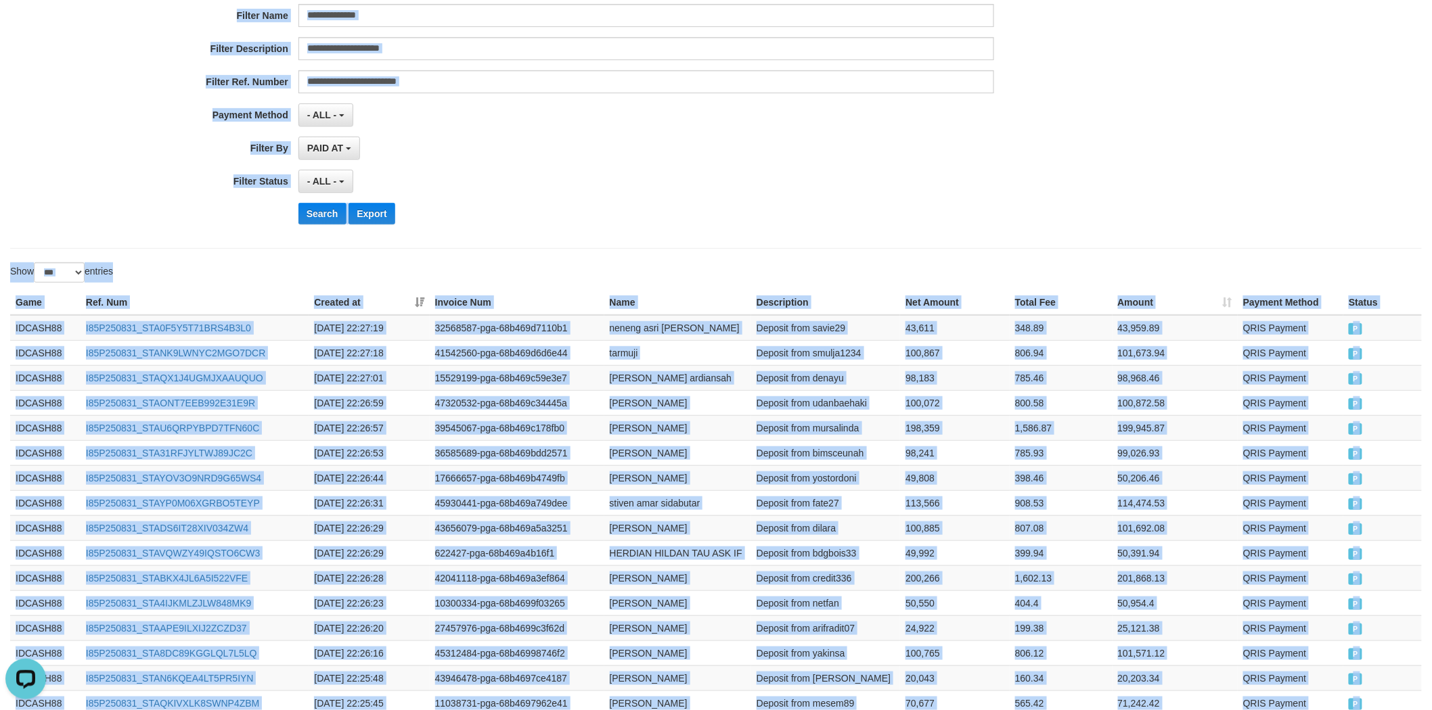
scroll to position [0, 0]
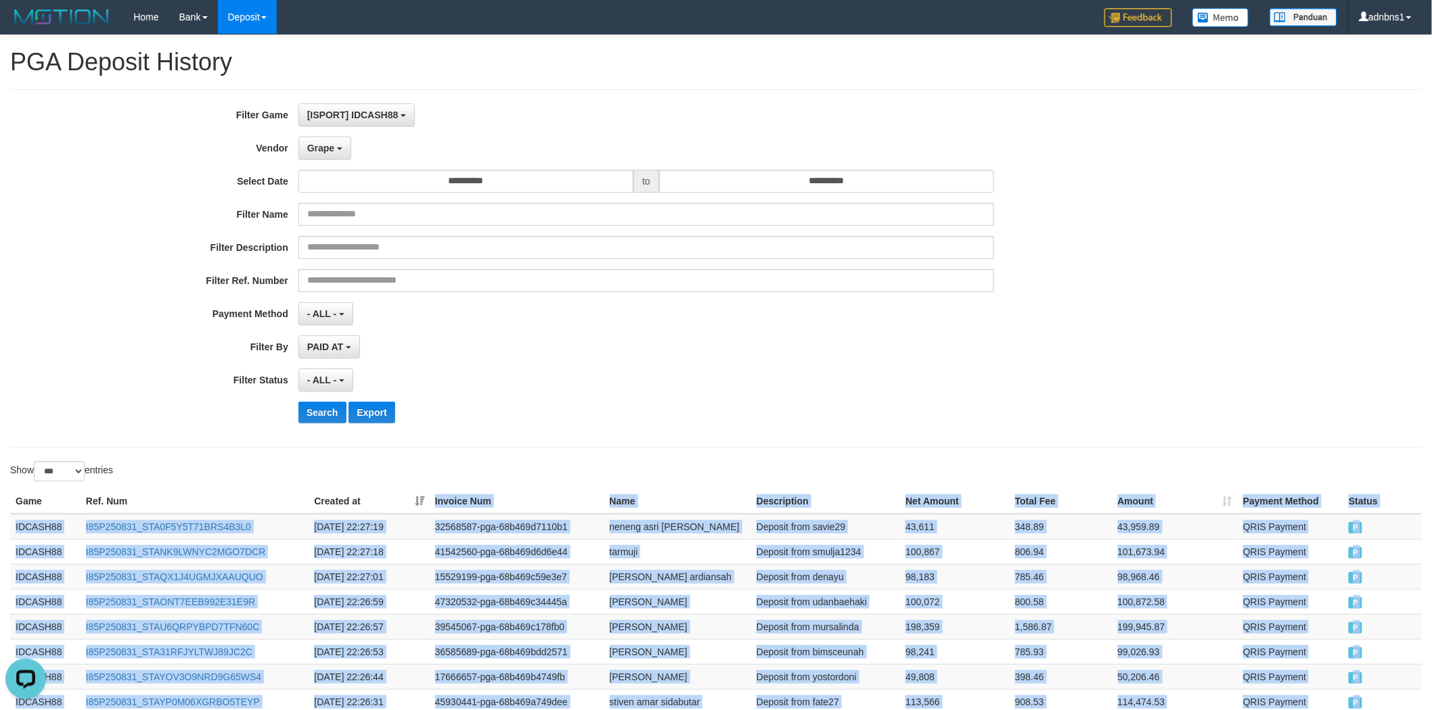
drag, startPoint x: 1371, startPoint y: 363, endPoint x: 430, endPoint y: 477, distance: 948.0
copy table "Invoice Num Name Description Net Amount Total Fee Amount Payment Method Status …"
click at [339, 413] on button "Search" at bounding box center [322, 413] width 48 height 22
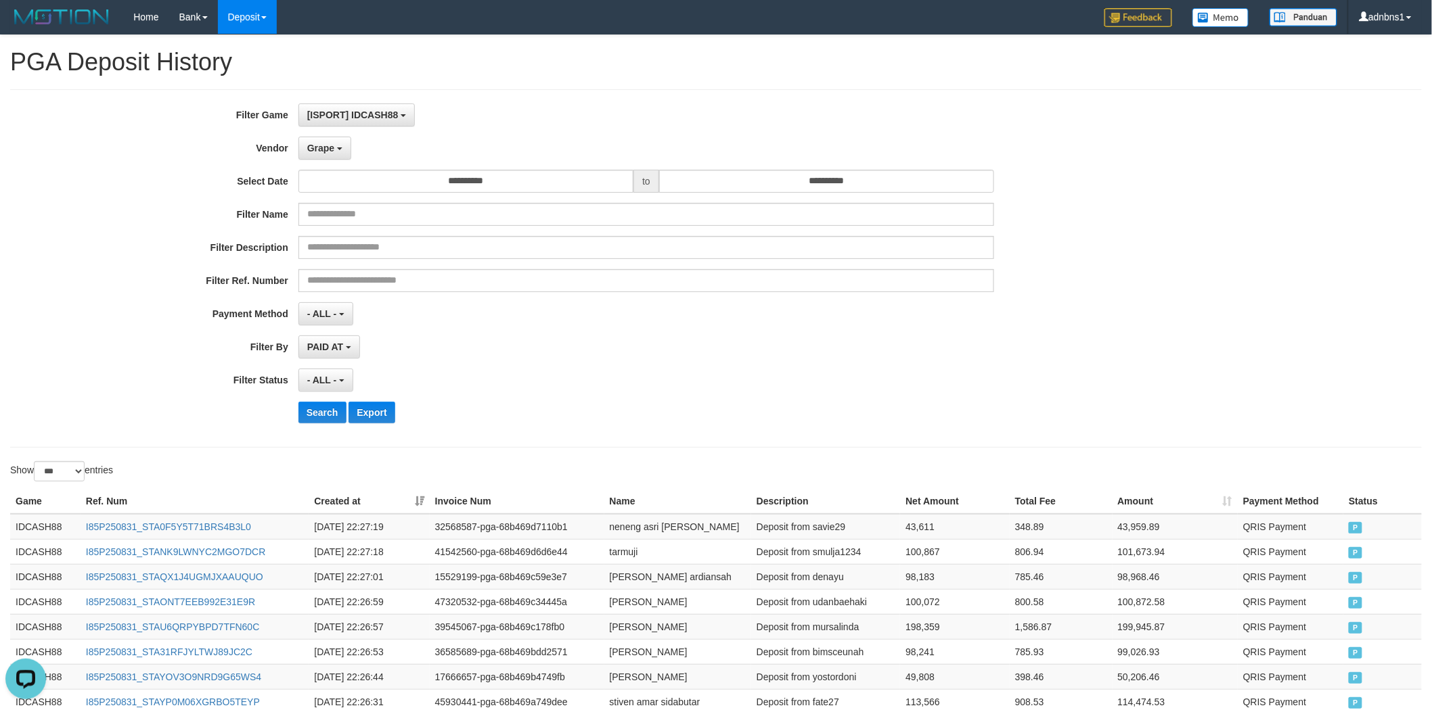
drag, startPoint x: 630, startPoint y: 375, endPoint x: 618, endPoint y: 382, distance: 13.9
click at [641, 376] on div "- ALL - SELECT ALL - ALL - SELECT STATUS PENDING/UNPAID PAID CANCELED EXPIRED" at bounding box center [646, 380] width 696 height 23
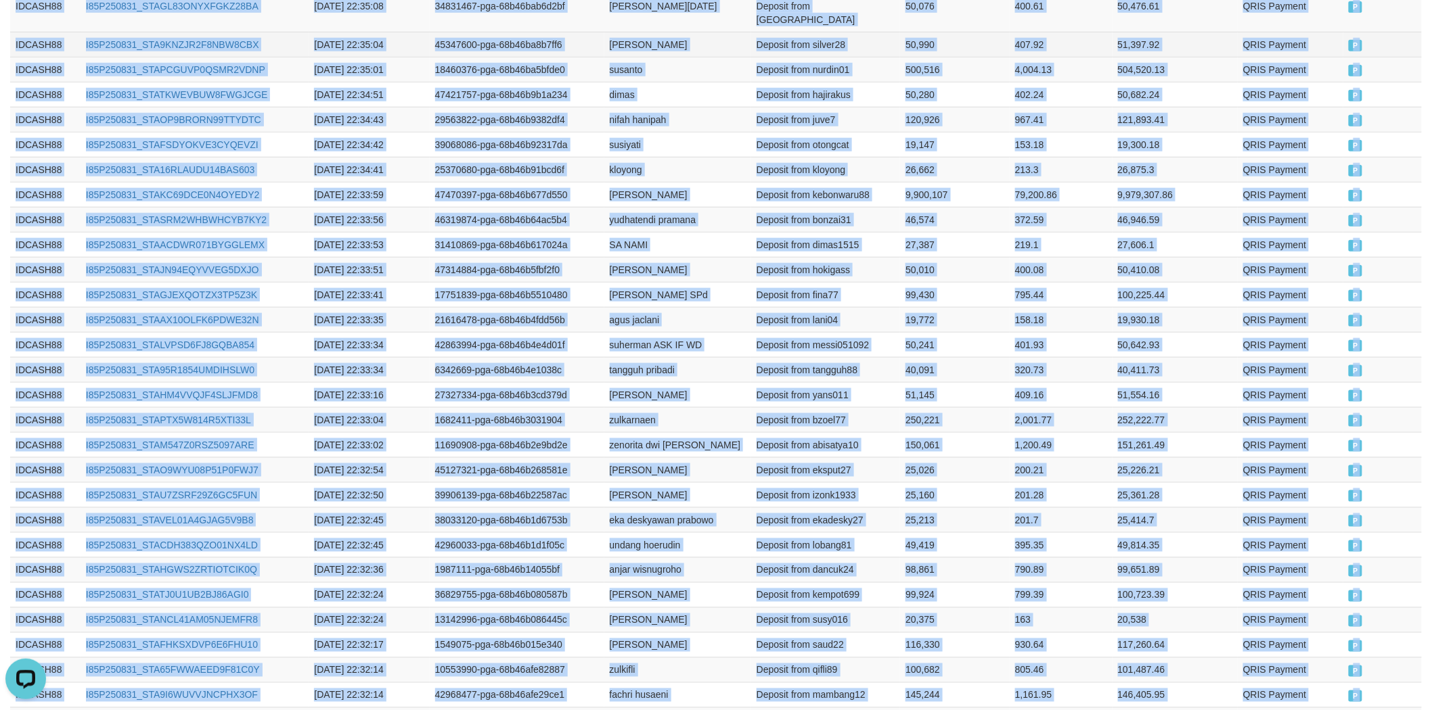
scroll to position [384, 0]
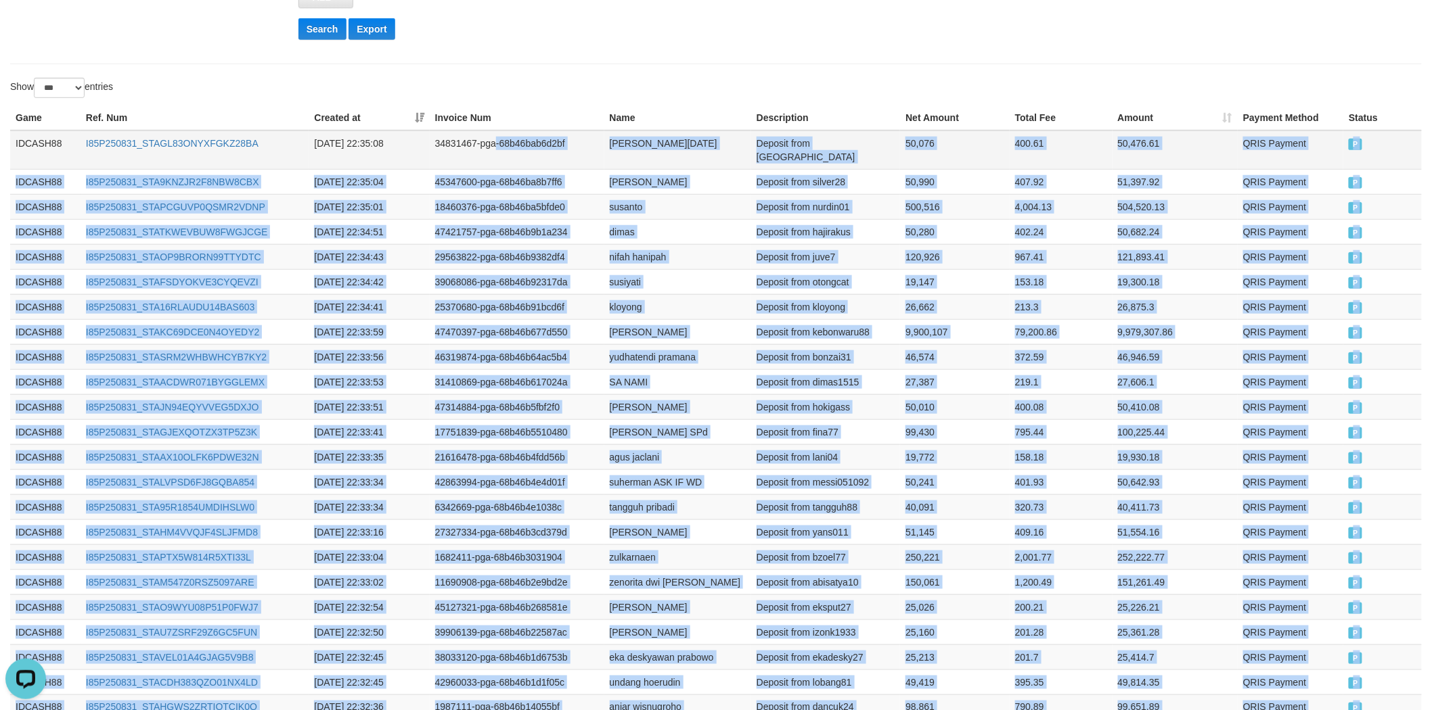
copy tbody "-68b46bab6d2bf irpan ramadan Deposit from rancabuaya 50,076 400.61 50,476.61 QR…"
drag, startPoint x: 1363, startPoint y: 334, endPoint x: 506, endPoint y: 97, distance: 888.9
copy div "Game Ref. Num Created at Invoice Num Name Description Net Amount Total Fee Amou…"
click at [325, 28] on button "Search" at bounding box center [322, 29] width 48 height 22
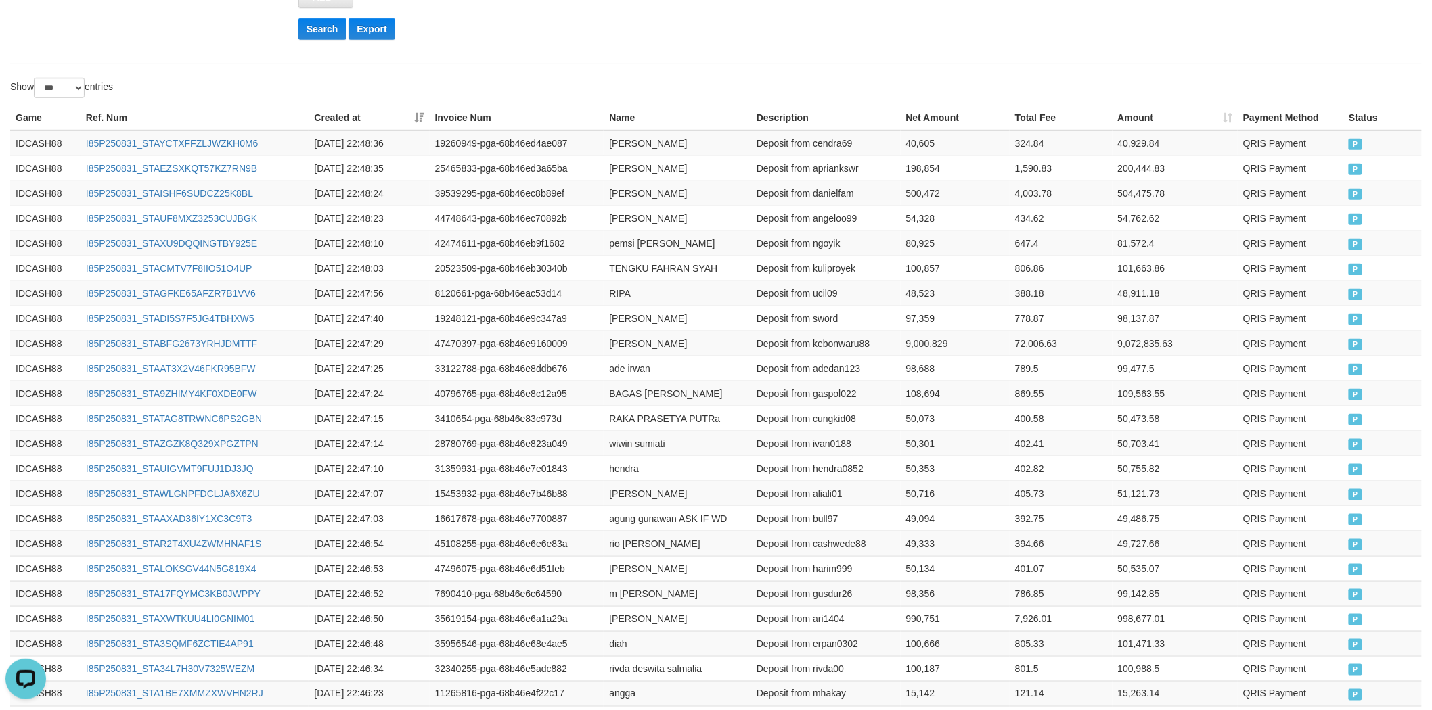
click at [304, 124] on tr "Game Ref. Num Created at Invoice Num Name Description Net Amount Total Fee Amou…" at bounding box center [715, 118] width 1411 height 25
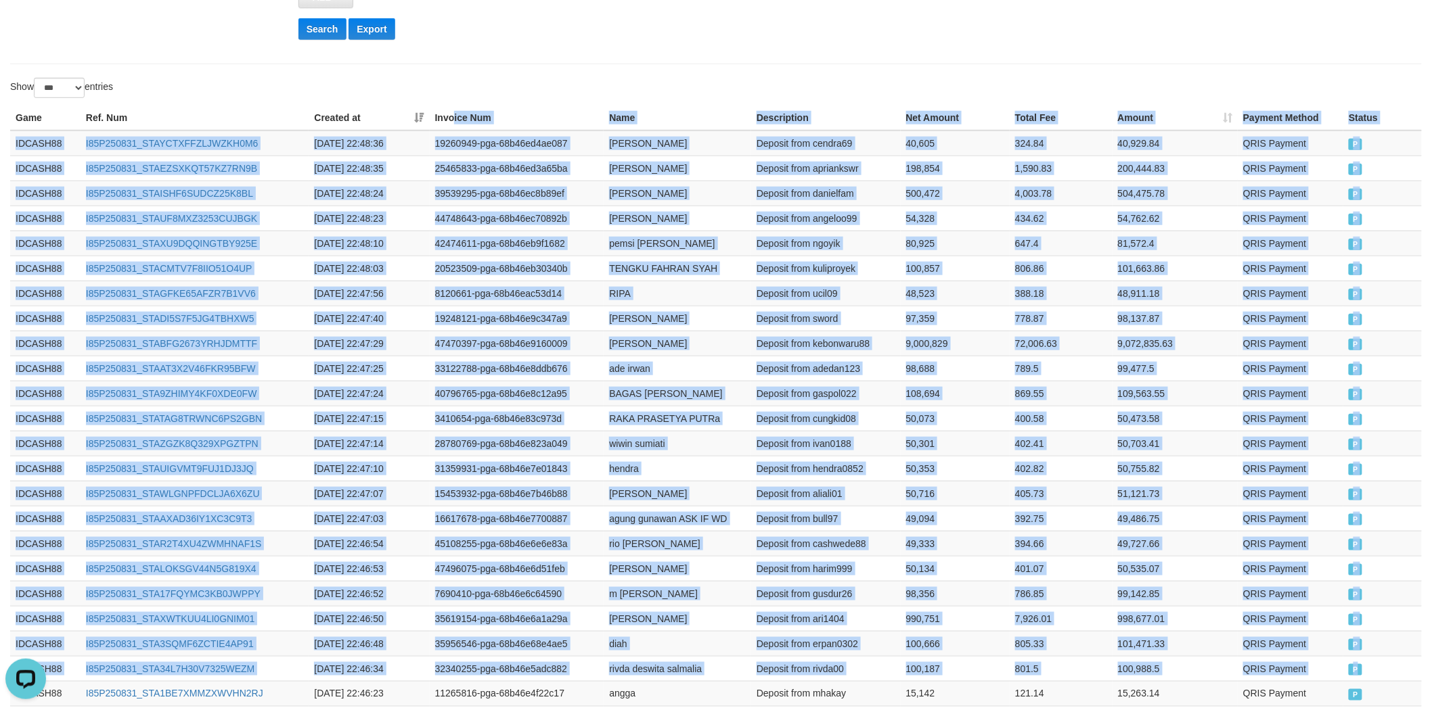
copy table "ice Num Name Description Net Amount Total Fee Amount Payment Method Status Game…"
drag, startPoint x: 1374, startPoint y: 666, endPoint x: 454, endPoint y: 122, distance: 1069.0
click at [319, 32] on button "Search" at bounding box center [322, 29] width 48 height 22
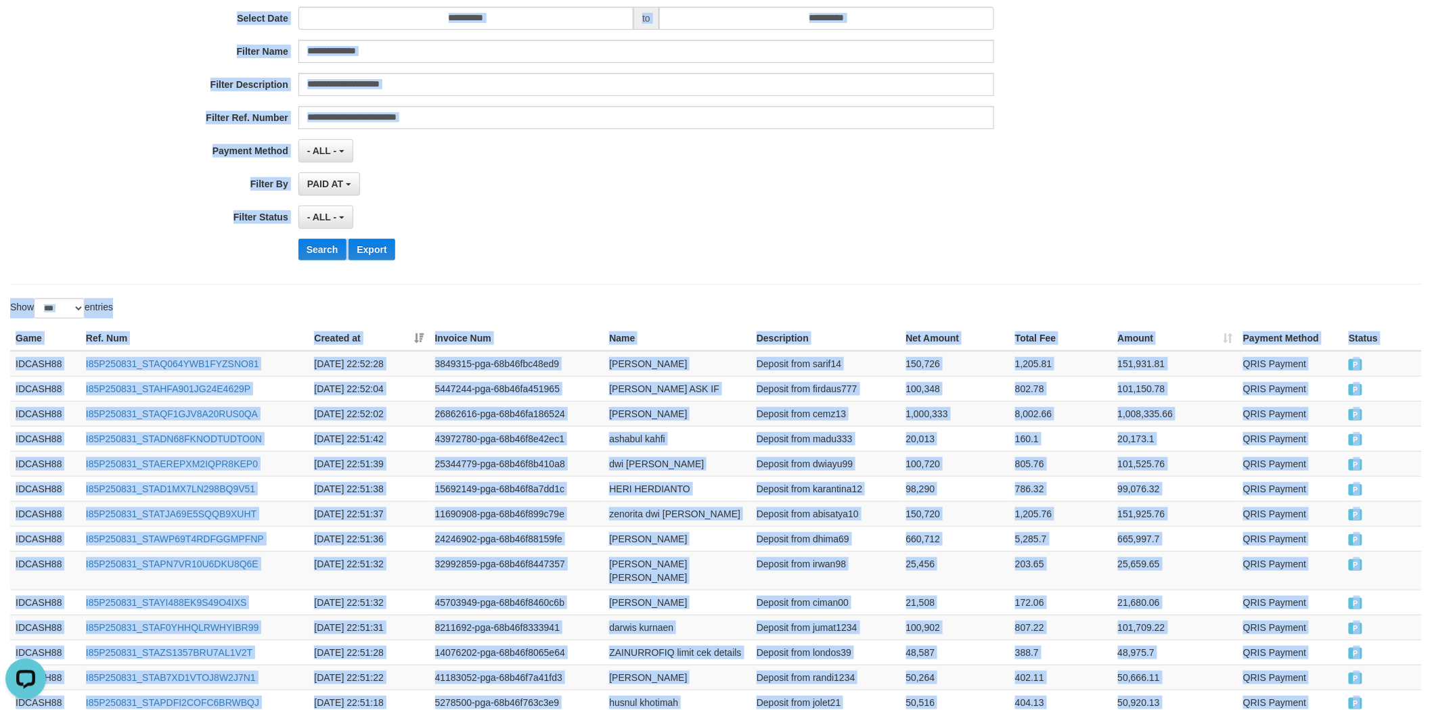
scroll to position [0, 0]
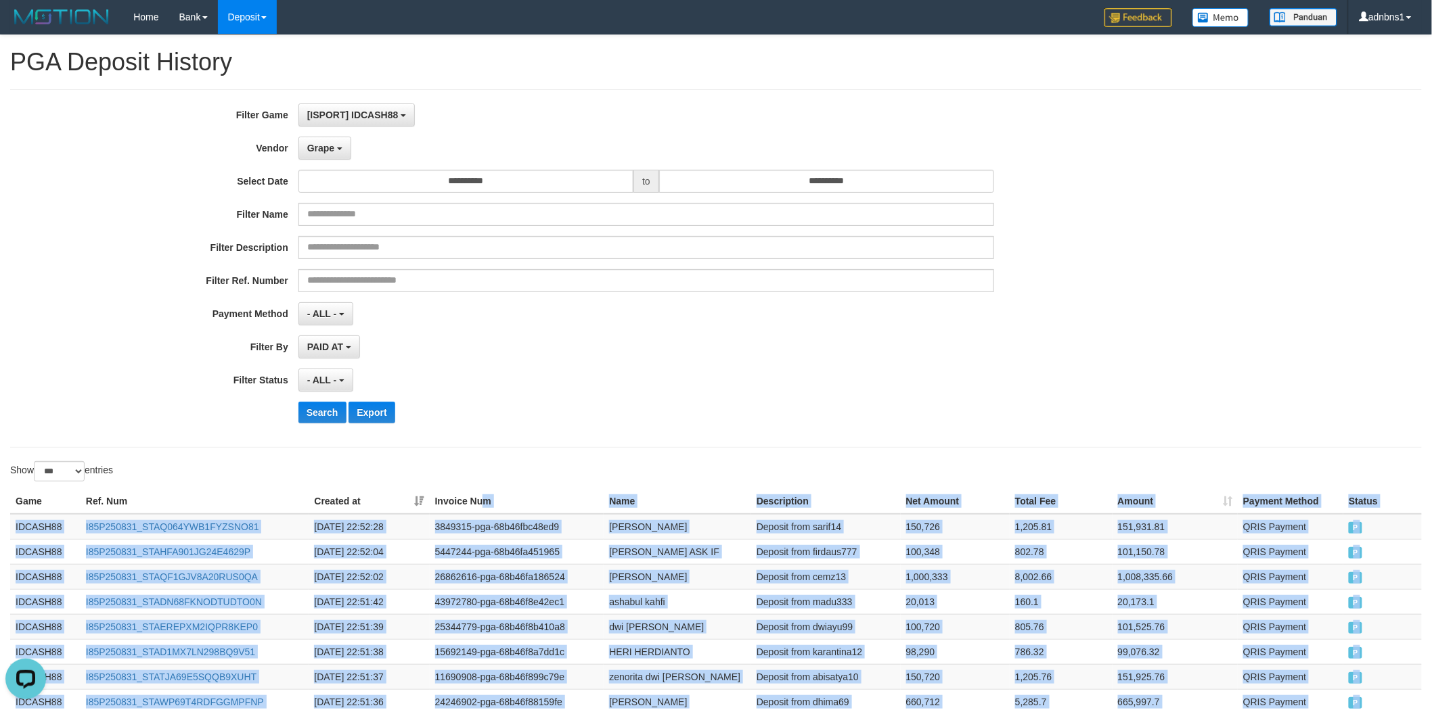
drag, startPoint x: 1378, startPoint y: 327, endPoint x: 486, endPoint y: 461, distance: 901.7
copy table "m Name Description Net Amount Total Fee Amount Payment Method Status Game Ref. …"
click at [334, 413] on button "Search" at bounding box center [322, 413] width 48 height 22
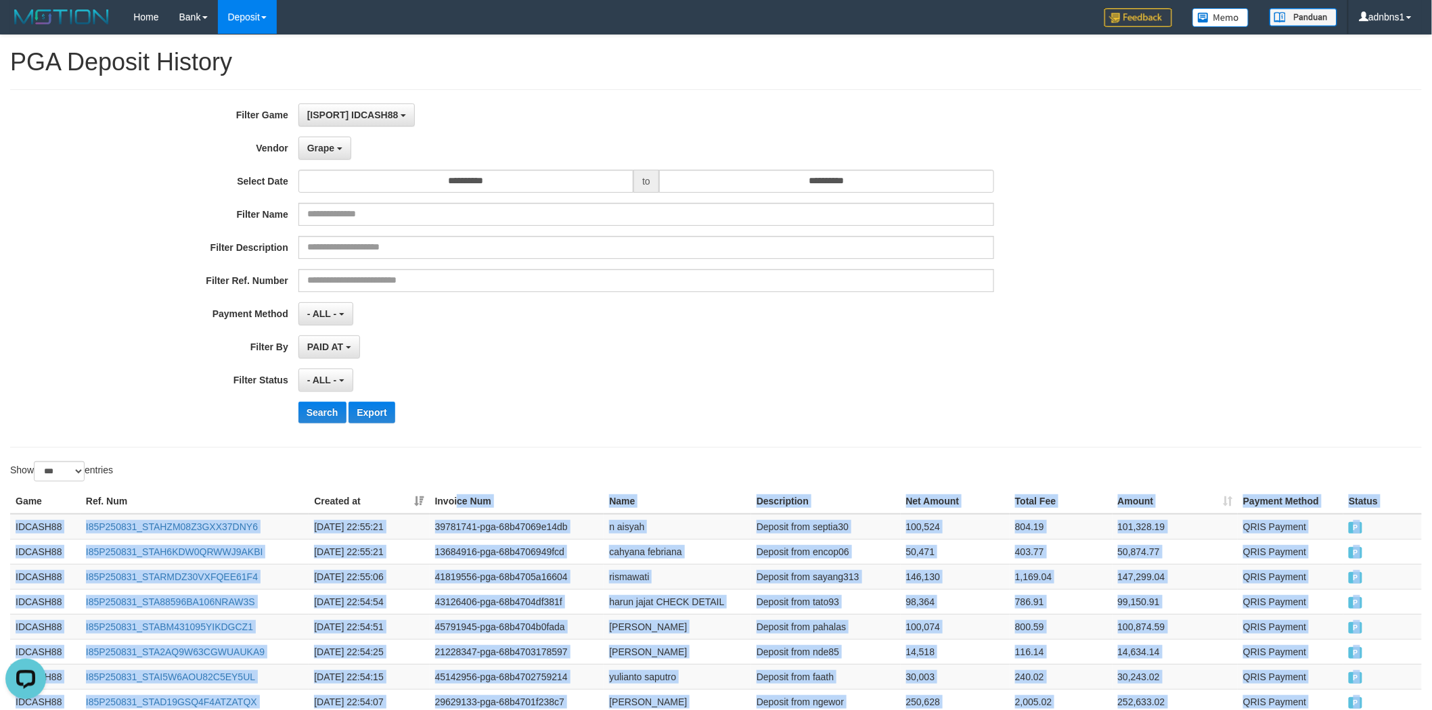
drag, startPoint x: 1384, startPoint y: 334, endPoint x: 457, endPoint y: 494, distance: 940.7
copy table "ce Num Name Description Net Amount Total Fee Amount Payment Method Status Game …"
click at [305, 409] on button "Search" at bounding box center [322, 413] width 48 height 22
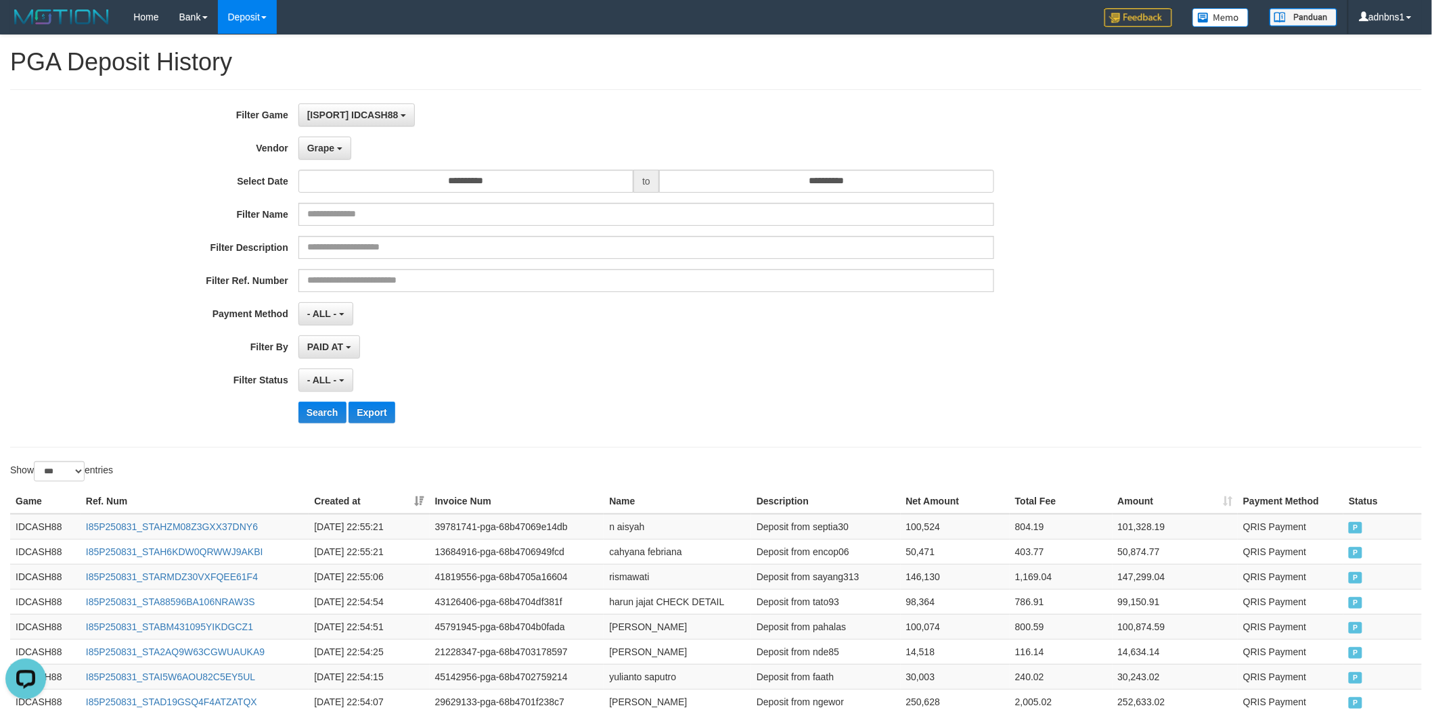
click at [501, 376] on div "- ALL - SELECT ALL - ALL - SELECT STATUS PENDING/UNPAID PAID CANCELED EXPIRED" at bounding box center [646, 380] width 696 height 23
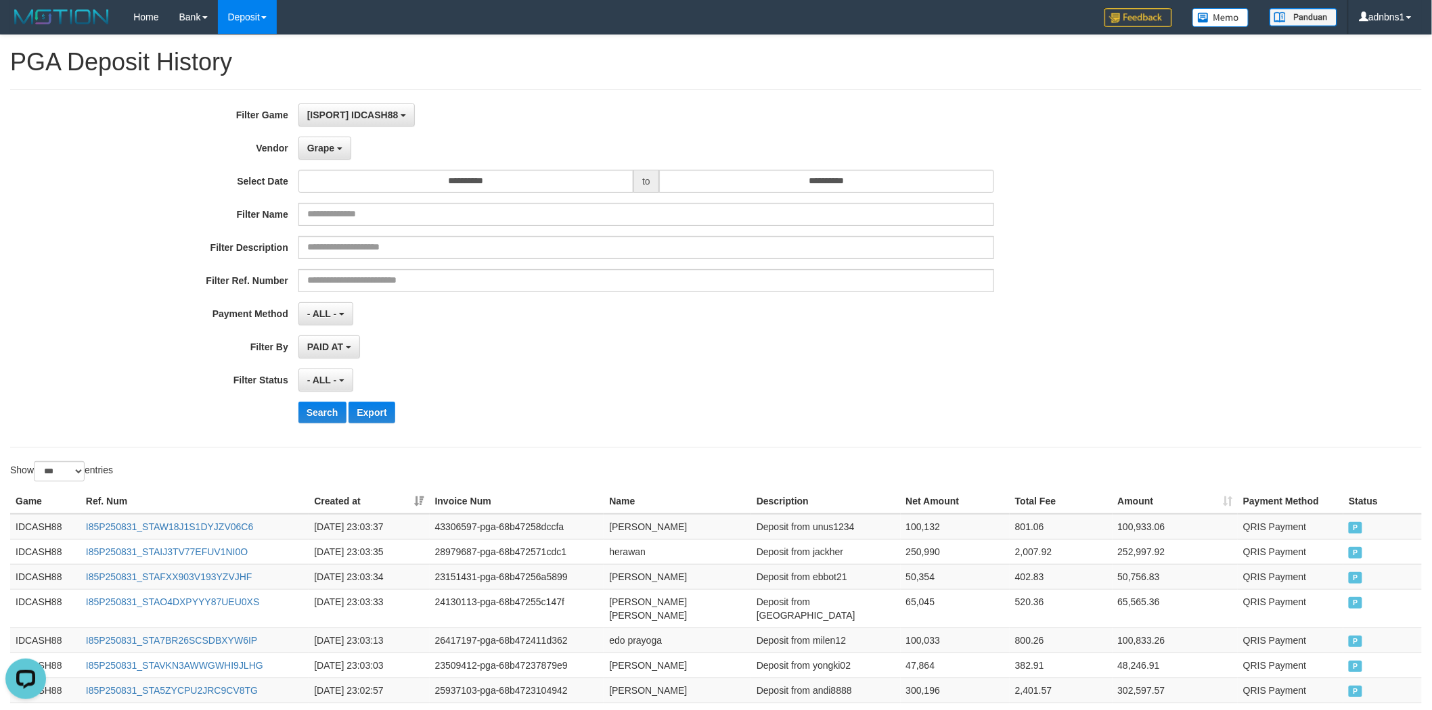
click at [321, 428] on div "**********" at bounding box center [596, 269] width 1193 height 330
click at [329, 413] on button "Search" at bounding box center [322, 413] width 48 height 22
drag, startPoint x: 565, startPoint y: 407, endPoint x: 530, endPoint y: 411, distance: 35.4
click at [562, 410] on div "Search Export" at bounding box center [745, 413] width 895 height 22
click at [1347, 591] on td "P" at bounding box center [1382, 608] width 78 height 39
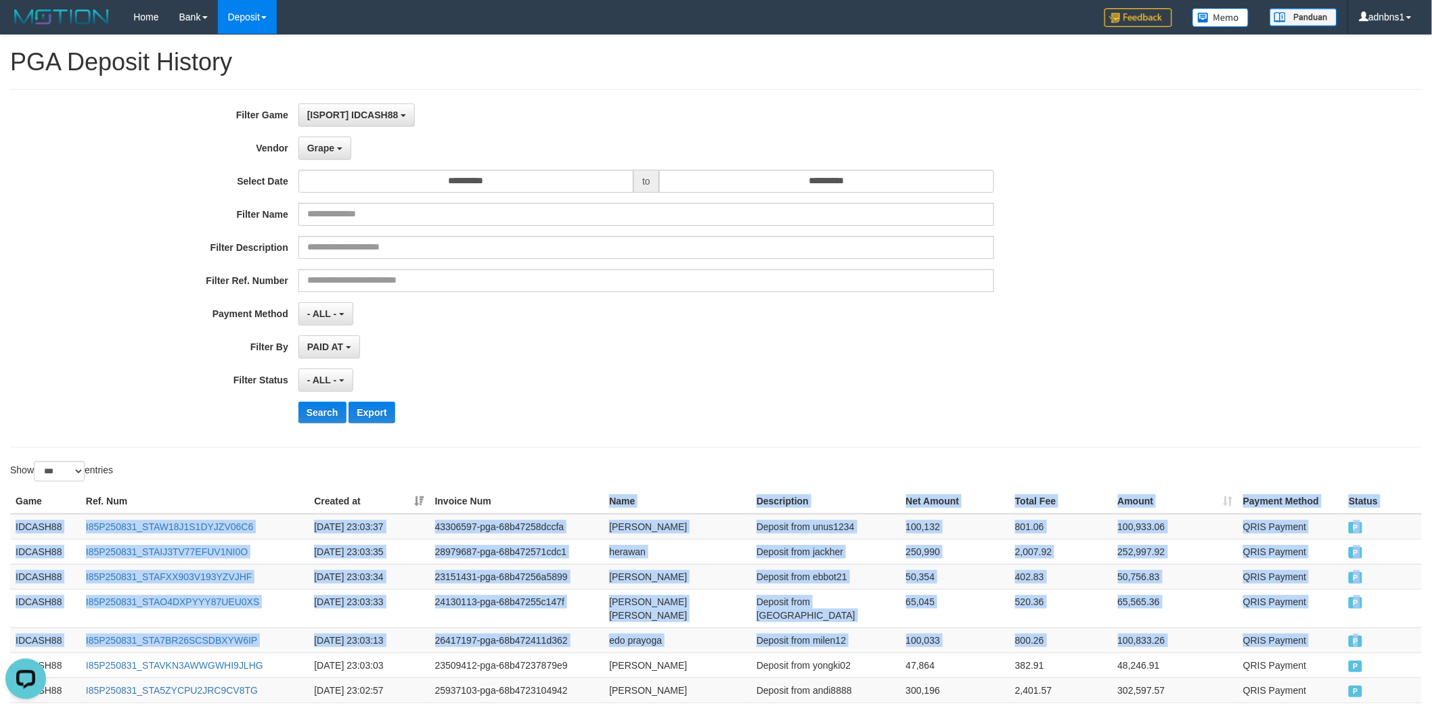
drag, startPoint x: 1402, startPoint y: 616, endPoint x: 594, endPoint y: 495, distance: 816.9
copy table "Name Description Net Amount Total Fee Amount Payment Method Status Game Ref. Nu…"
click at [307, 413] on button "Search" at bounding box center [322, 413] width 48 height 22
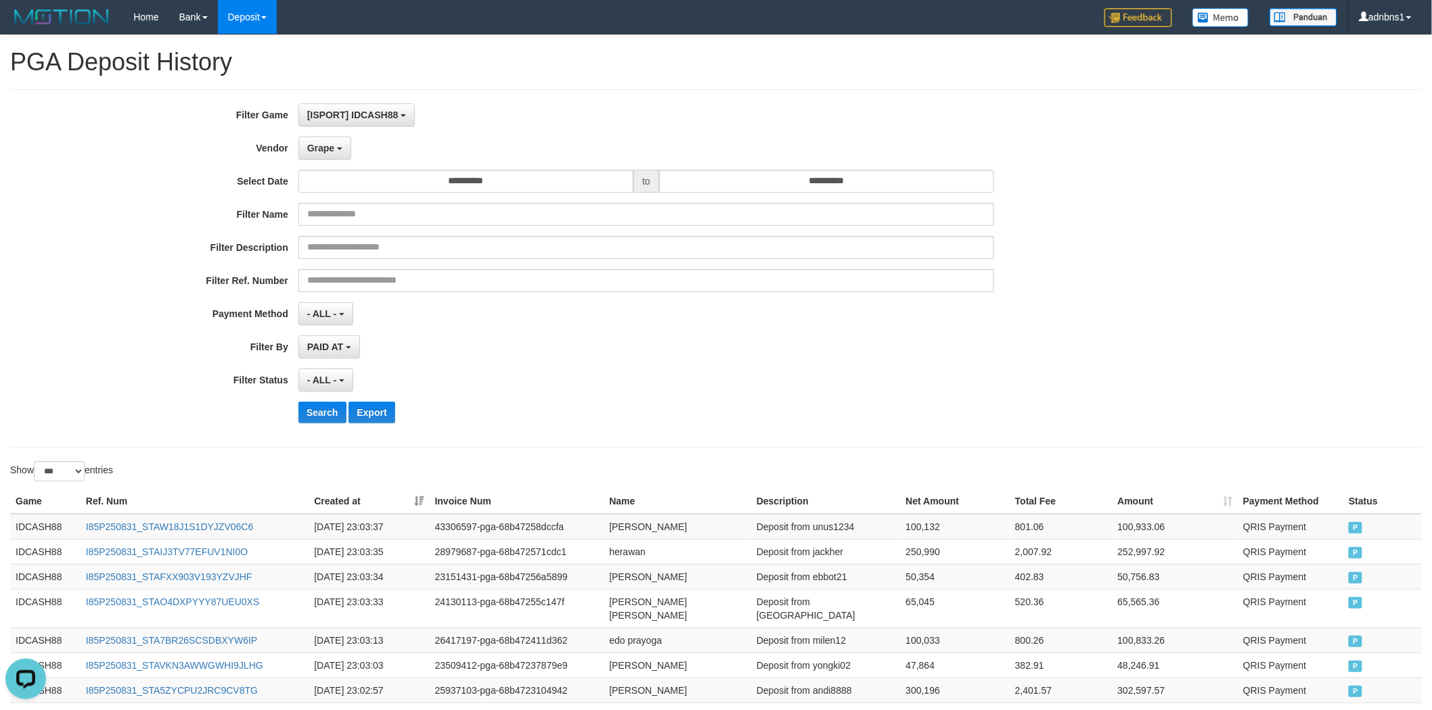
click at [604, 390] on div "- ALL - SELECT ALL - ALL - SELECT STATUS PENDING/UNPAID PAID CANCELED EXPIRED" at bounding box center [646, 380] width 696 height 23
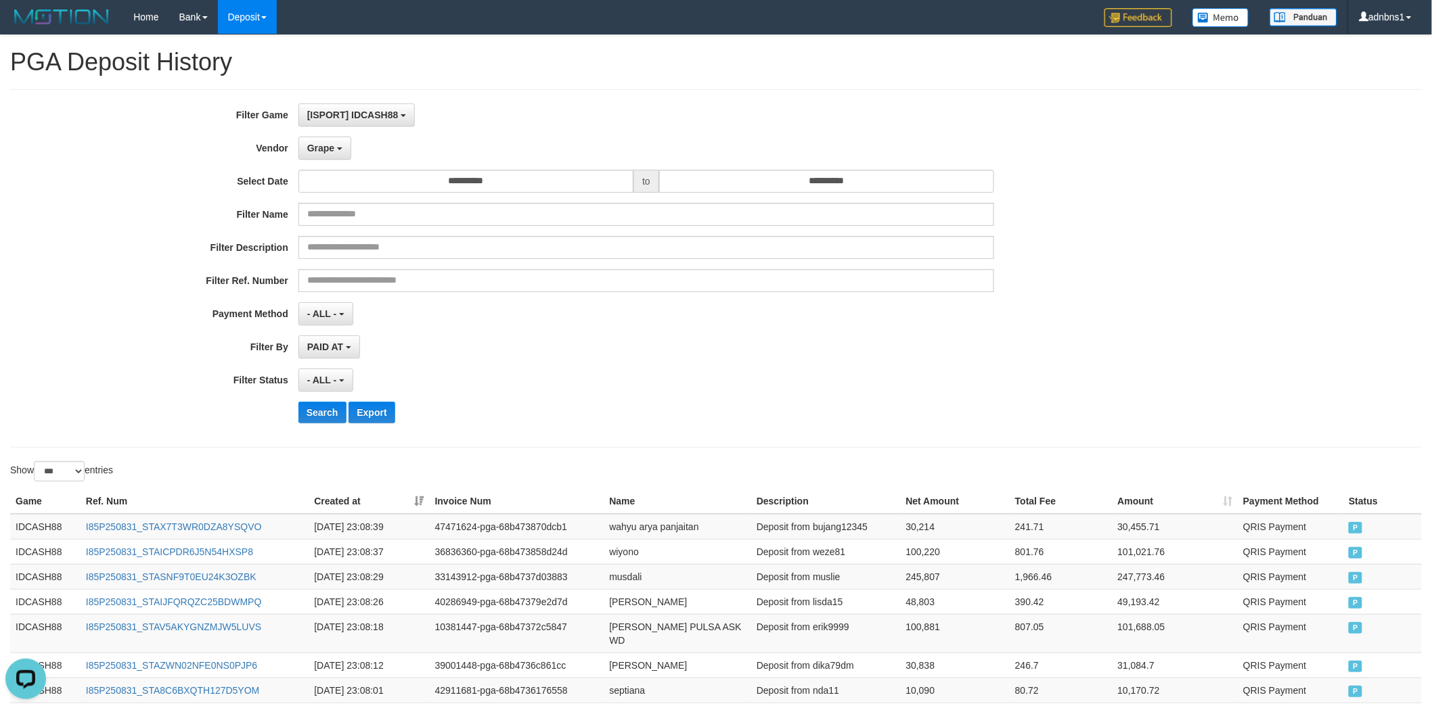
click at [833, 420] on div "Search Export" at bounding box center [745, 413] width 895 height 22
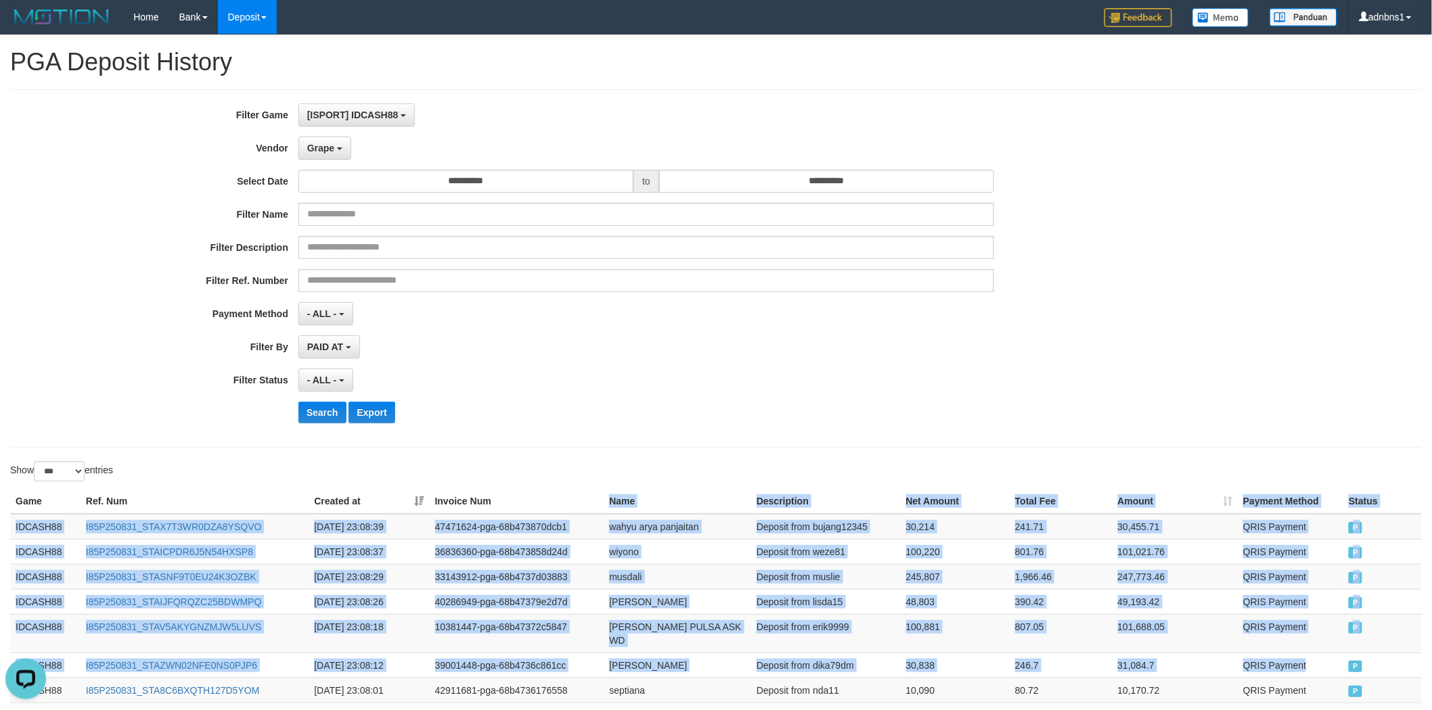
drag, startPoint x: 1343, startPoint y: 640, endPoint x: 572, endPoint y: 490, distance: 785.2
copy table "Name Description Net Amount Total Fee Amount Payment Method Status Game Ref. Nu…"
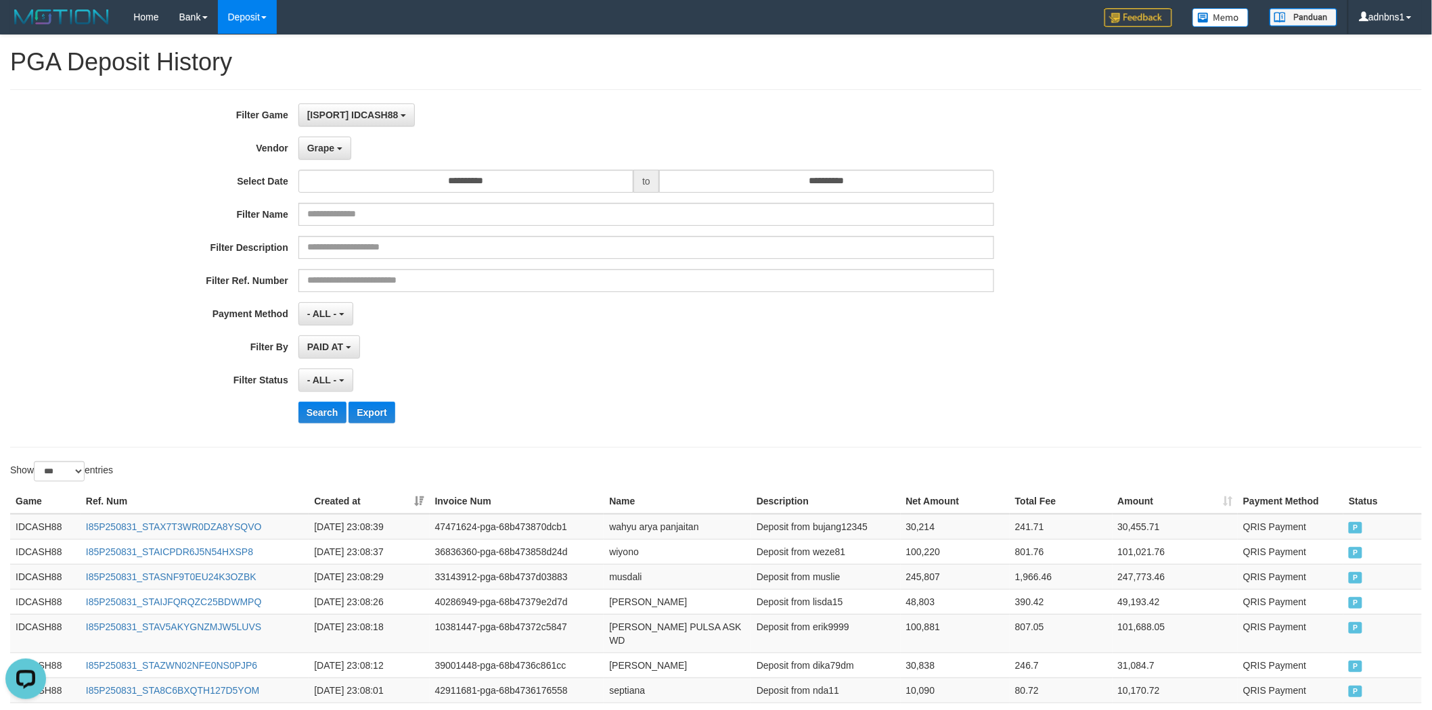
click at [291, 417] on div "Search Export" at bounding box center [596, 413] width 1193 height 22
click at [336, 403] on button "Search" at bounding box center [322, 413] width 48 height 22
drag, startPoint x: 466, startPoint y: 366, endPoint x: 479, endPoint y: 363, distance: 13.9
click at [479, 363] on div "**********" at bounding box center [596, 269] width 1193 height 330
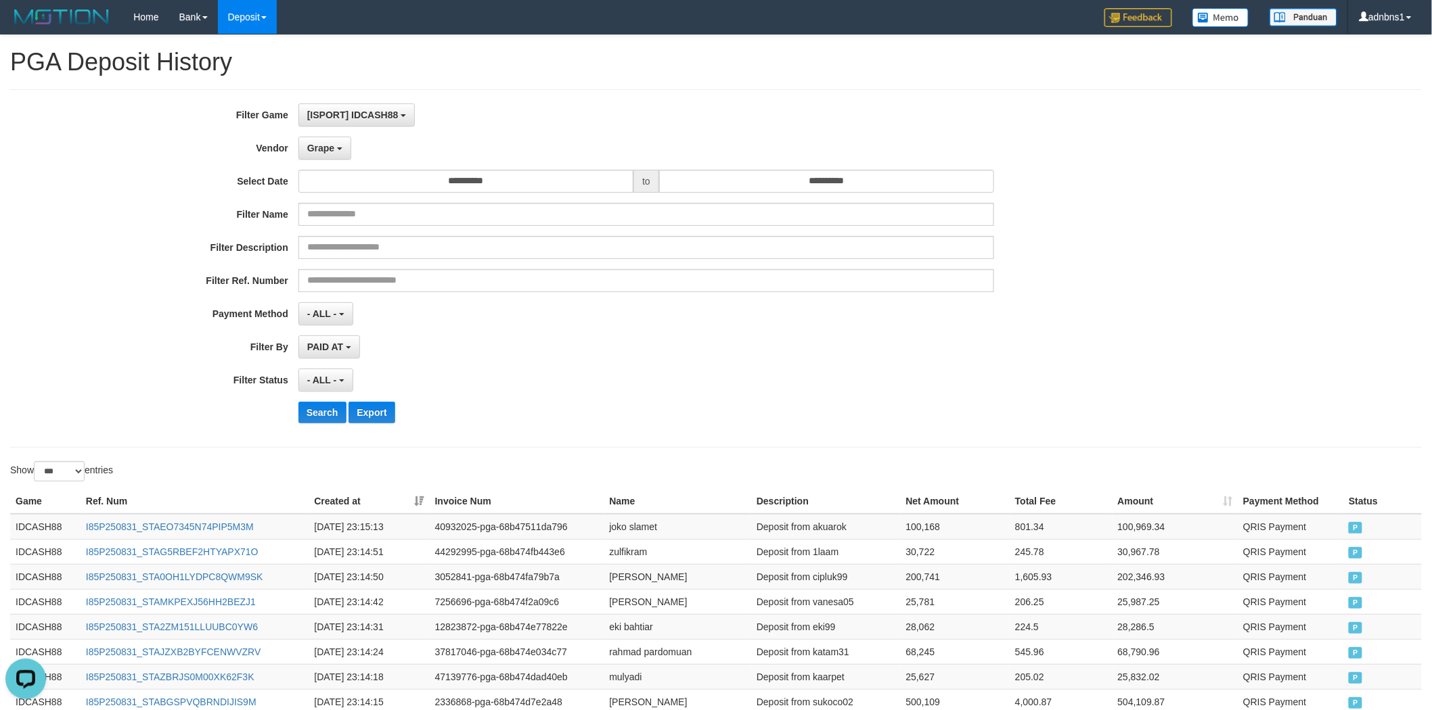
click at [529, 351] on div "PAID AT PAID AT CREATED AT" at bounding box center [646, 347] width 696 height 23
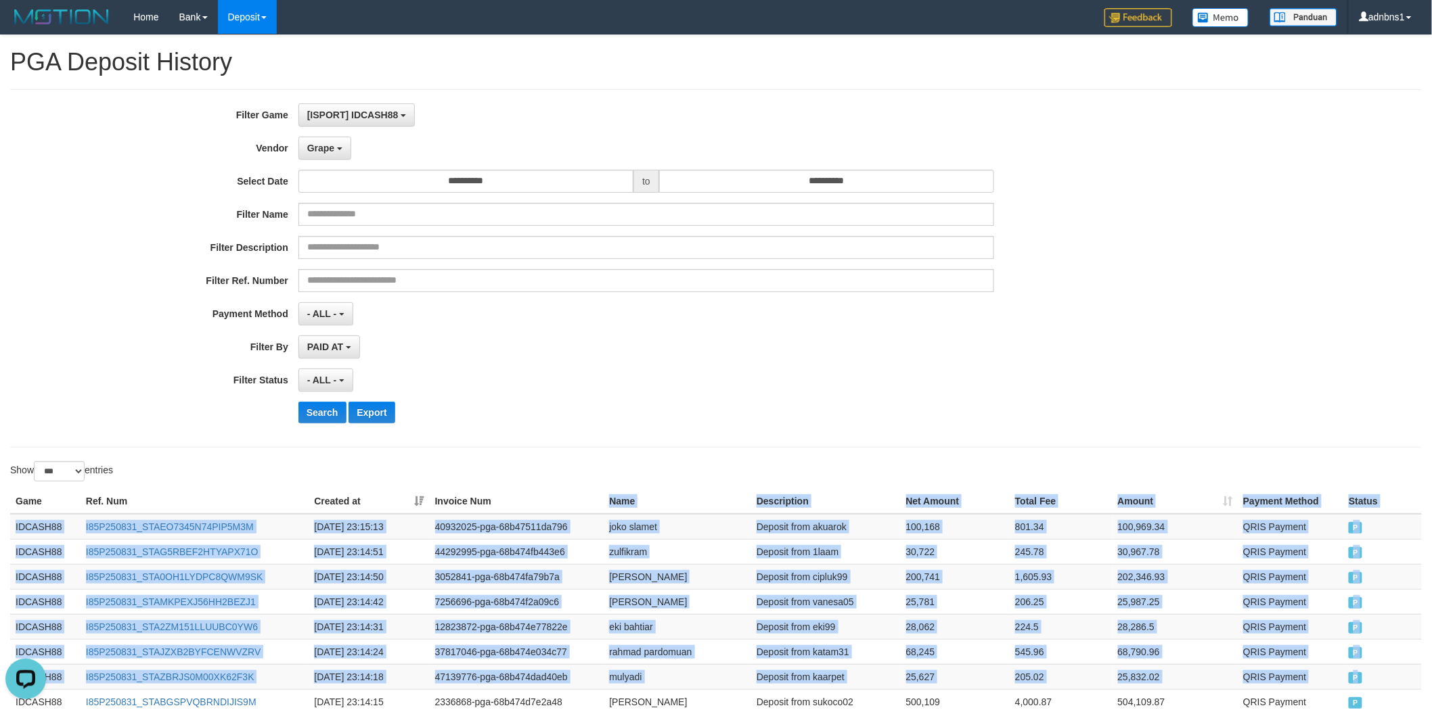
drag, startPoint x: 1384, startPoint y: 666, endPoint x: 593, endPoint y: 510, distance: 805.8
copy table "Name Description Net Amount Total Fee Amount Payment Method Status Game Ref. Nu…"
